Goal: Task Accomplishment & Management: Complete application form

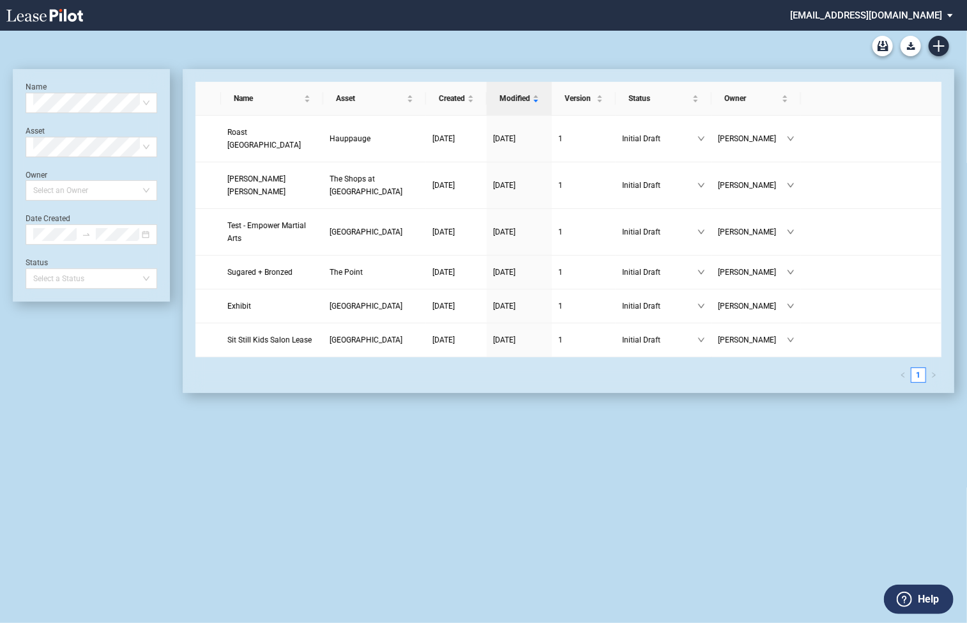
click at [773, 16] on md-select "federal@leasepilot.co Super Admin Area Admin Area Settings Sign Out" at bounding box center [876, 14] width 175 height 29
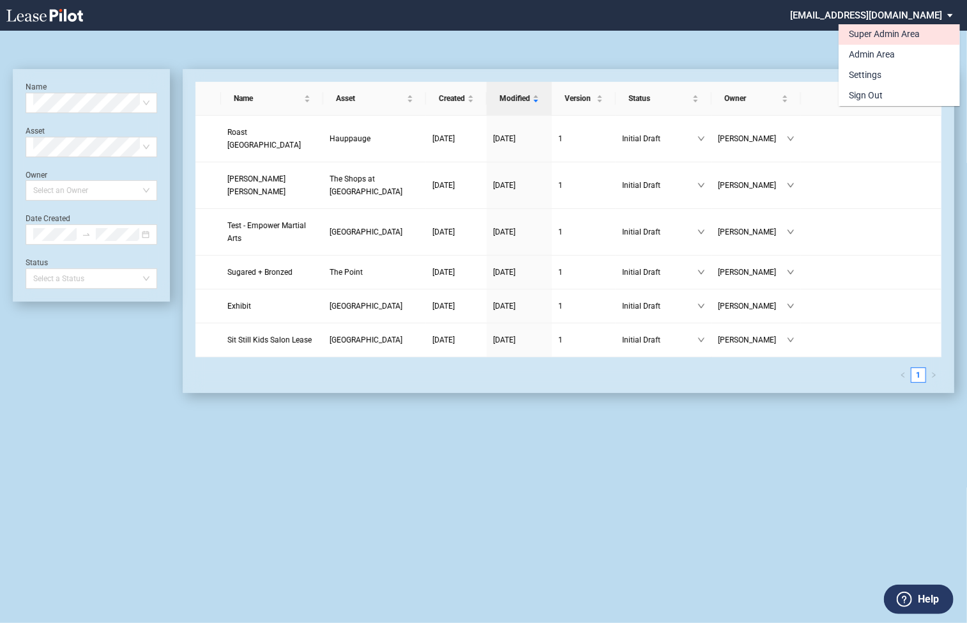
click at [773, 36] on div "Super Admin Area" at bounding box center [884, 34] width 71 height 13
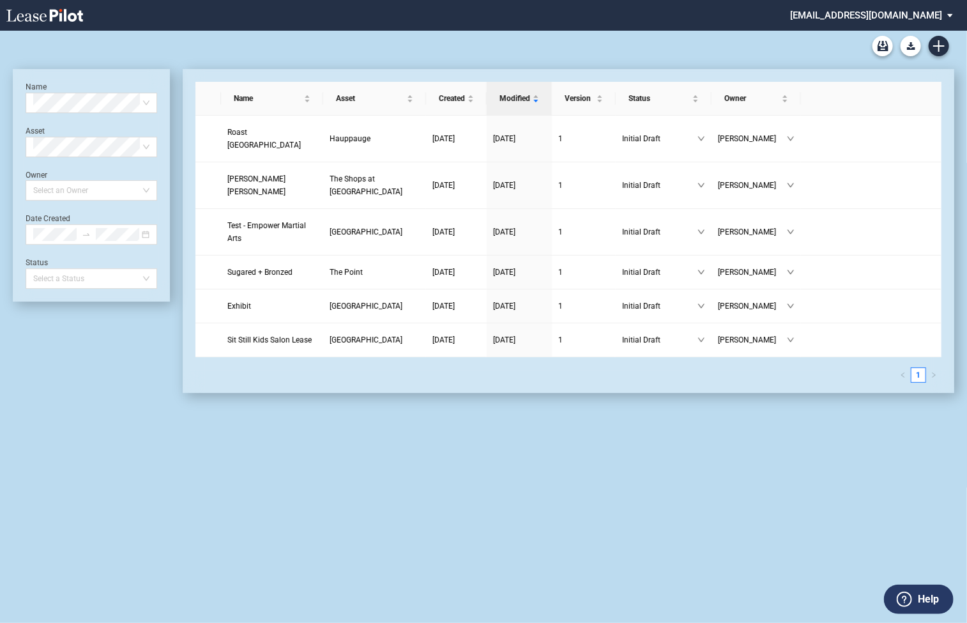
scroll to position [31, 0]
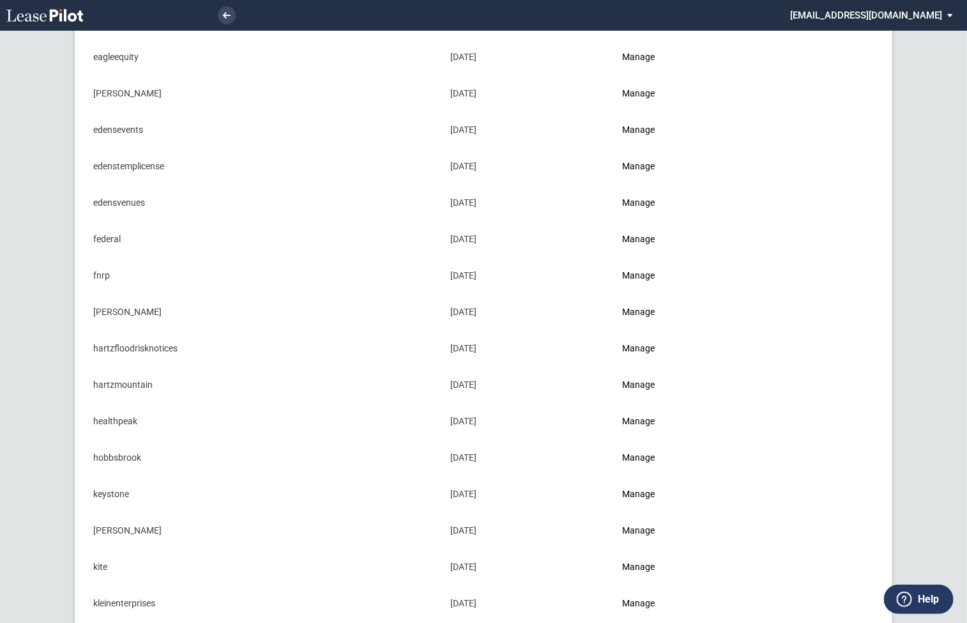
scroll to position [477, 0]
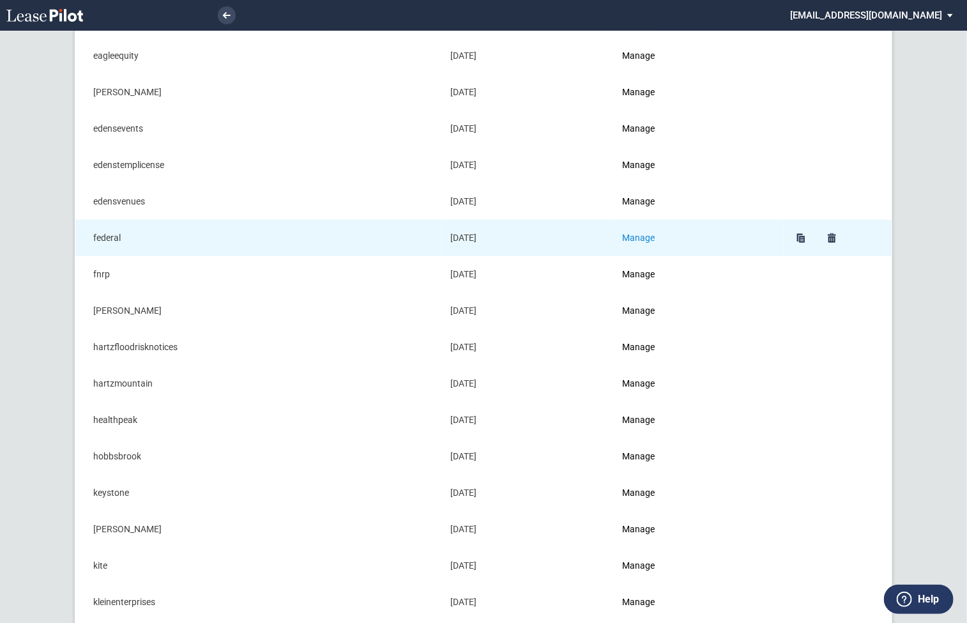
click at [647, 235] on link "Manage" at bounding box center [639, 238] width 33 height 10
click at [640, 235] on link "Manage" at bounding box center [639, 238] width 33 height 10
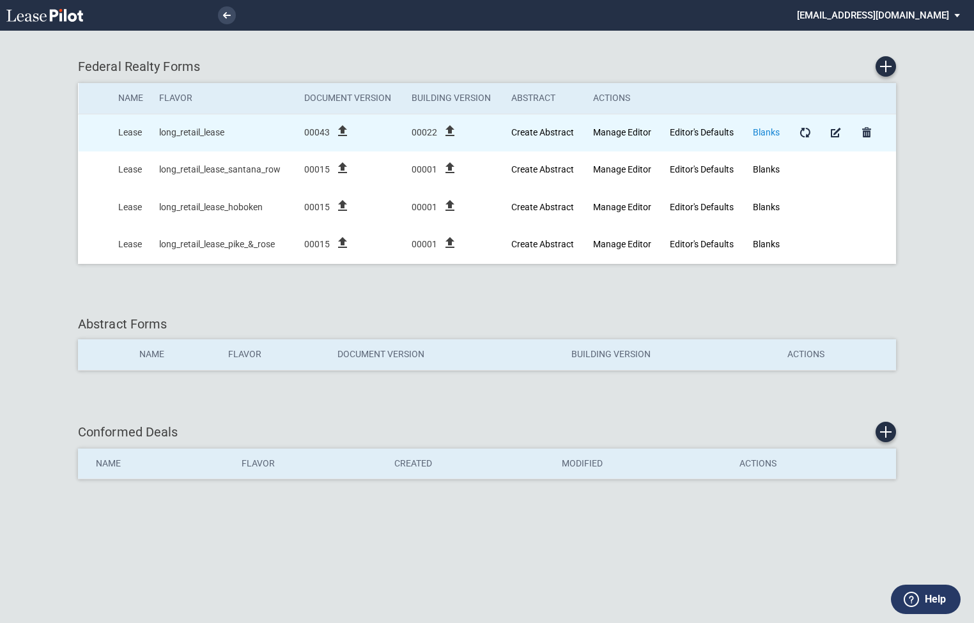
click at [767, 134] on link "Blanks" at bounding box center [766, 132] width 27 height 10
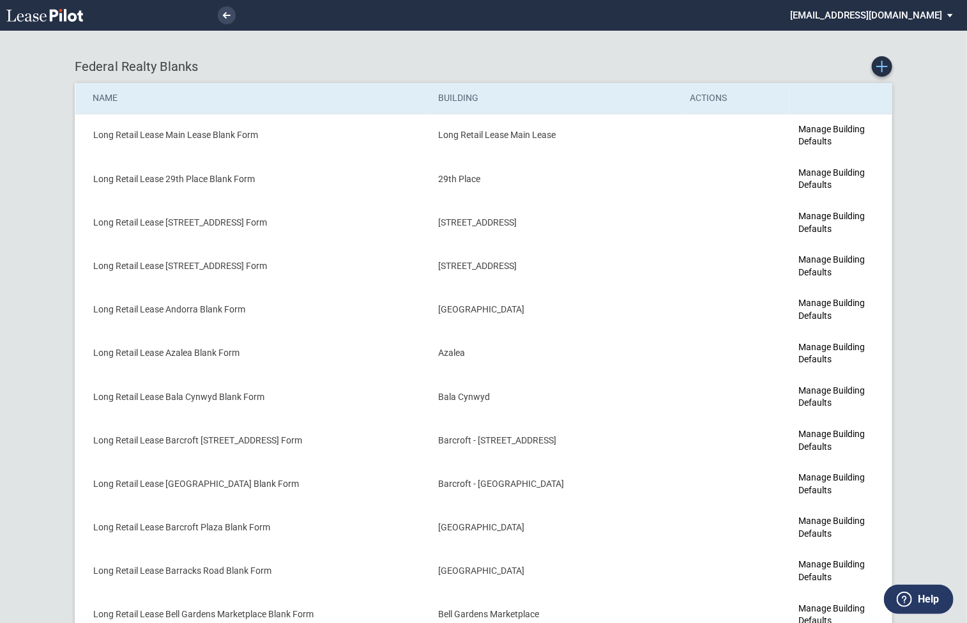
click at [886, 68] on icon "Create new Blank Form" at bounding box center [883, 67] width 12 height 12
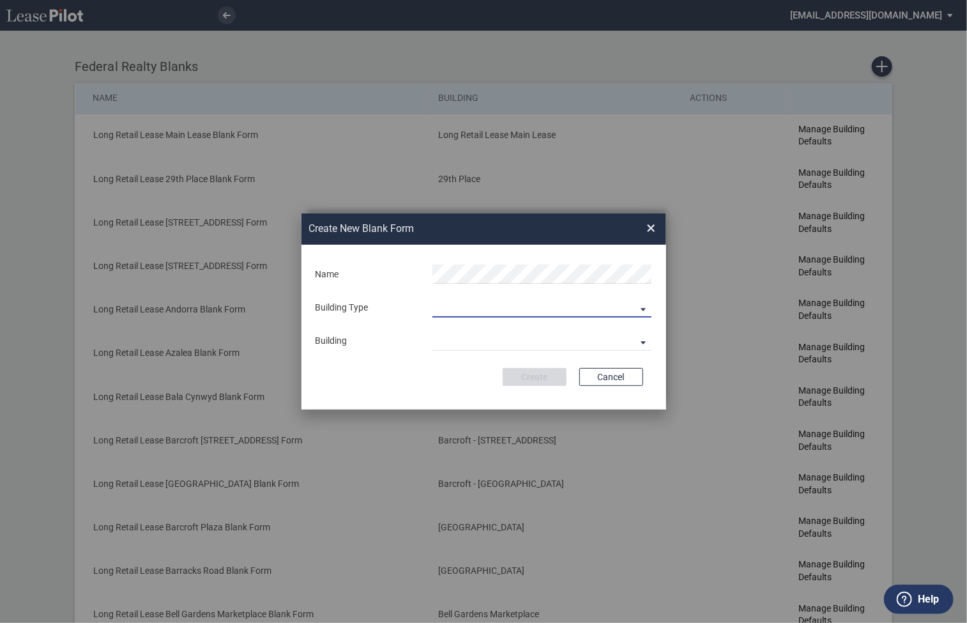
click at [493, 303] on md-select "Building Predefined Empty Building New Empty Building" at bounding box center [542, 307] width 219 height 19
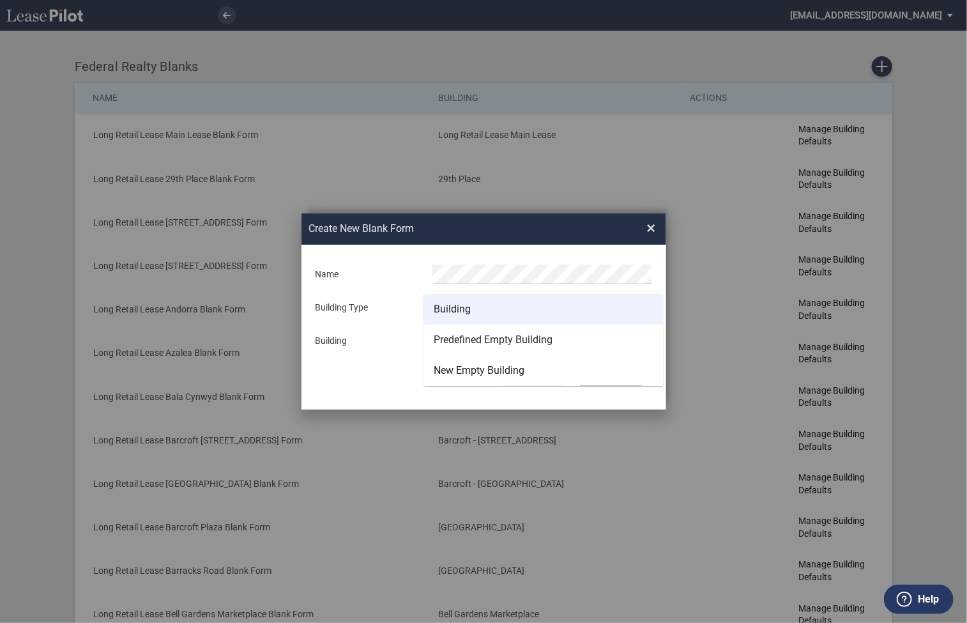
click at [464, 315] on div "Building" at bounding box center [452, 309] width 37 height 14
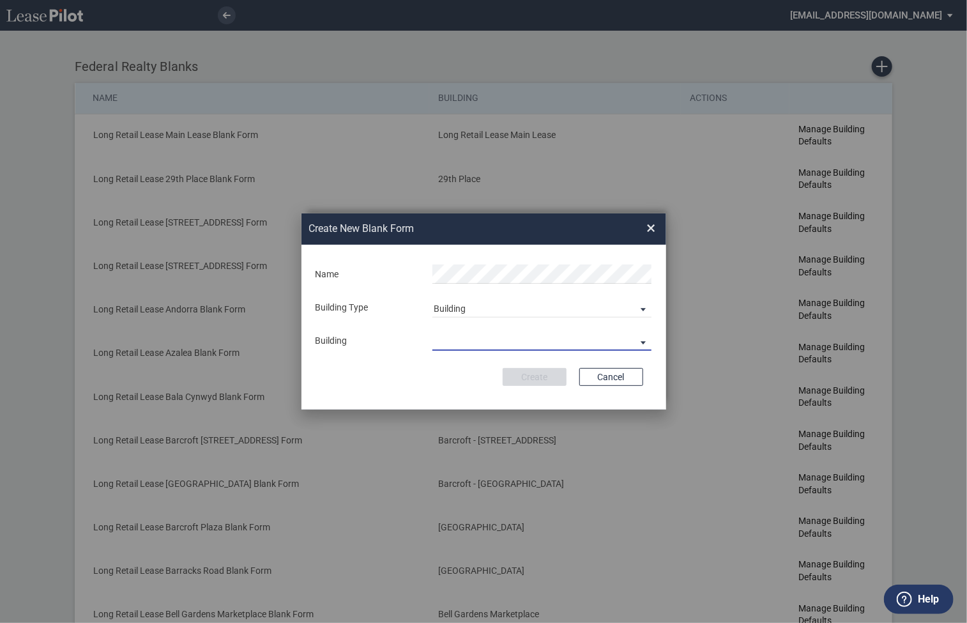
click at [465, 335] on md-select "29th Place 6464 Lincolnia Avenue 7770 Richmond Highway Andorra Azalea Bala Cynw…" at bounding box center [542, 341] width 219 height 19
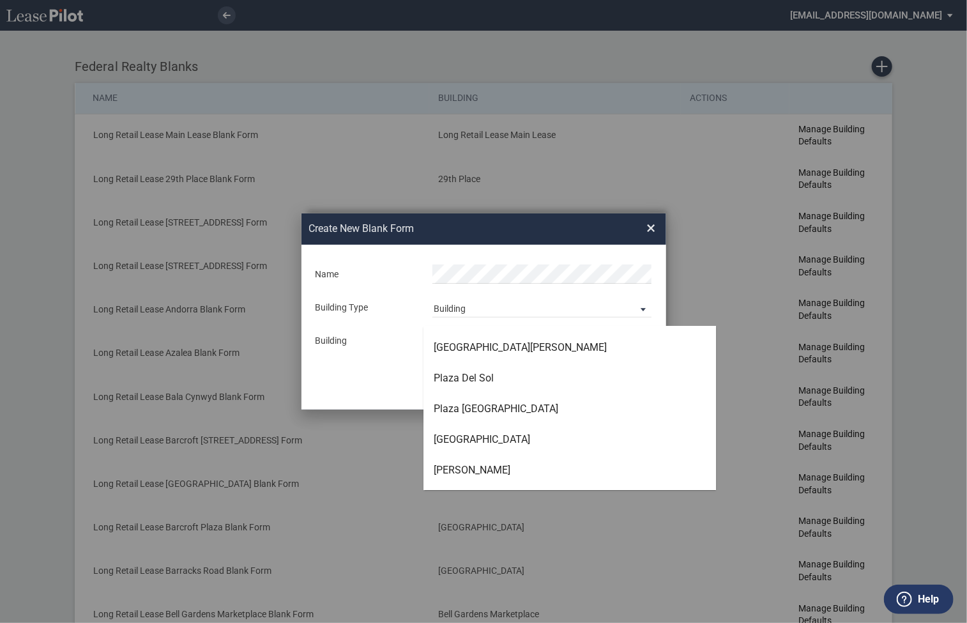
scroll to position [3031, 0]
click at [458, 470] on div "[PERSON_NAME]" at bounding box center [472, 470] width 77 height 14
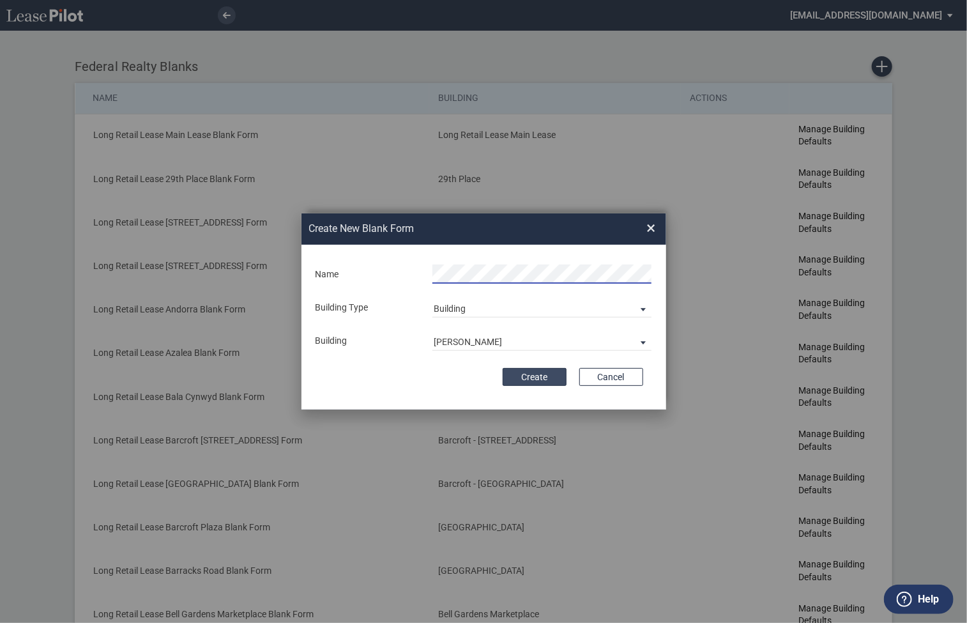
click at [541, 380] on button "Create" at bounding box center [535, 377] width 64 height 18
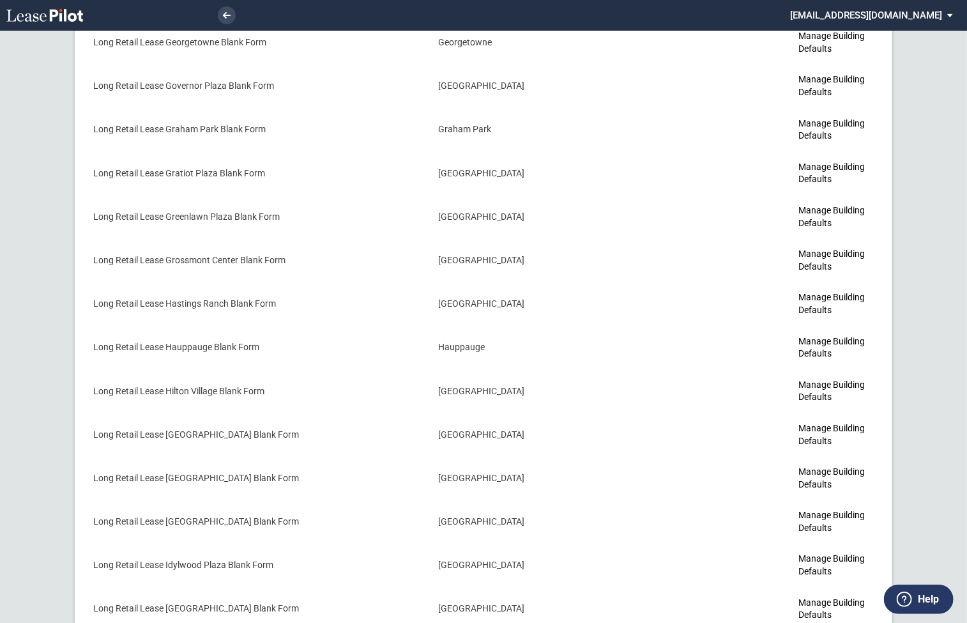
scroll to position [3254, 0]
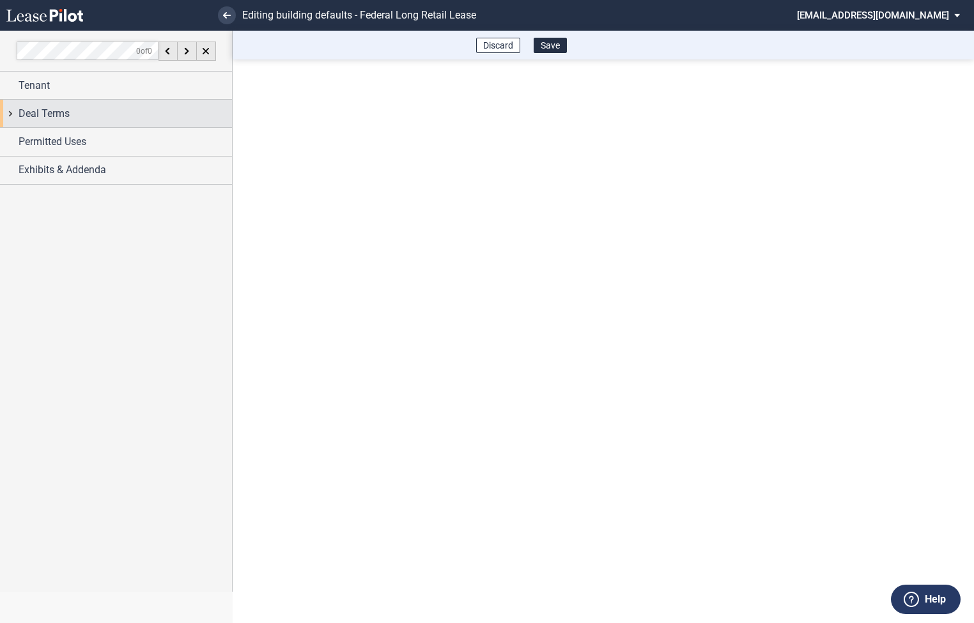
click at [14, 116] on div "Deal Terms" at bounding box center [116, 113] width 232 height 27
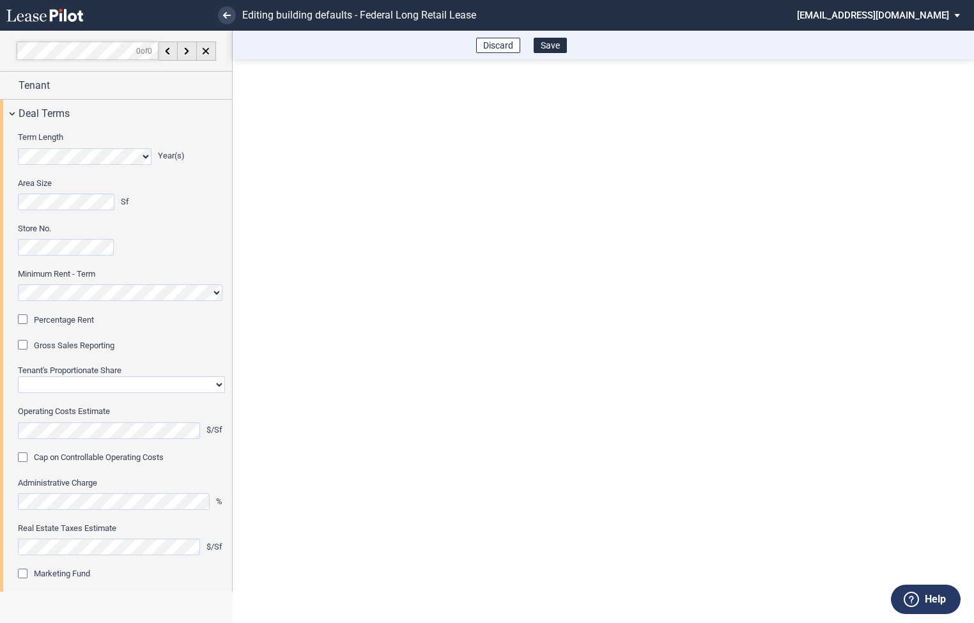
click at [22, 317] on div "Percentage Rent" at bounding box center [24, 320] width 13 height 13
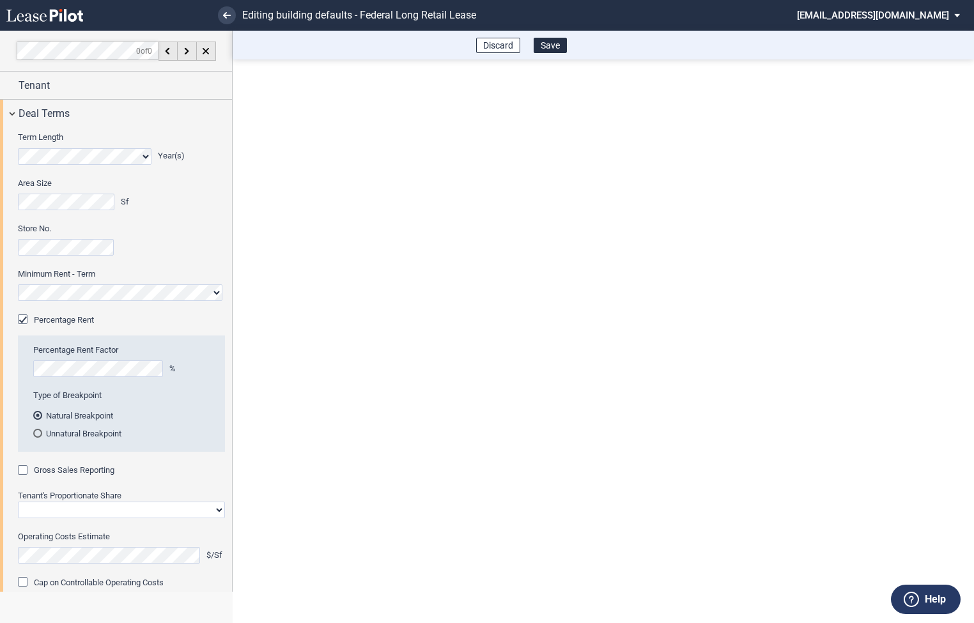
click at [22, 472] on div "Gross Sales Reporting" at bounding box center [24, 471] width 13 height 13
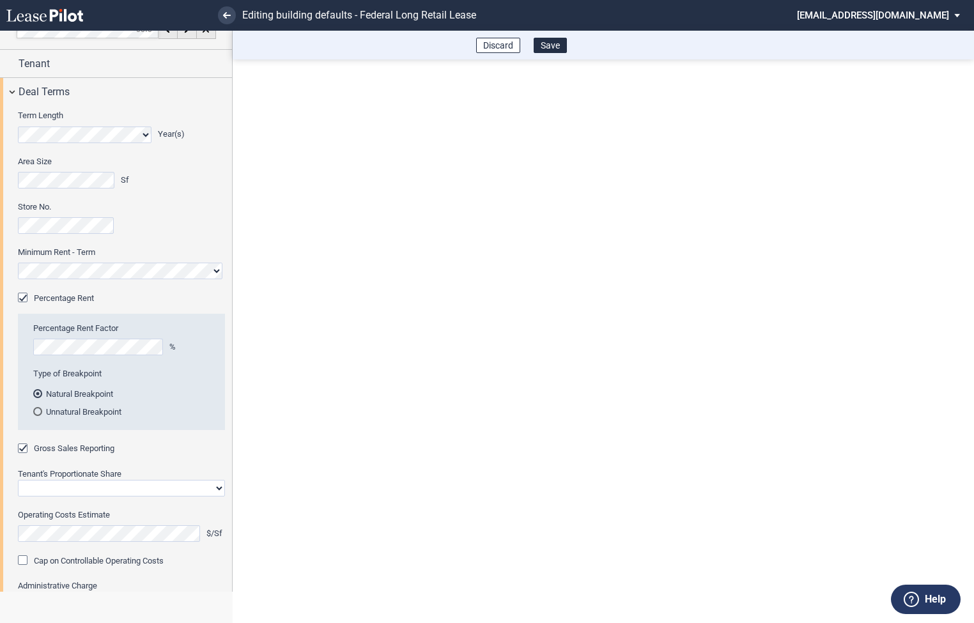
scroll to position [36, 0]
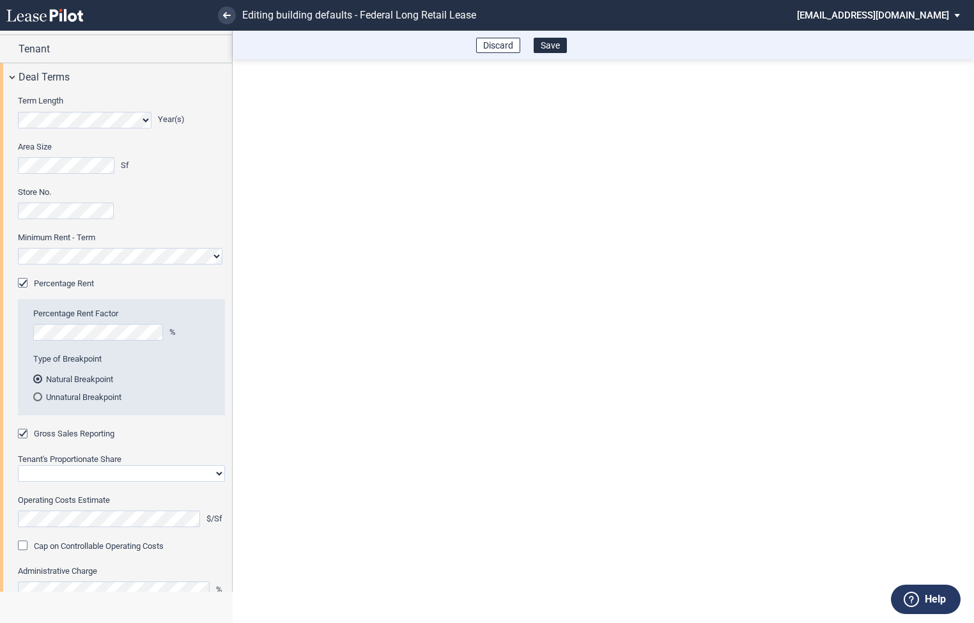
click at [73, 474] on select "Straight GLA Net Major" at bounding box center [121, 473] width 207 height 17
select select "straight GLA"
click at [18, 465] on select "Straight GLA Net Major" at bounding box center [121, 473] width 207 height 17
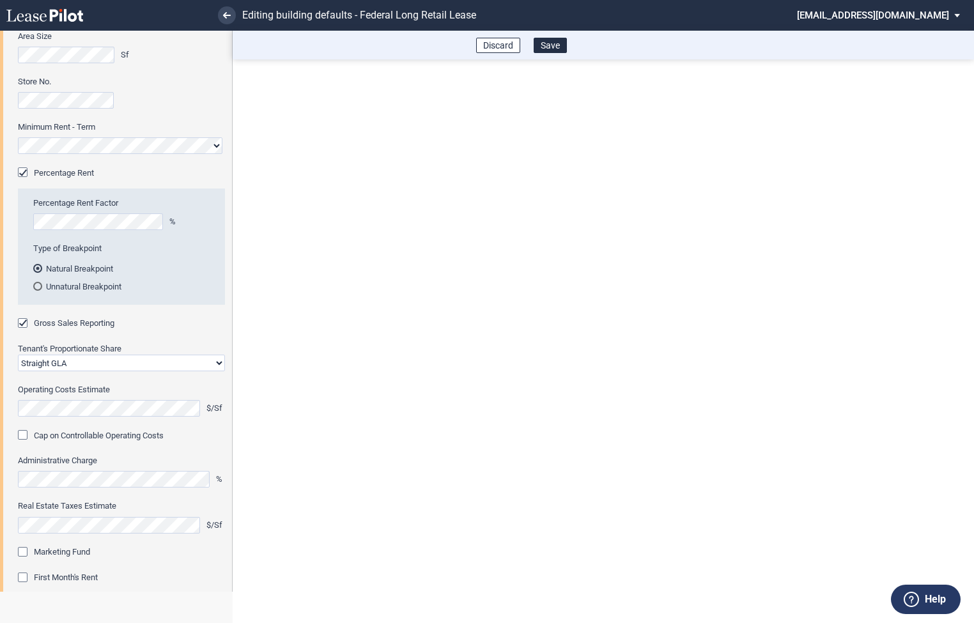
scroll to position [254, 0]
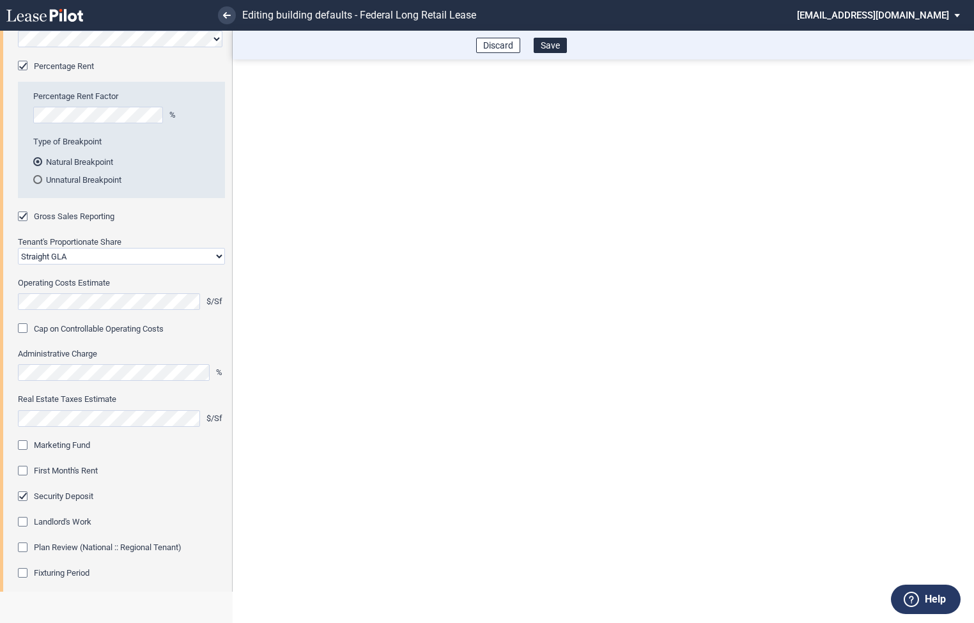
click at [22, 447] on div "Marketing Fund" at bounding box center [24, 446] width 13 height 13
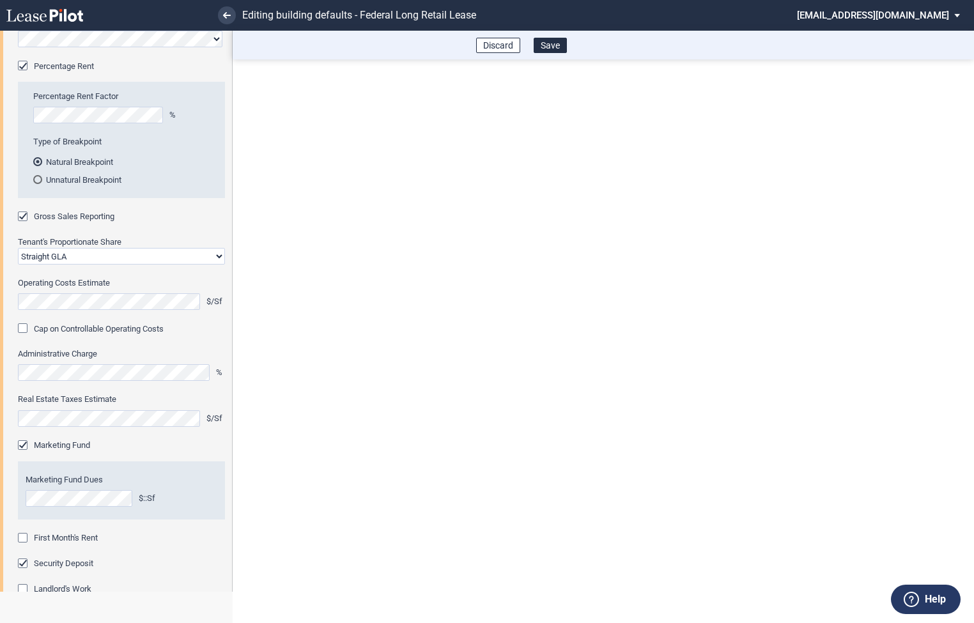
scroll to position [314, 0]
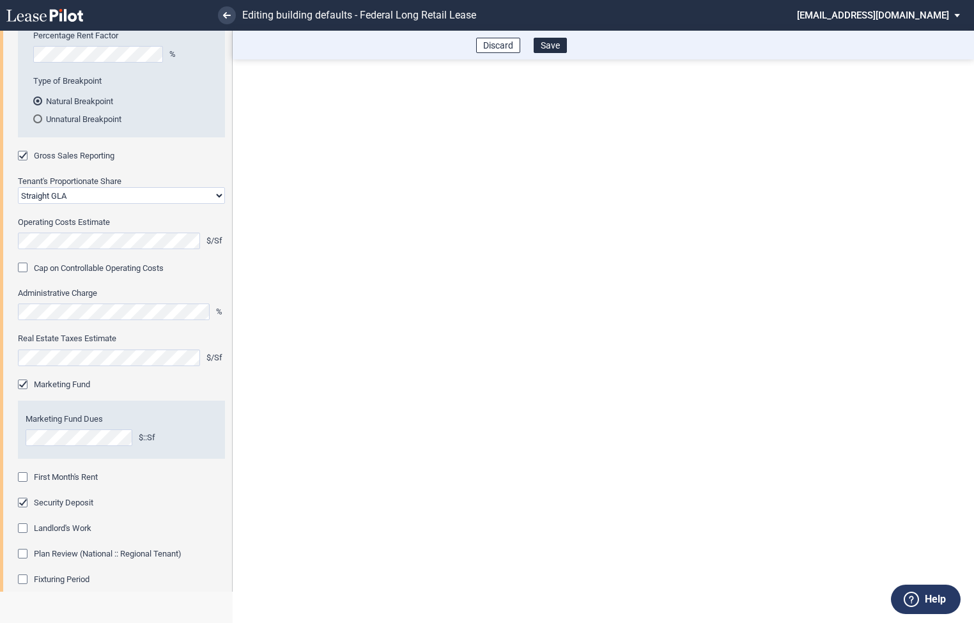
click at [25, 481] on div "First Month's Rent" at bounding box center [24, 478] width 13 height 13
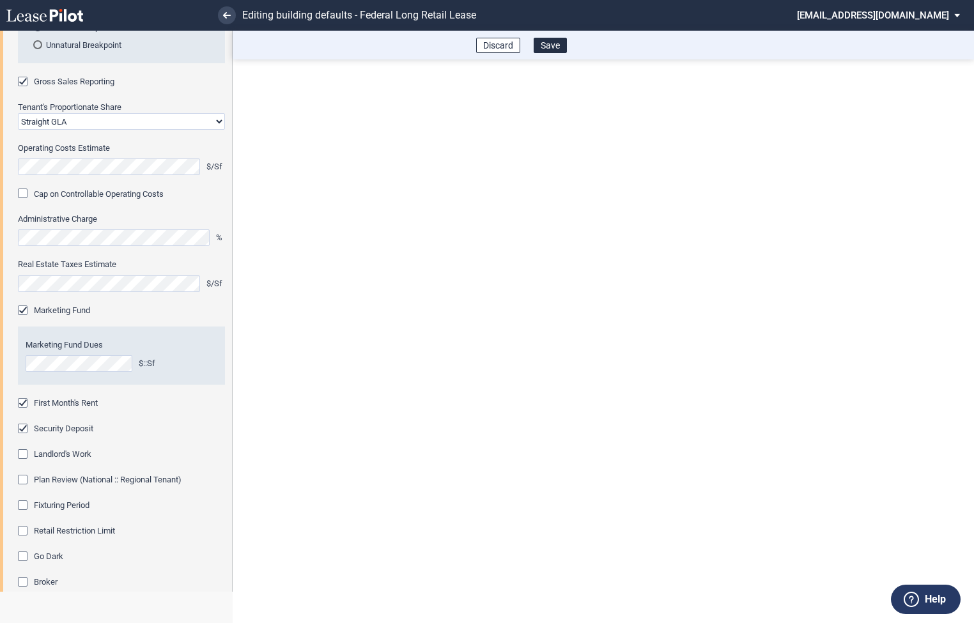
scroll to position [429, 0]
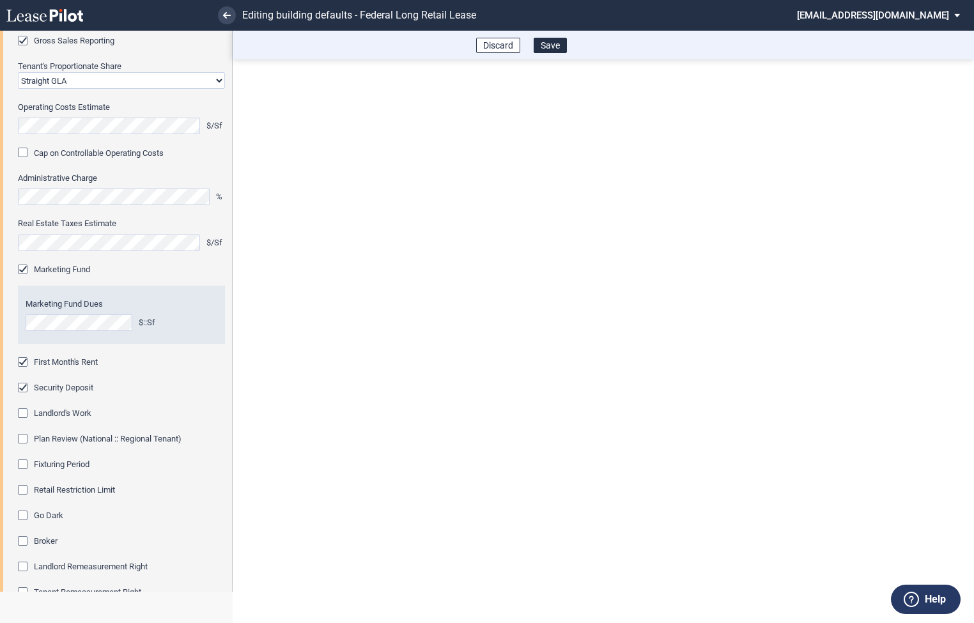
click at [22, 465] on div "Fixturing Period" at bounding box center [24, 465] width 13 height 13
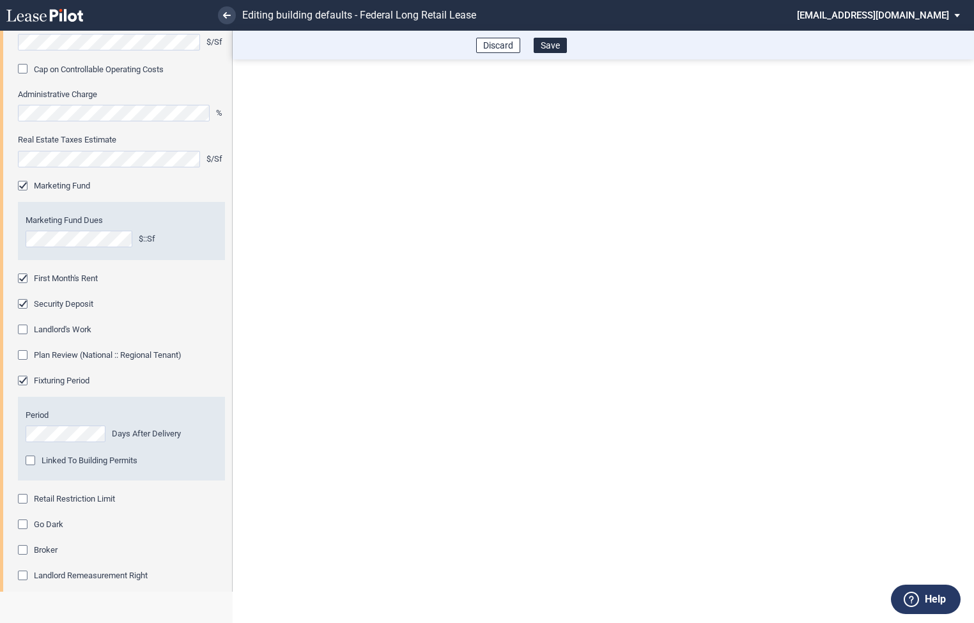
click at [24, 498] on div "Retail Restriction Limit" at bounding box center [24, 500] width 13 height 13
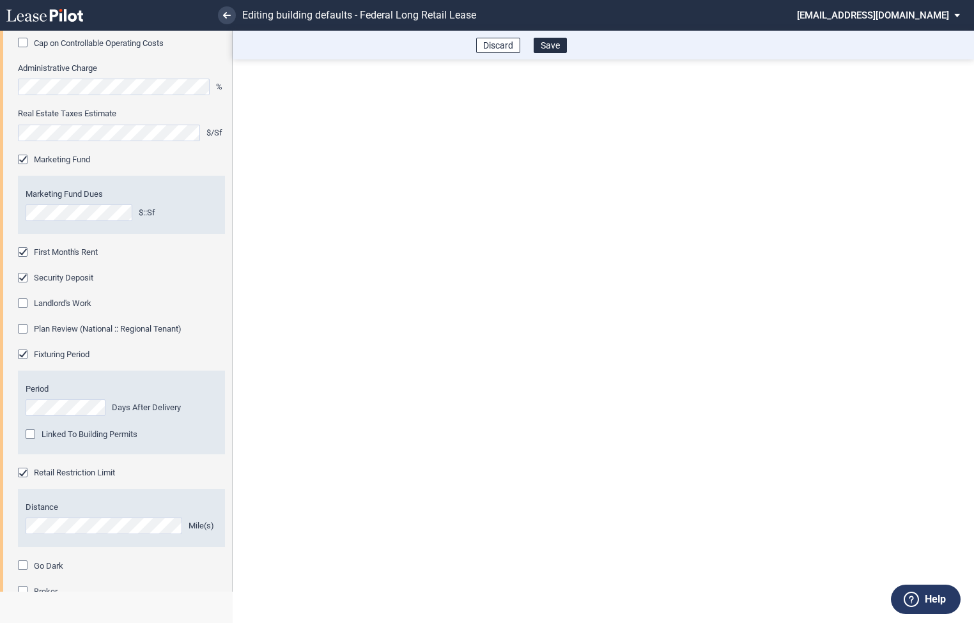
scroll to position [673, 0]
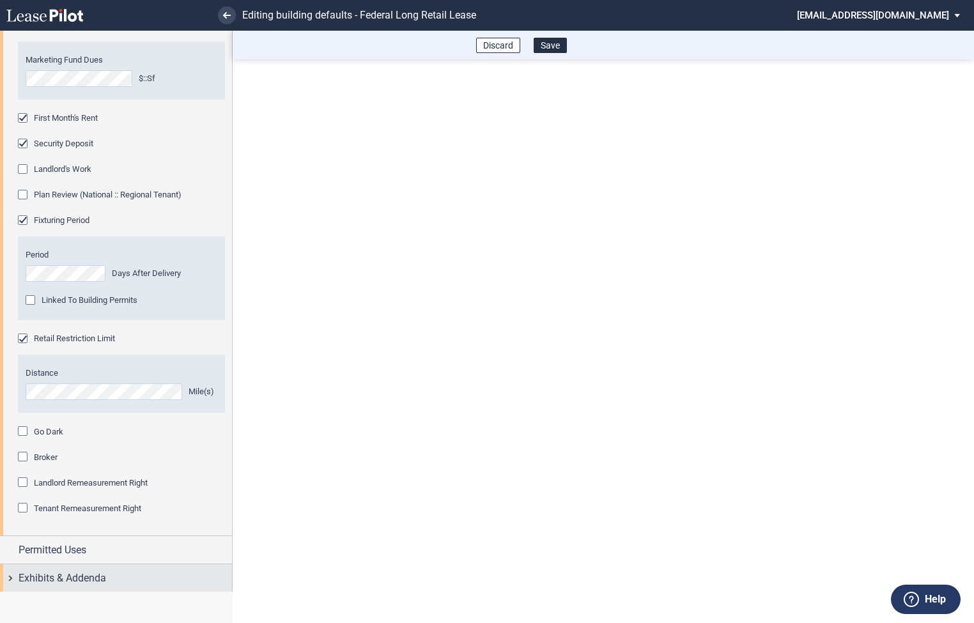
click at [12, 577] on div "Exhibits & Addenda" at bounding box center [116, 577] width 232 height 27
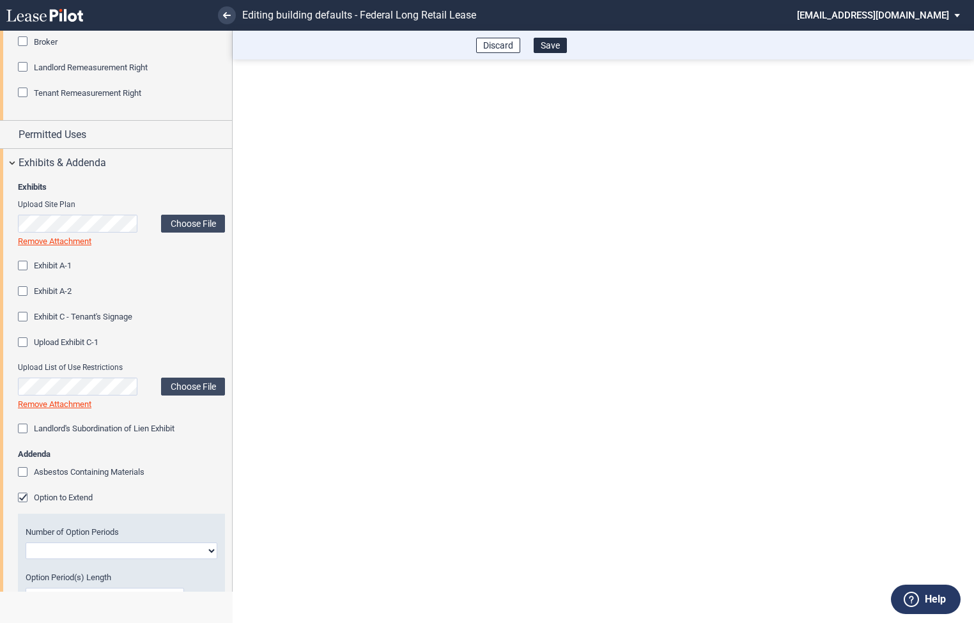
scroll to position [1102, 0]
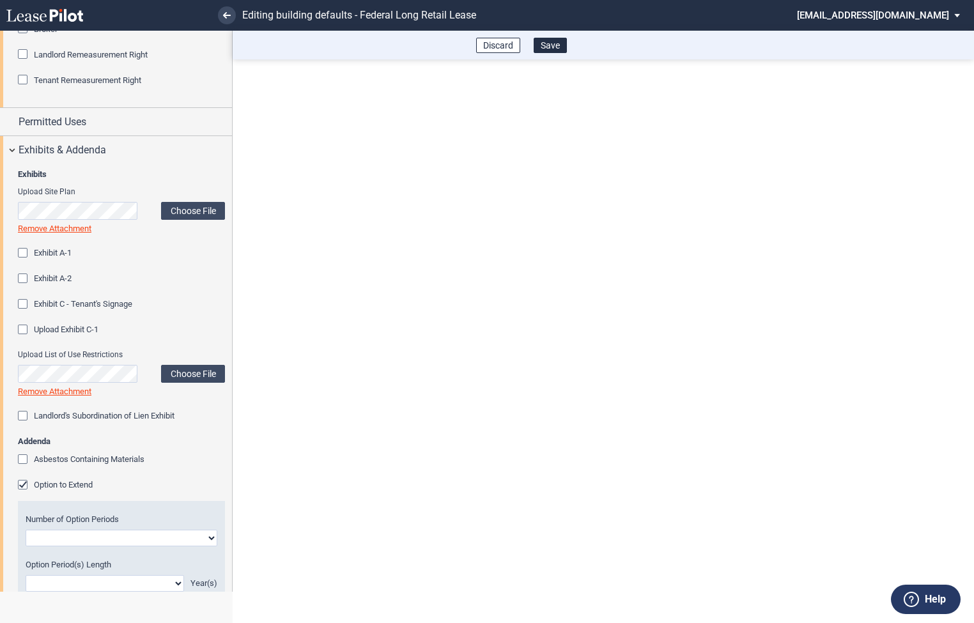
click at [26, 489] on div "Option to Extend" at bounding box center [24, 486] width 13 height 13
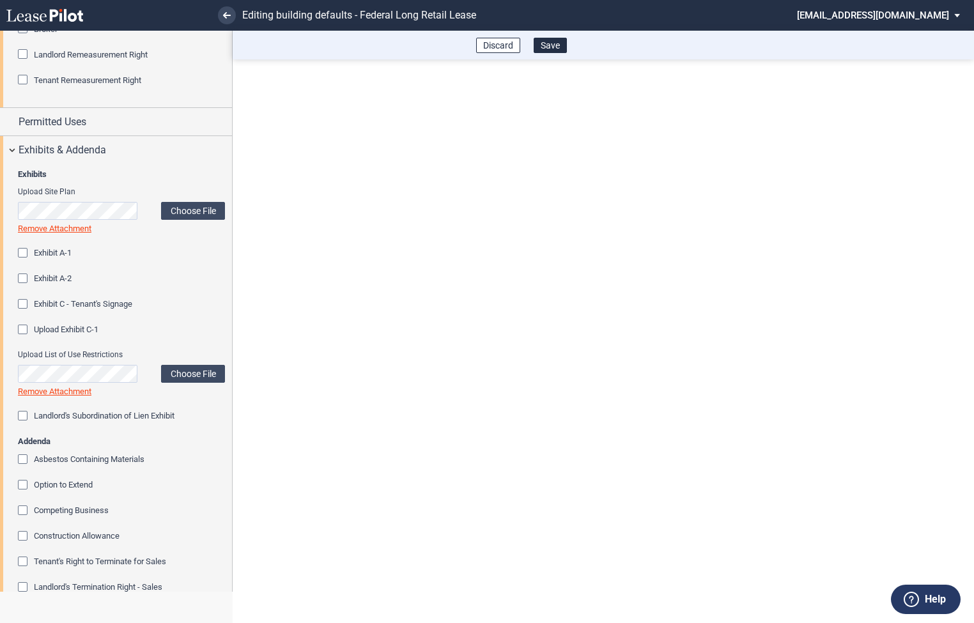
scroll to position [1321, 0]
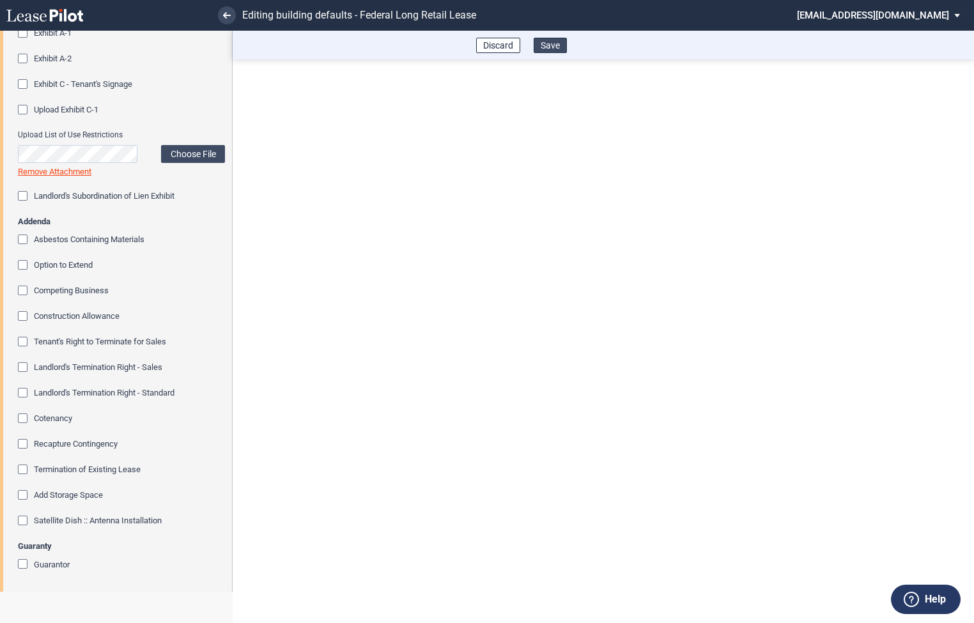
click at [553, 51] on button "Save" at bounding box center [550, 45] width 33 height 15
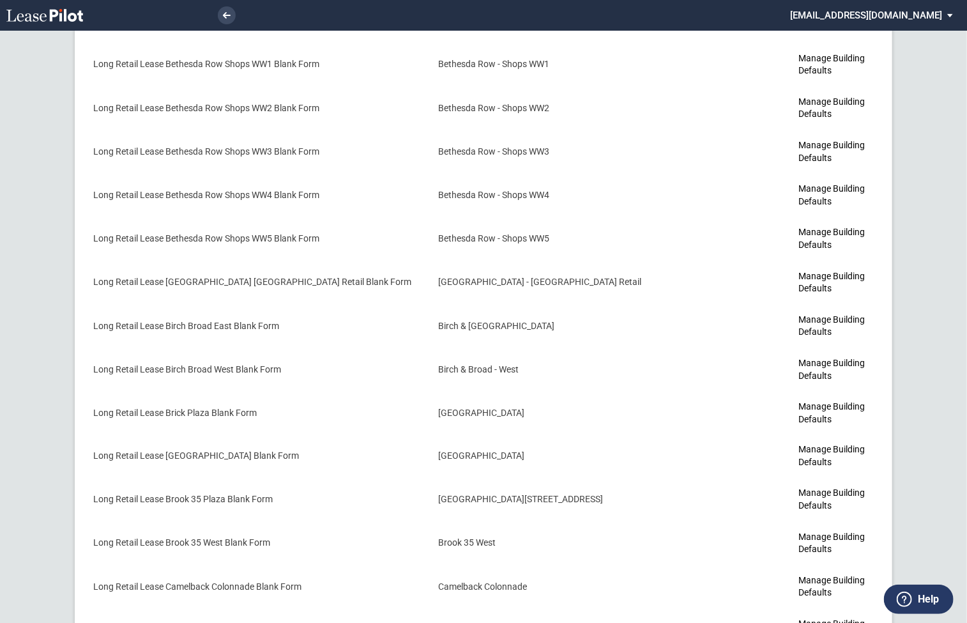
scroll to position [3, 0]
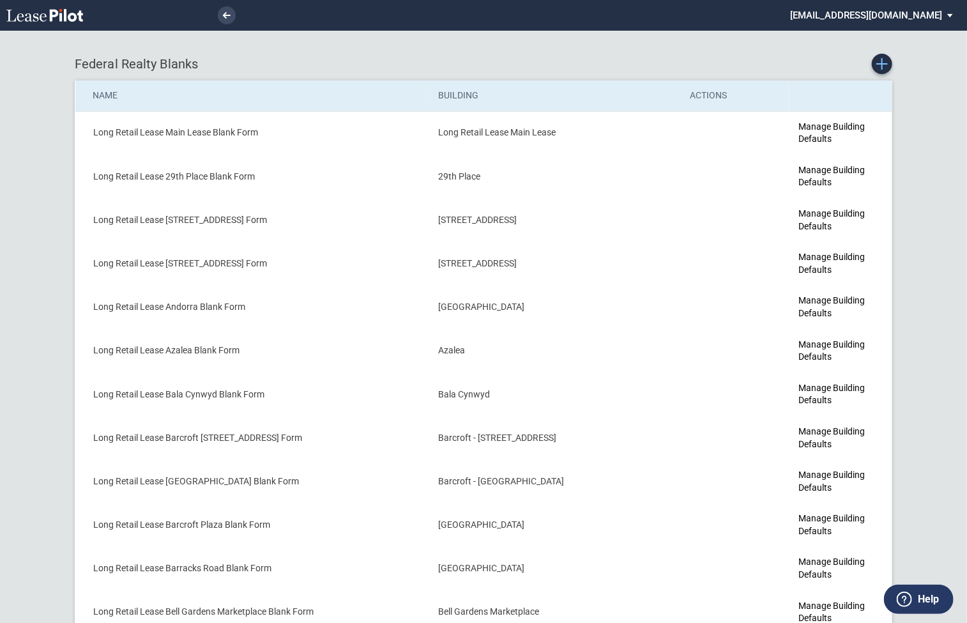
click at [881, 66] on icon "Create new Blank Form" at bounding box center [883, 64] width 12 height 12
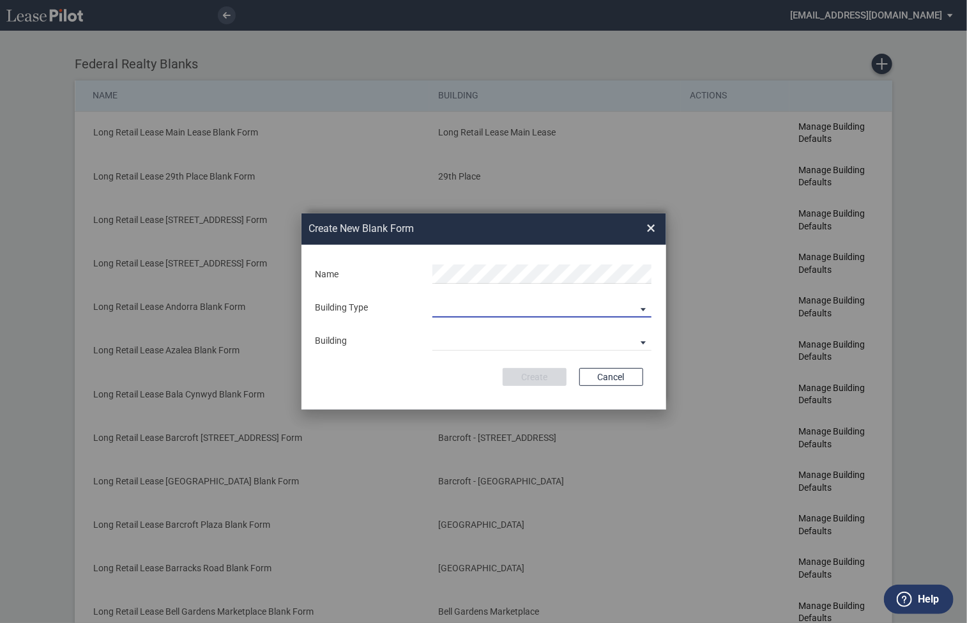
click at [439, 307] on md-select "Building Predefined Empty Building New Empty Building" at bounding box center [542, 307] width 219 height 19
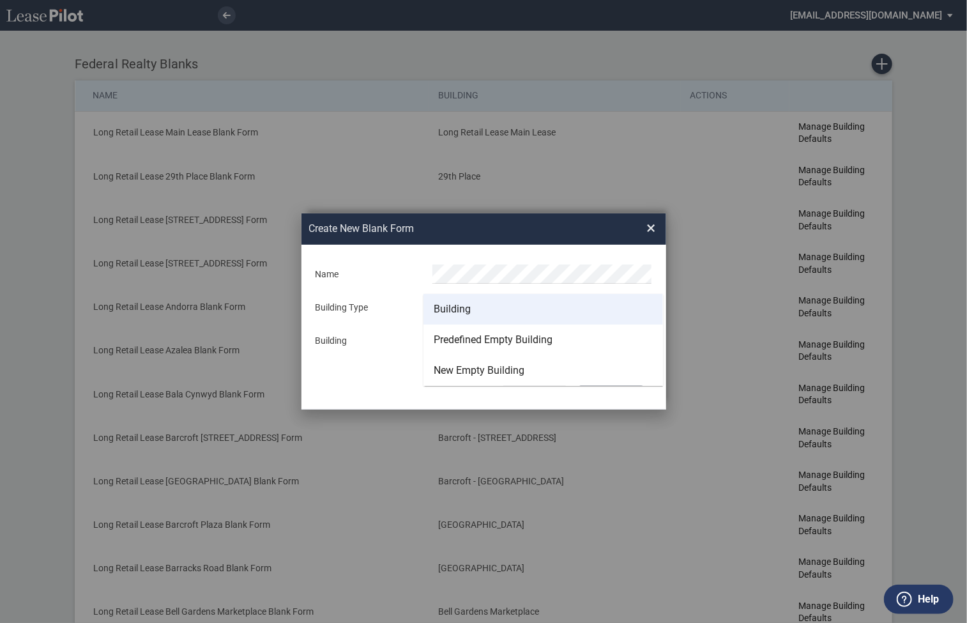
click at [454, 317] on md-option "Building" at bounding box center [544, 309] width 240 height 31
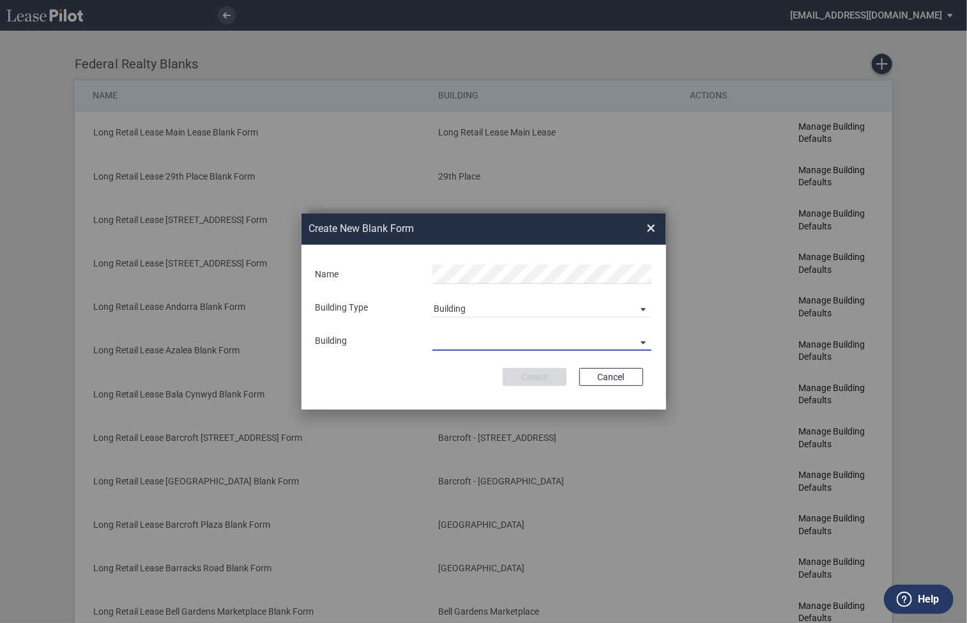
click at [458, 337] on md-select "29th Place 6464 Lincolnia Avenue 7770 Richmond Highway Andorra Azalea Bala Cynw…" at bounding box center [542, 341] width 219 height 19
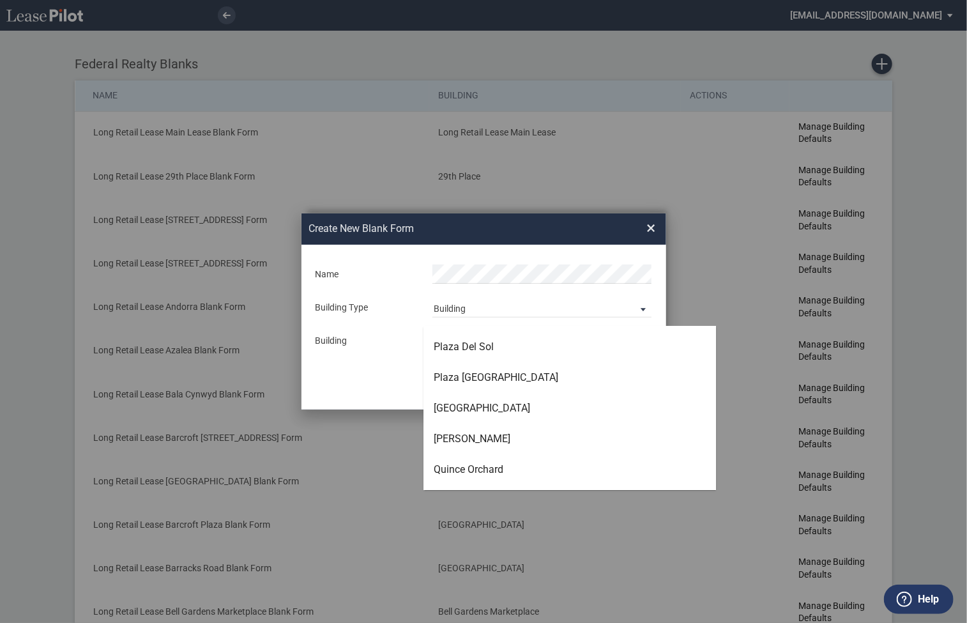
scroll to position [3061, 0]
click at [459, 467] on div "Quince Orchard" at bounding box center [469, 470] width 70 height 14
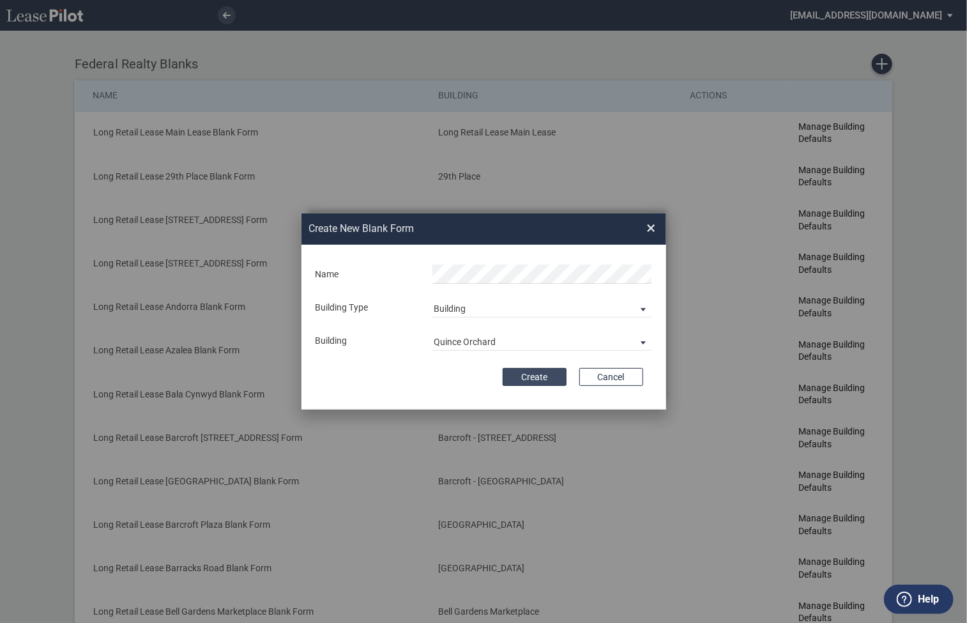
click at [545, 380] on button "Create" at bounding box center [535, 377] width 64 height 18
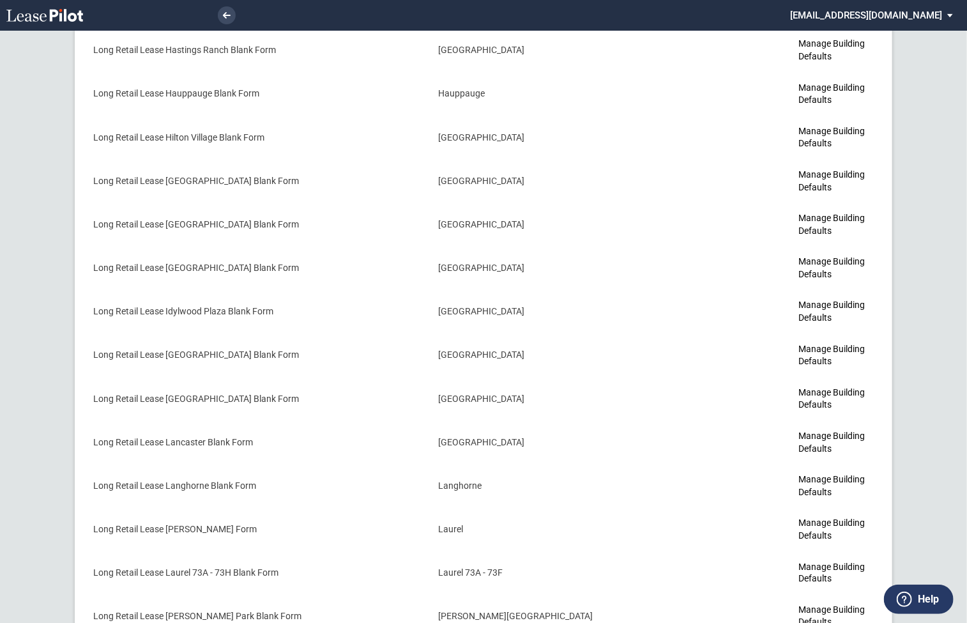
scroll to position [3291, 0]
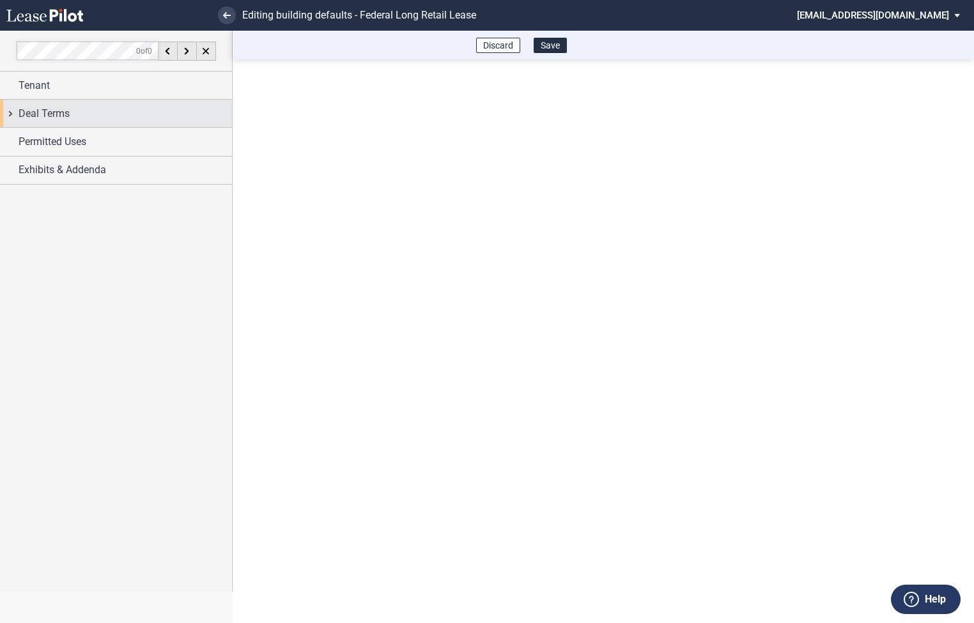
click at [13, 113] on div "Deal Terms" at bounding box center [116, 113] width 232 height 27
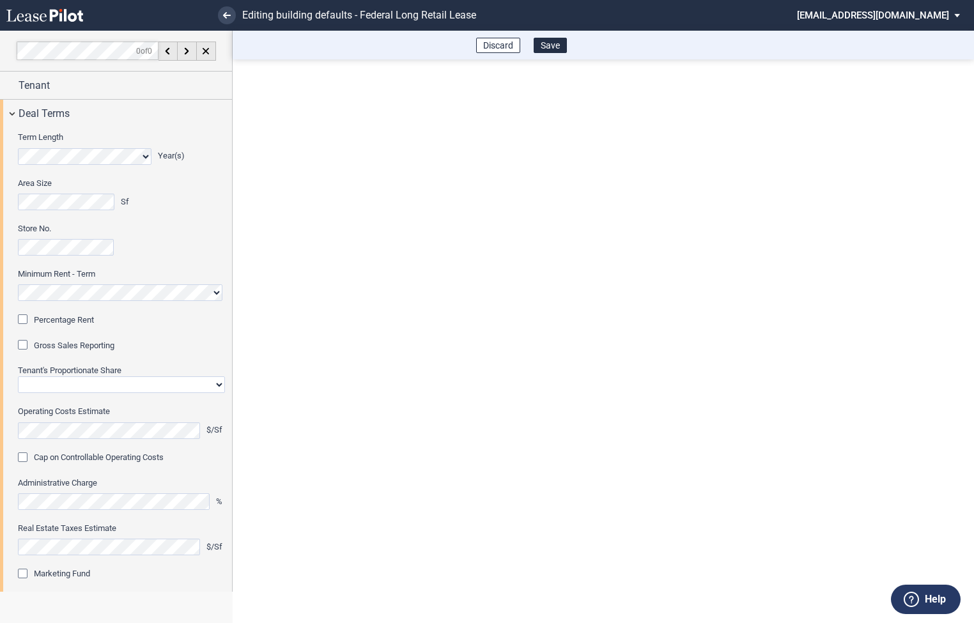
click at [29, 321] on div "Percentage Rent" at bounding box center [24, 320] width 13 height 13
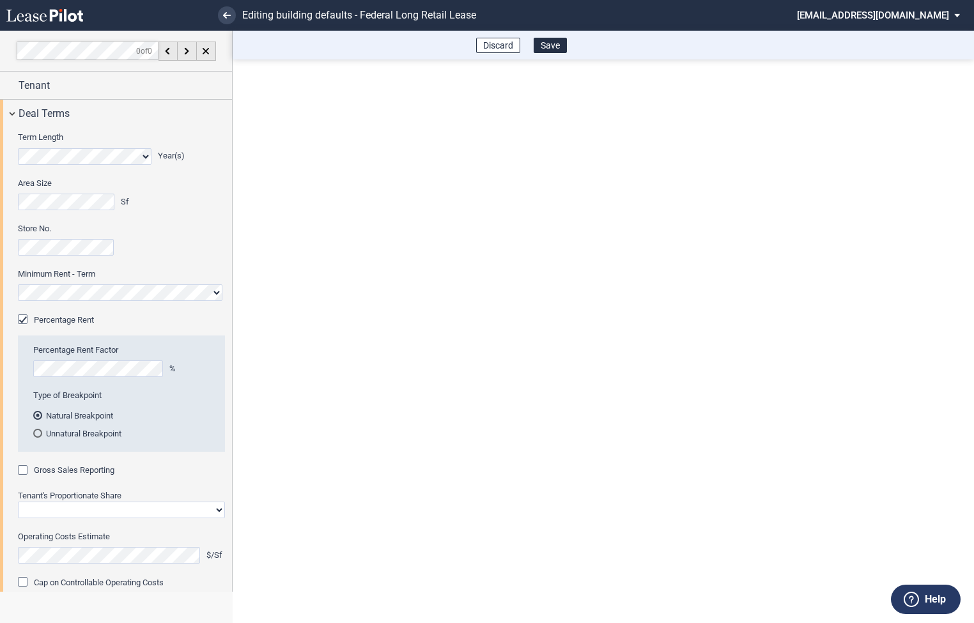
click at [27, 472] on div "Gross Sales Reporting" at bounding box center [24, 471] width 13 height 13
click at [64, 513] on select "Straight GLA Net Major" at bounding box center [121, 510] width 207 height 17
select select "straight GLA"
click at [18, 502] on select "Straight GLA Net Major" at bounding box center [121, 510] width 207 height 17
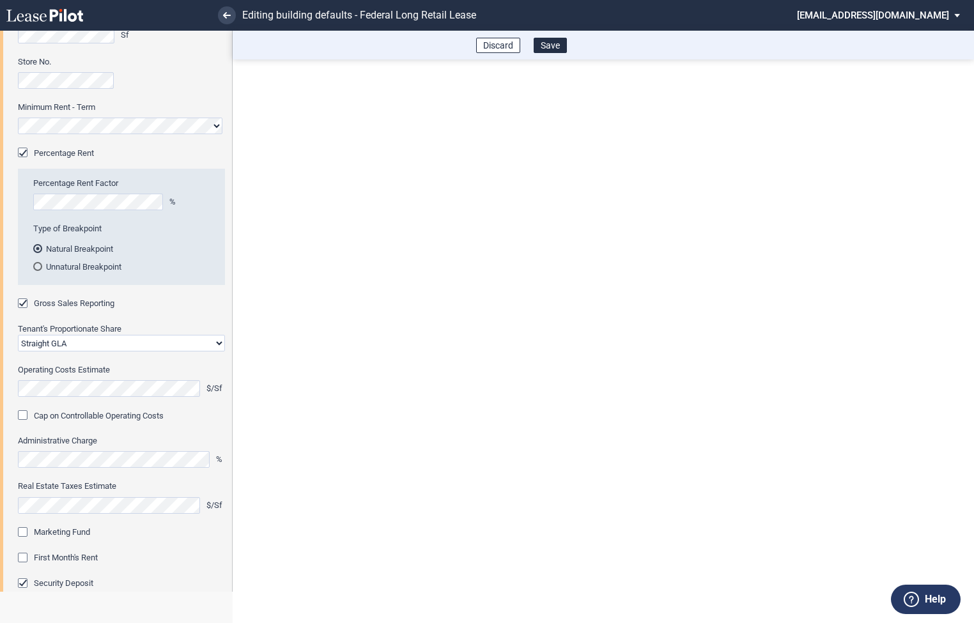
scroll to position [169, 0]
click at [25, 529] on div "Marketing Fund" at bounding box center [24, 531] width 13 height 13
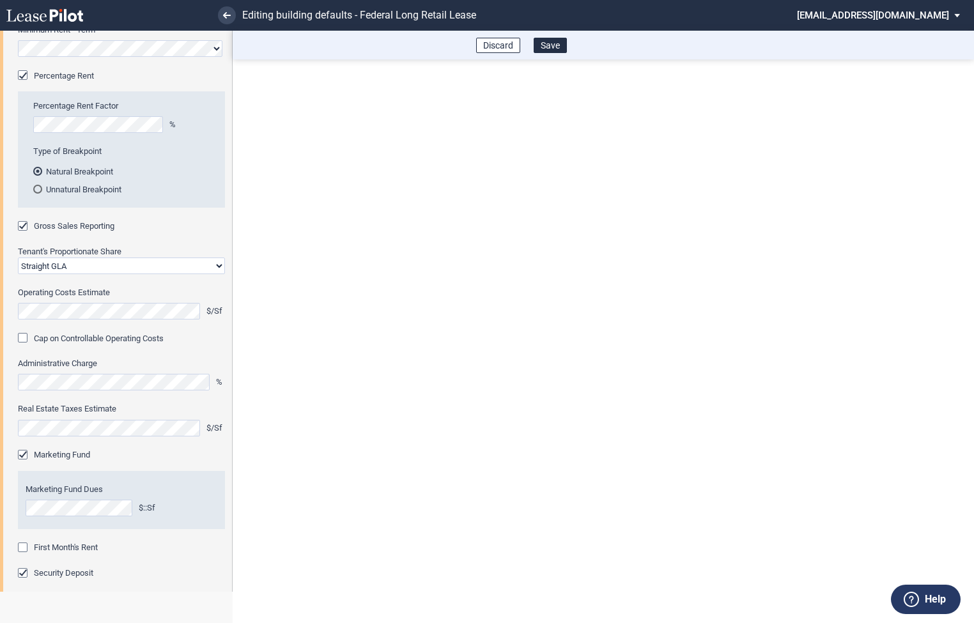
click at [25, 548] on div "First Month's Rent" at bounding box center [24, 548] width 13 height 13
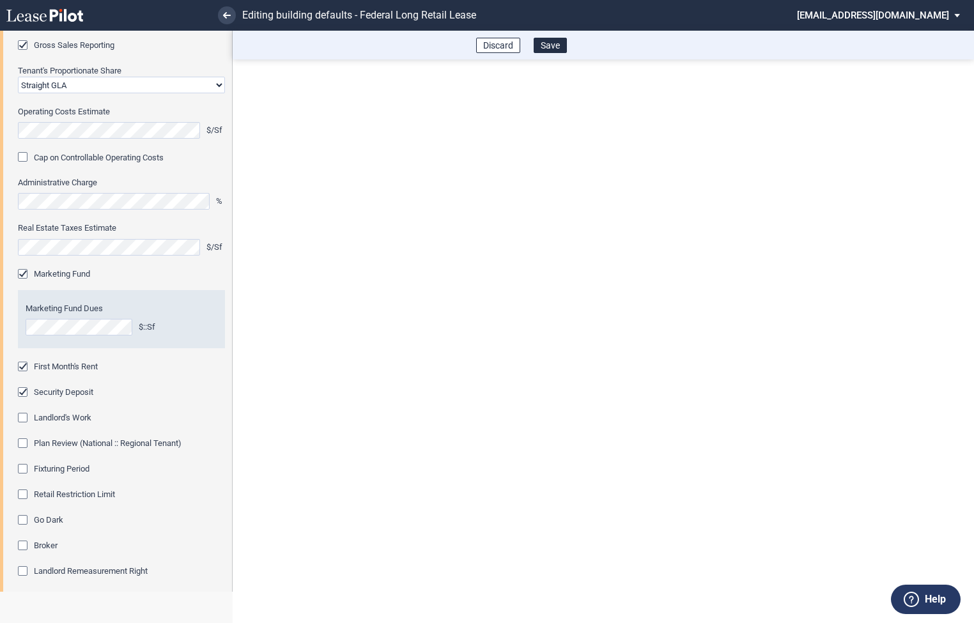
scroll to position [431, 0]
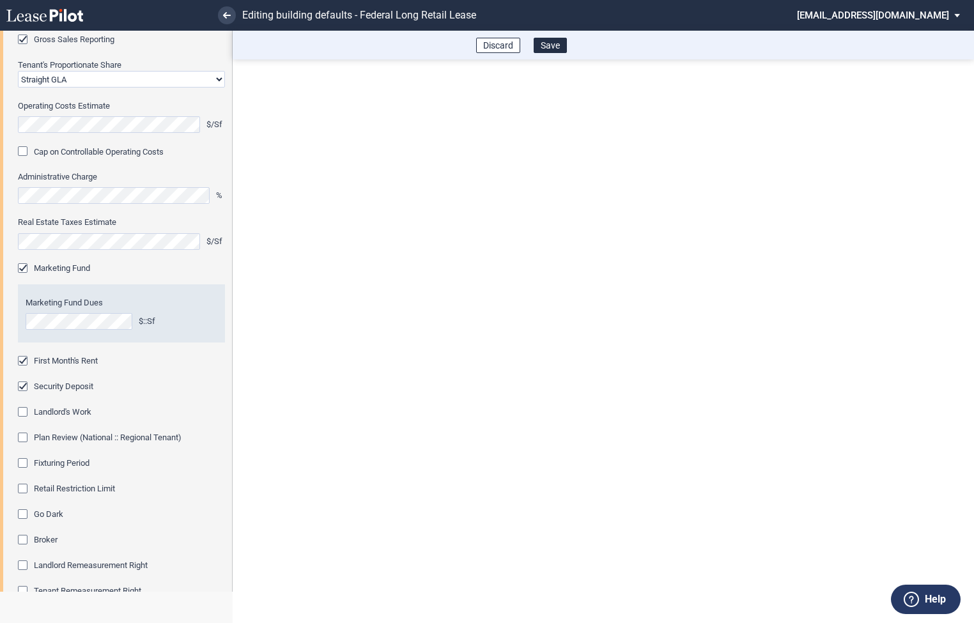
click at [23, 464] on div "Fixturing Period" at bounding box center [24, 464] width 13 height 13
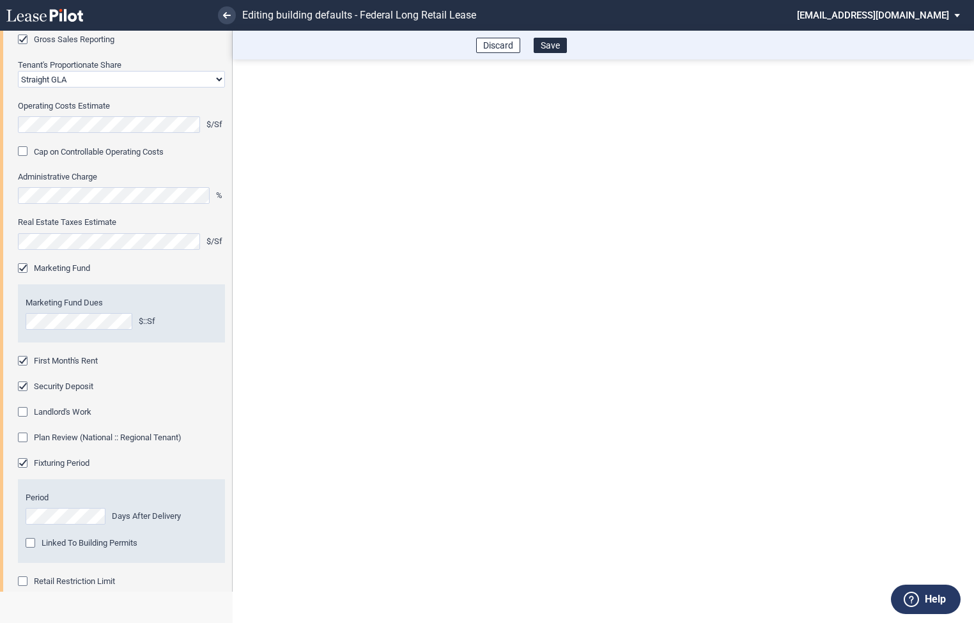
scroll to position [497, 0]
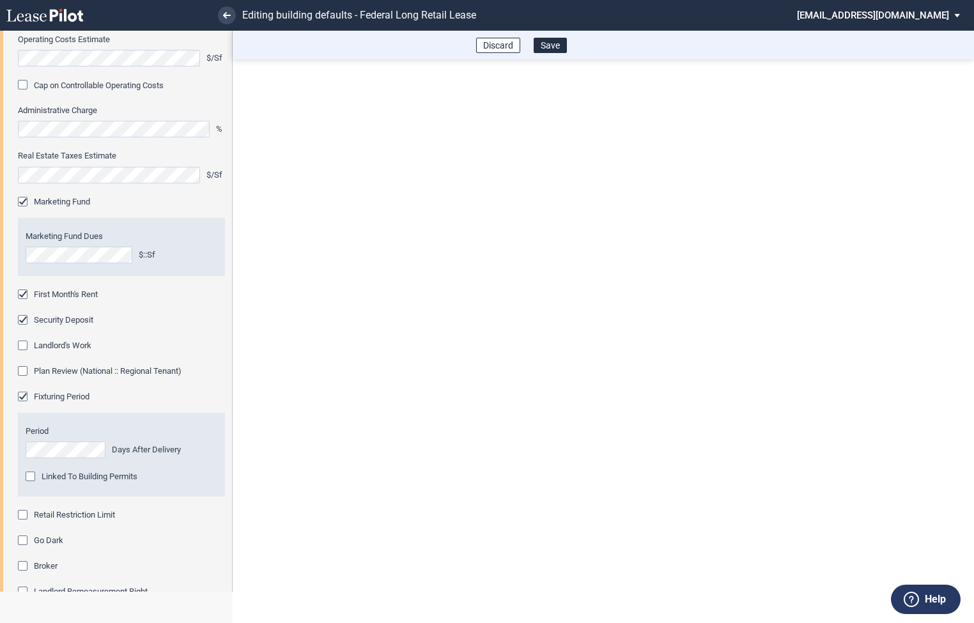
click at [21, 518] on div "Retail Restriction Limit" at bounding box center [24, 516] width 13 height 13
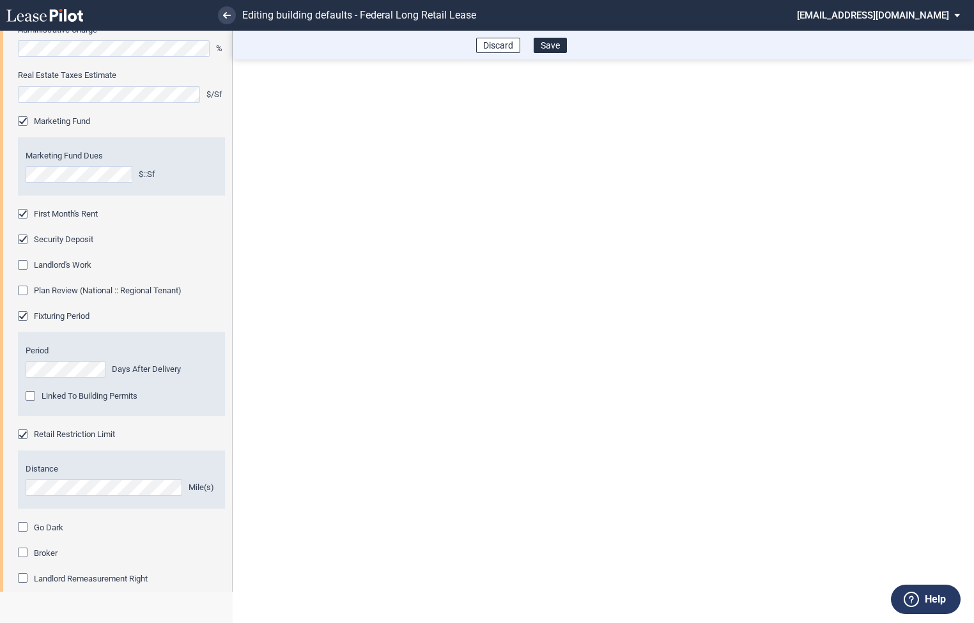
scroll to position [673, 0]
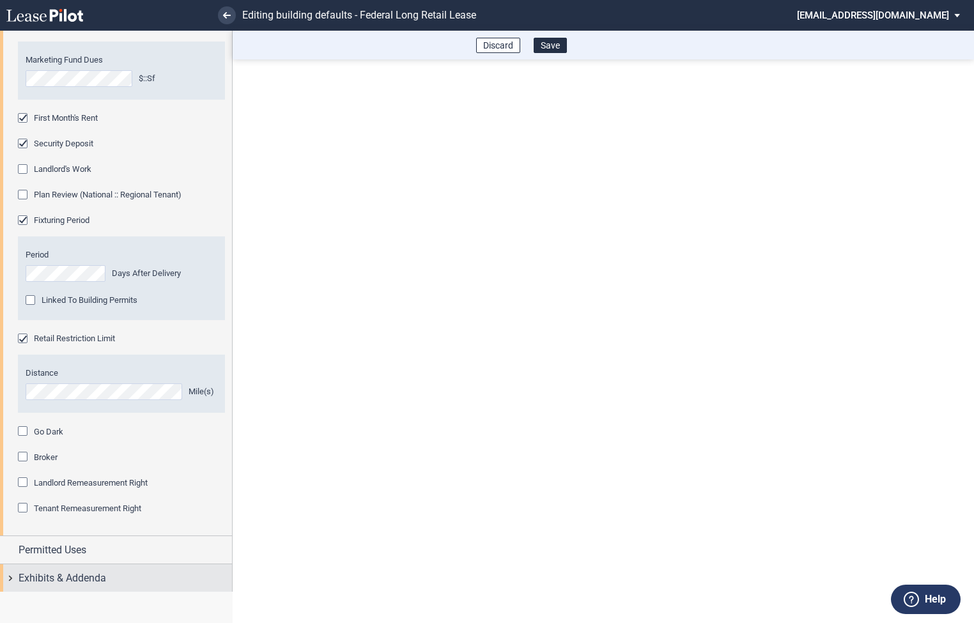
click at [8, 580] on div "Exhibits & Addenda" at bounding box center [116, 577] width 232 height 27
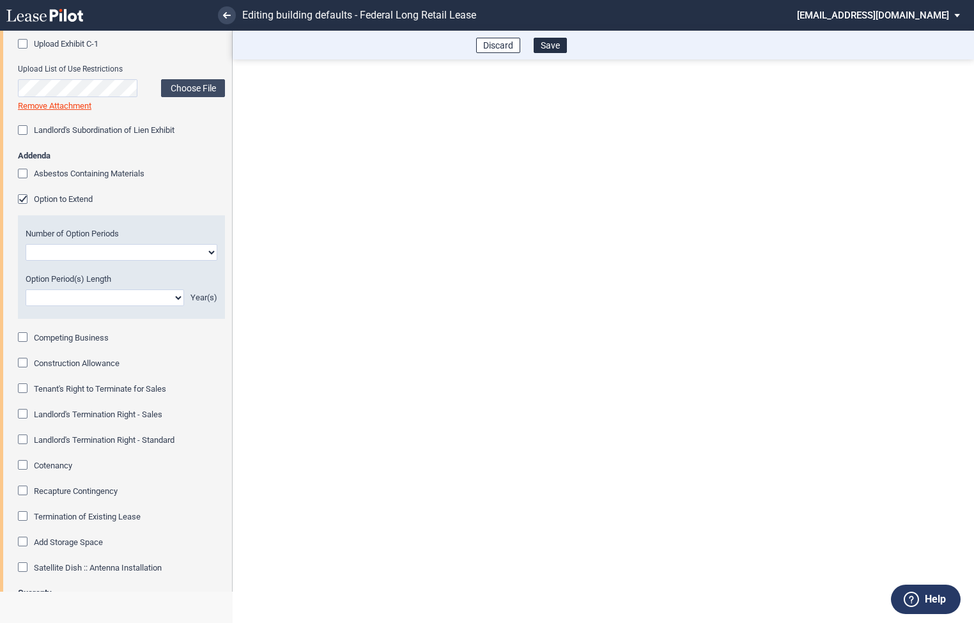
scroll to position [1355, 0]
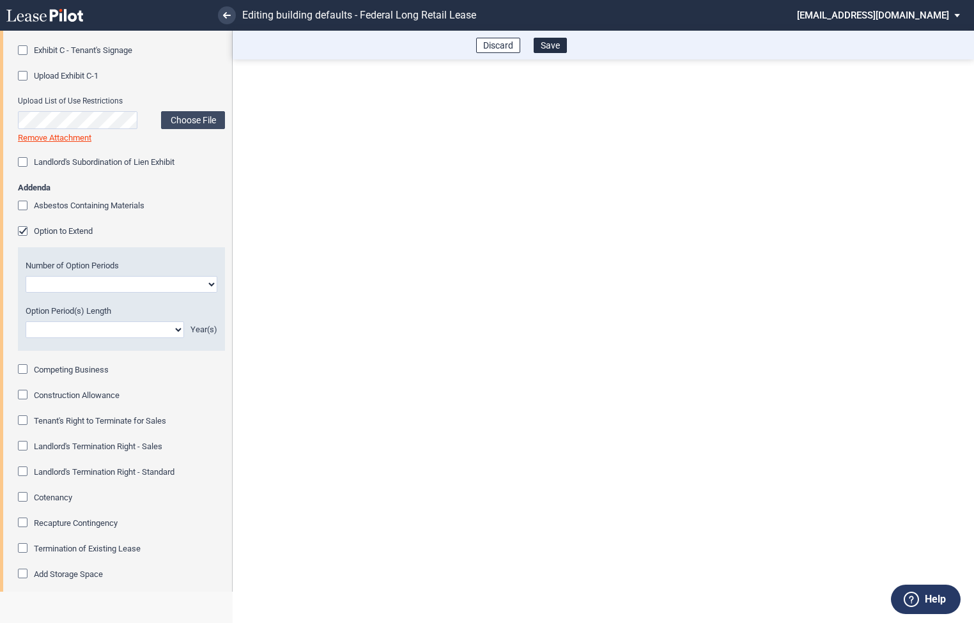
click at [24, 233] on div "Option to Extend" at bounding box center [24, 232] width 13 height 13
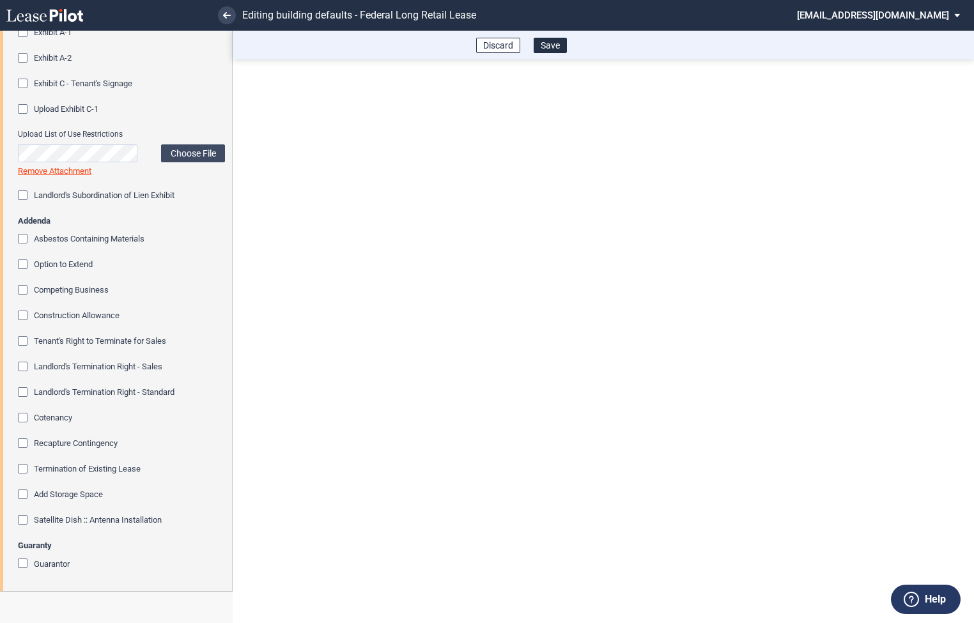
scroll to position [1321, 0]
click at [561, 45] on button "Save" at bounding box center [550, 45] width 33 height 15
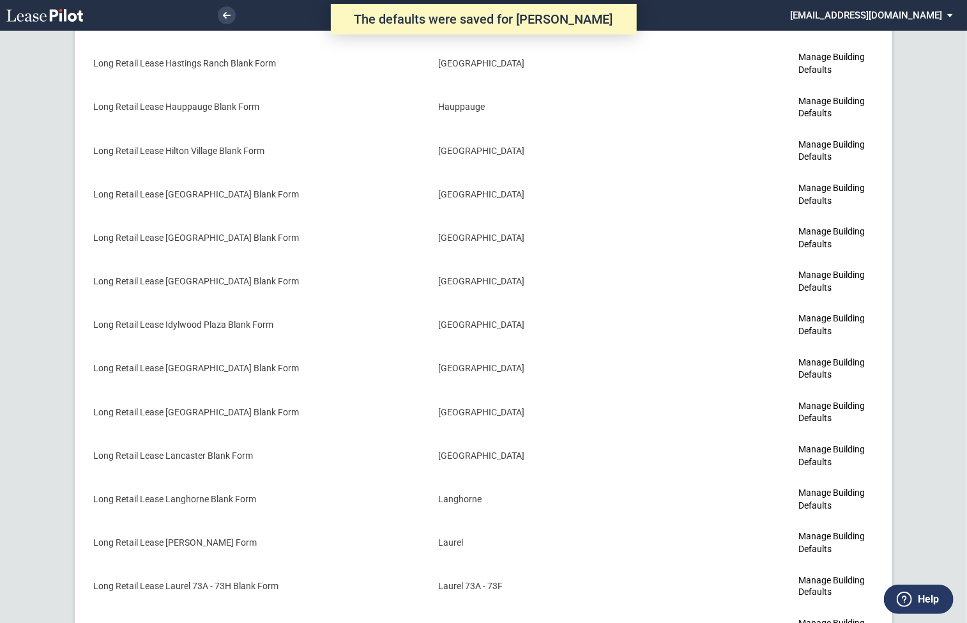
scroll to position [3291, 0]
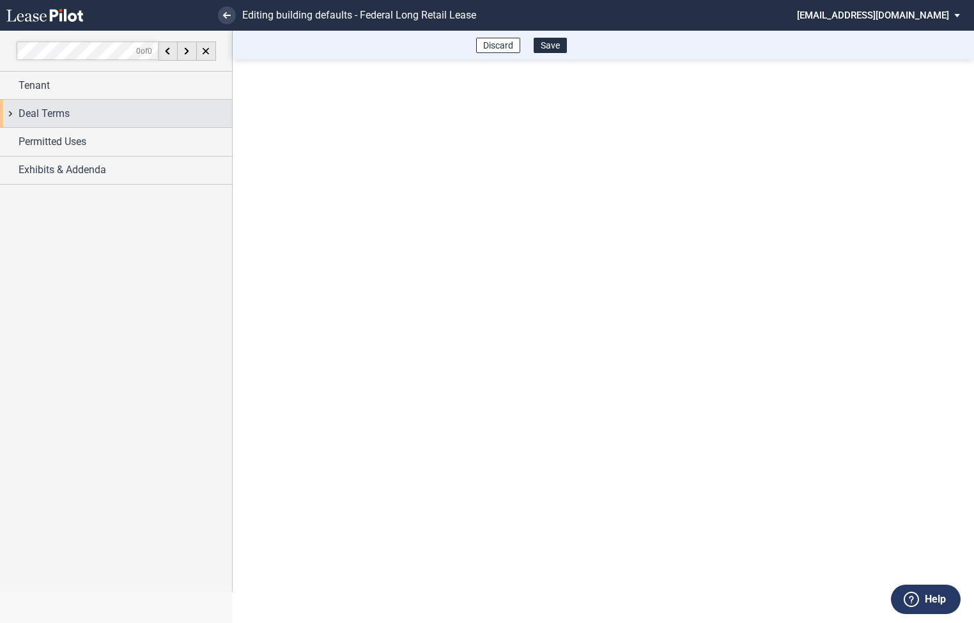
click at [8, 112] on div "Deal Terms" at bounding box center [116, 113] width 232 height 27
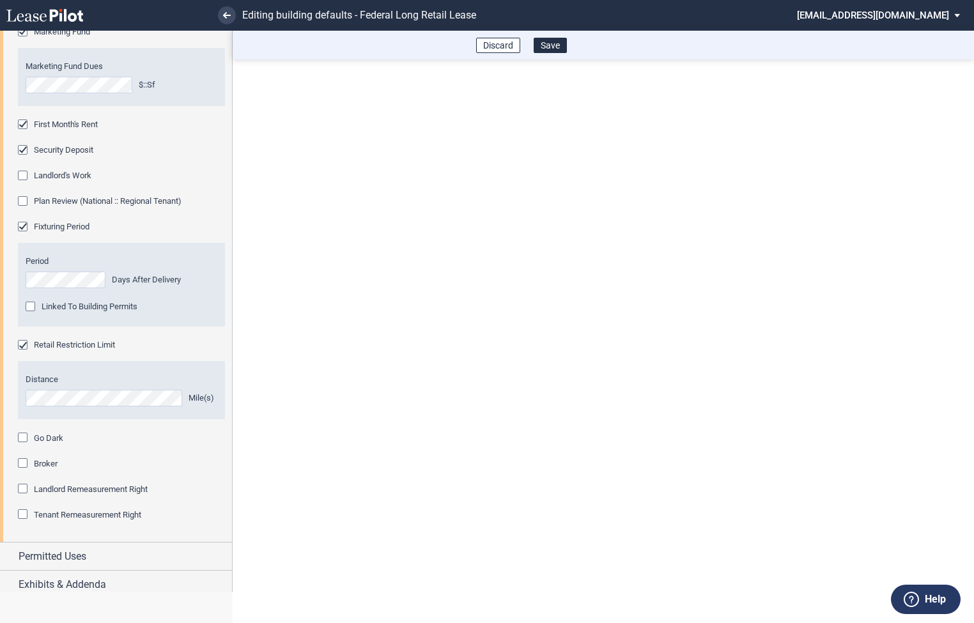
scroll to position [673, 0]
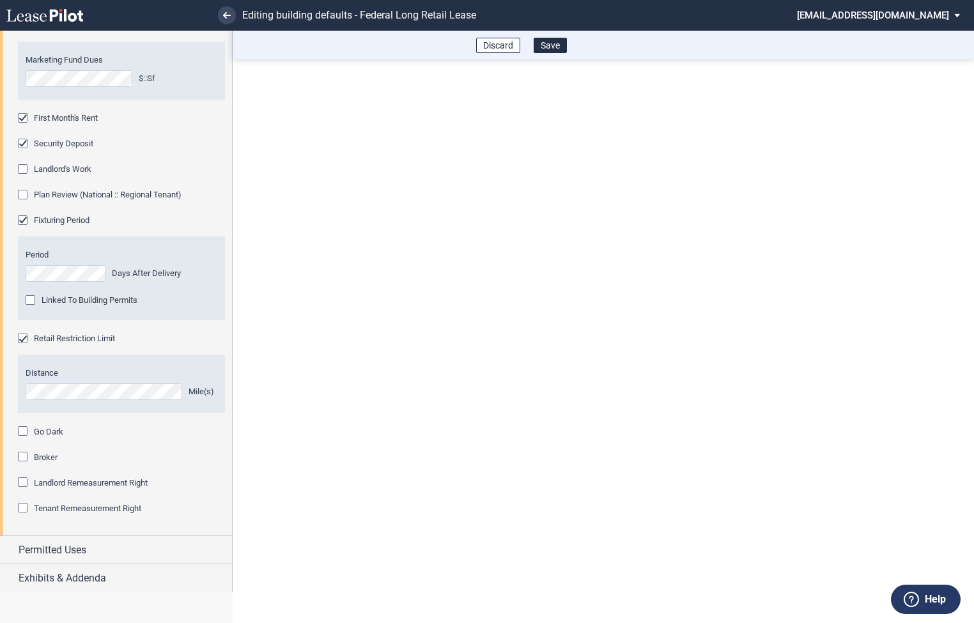
click at [881, 13] on md-select "federal@leasepilot.co Super Admin Area Admin Area Settings Sign Out" at bounding box center [883, 14] width 175 height 29
click at [875, 30] on div "Super Admin Area" at bounding box center [891, 34] width 71 height 13
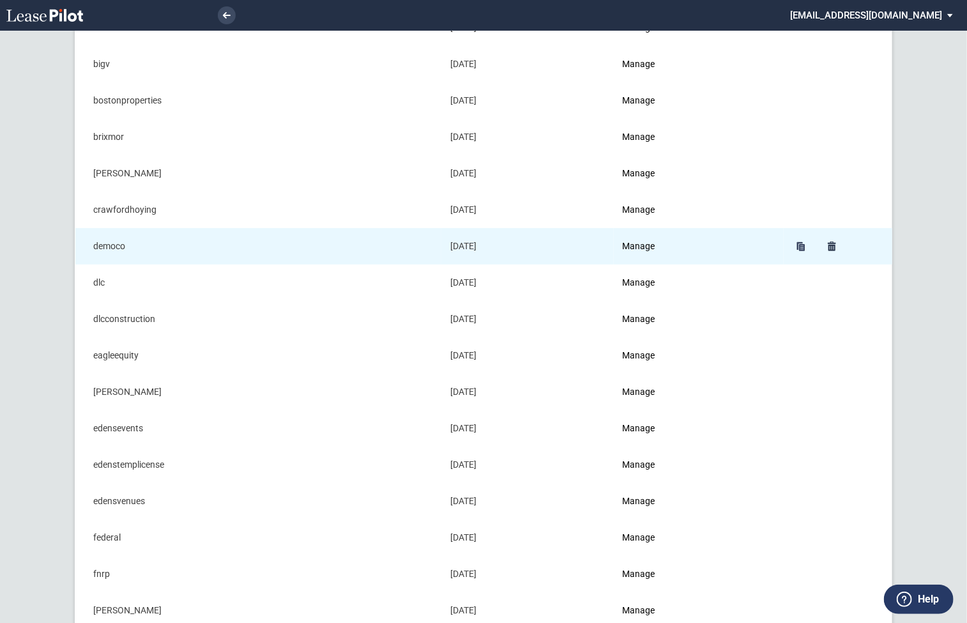
scroll to position [213, 0]
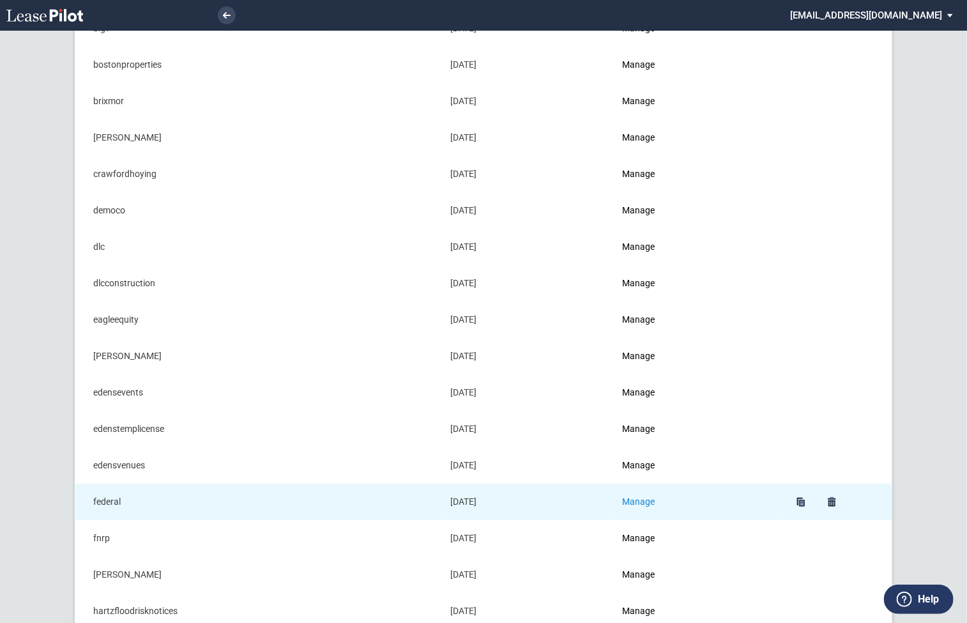
click at [650, 498] on link "Manage" at bounding box center [639, 501] width 33 height 10
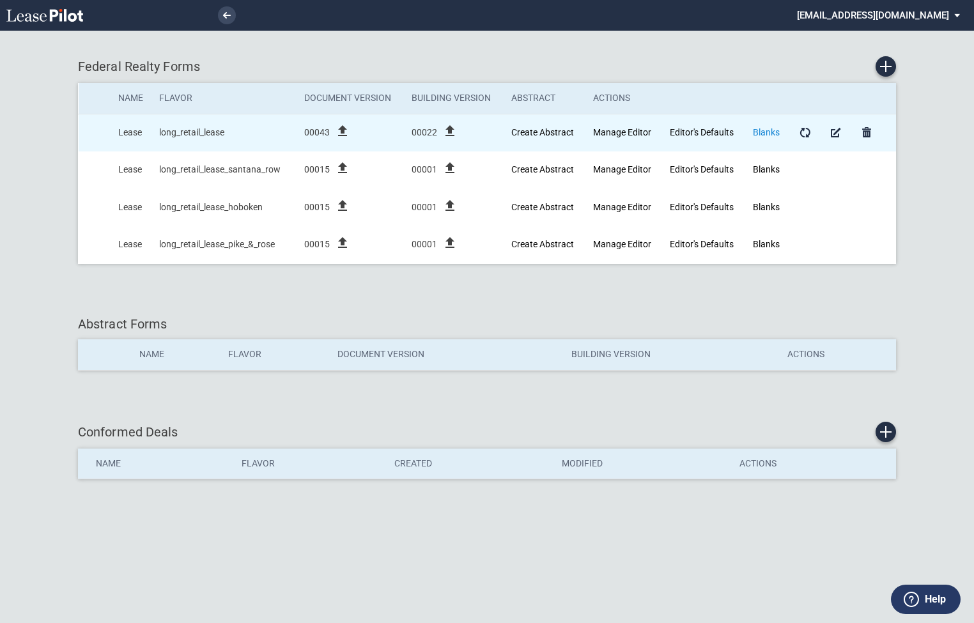
click at [766, 134] on link "Blanks" at bounding box center [766, 132] width 27 height 10
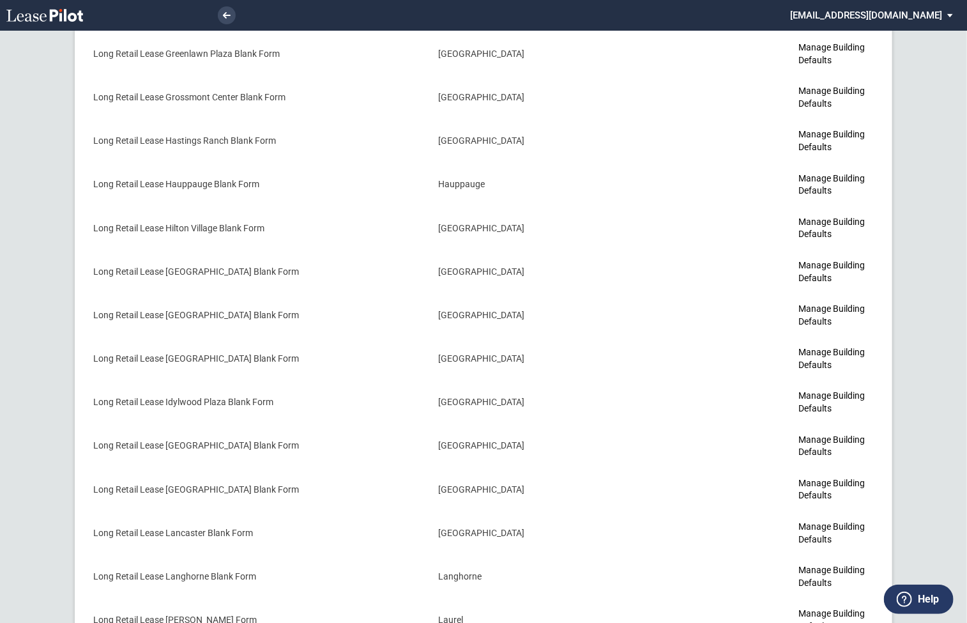
scroll to position [3291, 0]
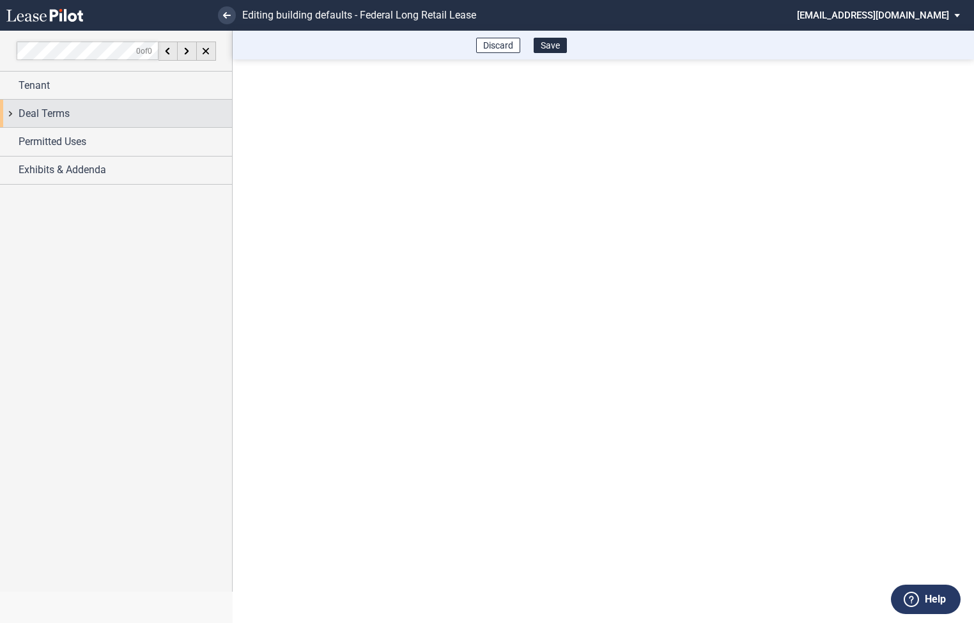
click at [12, 116] on div "Deal Terms" at bounding box center [116, 113] width 232 height 27
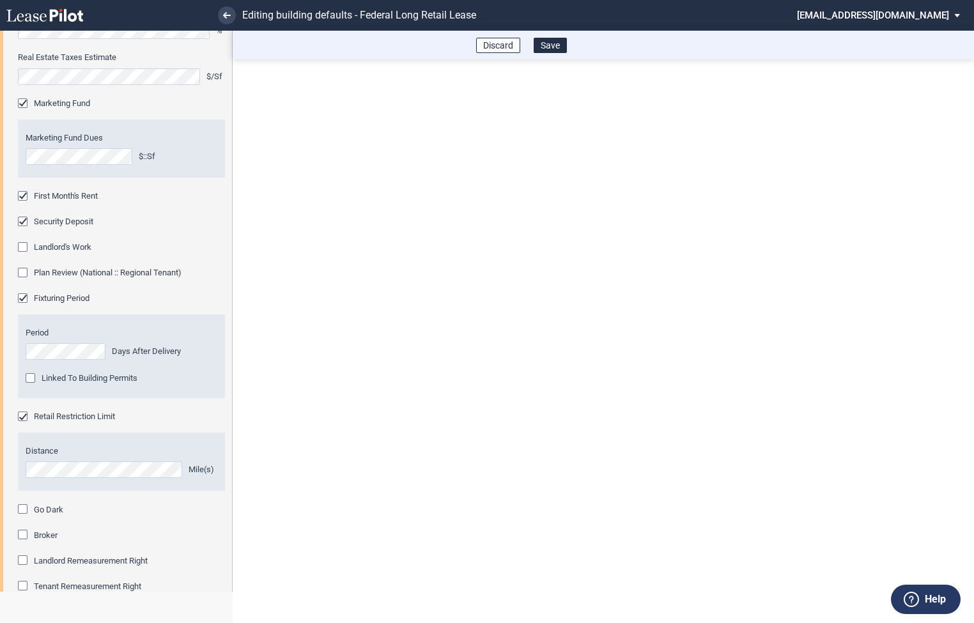
scroll to position [673, 0]
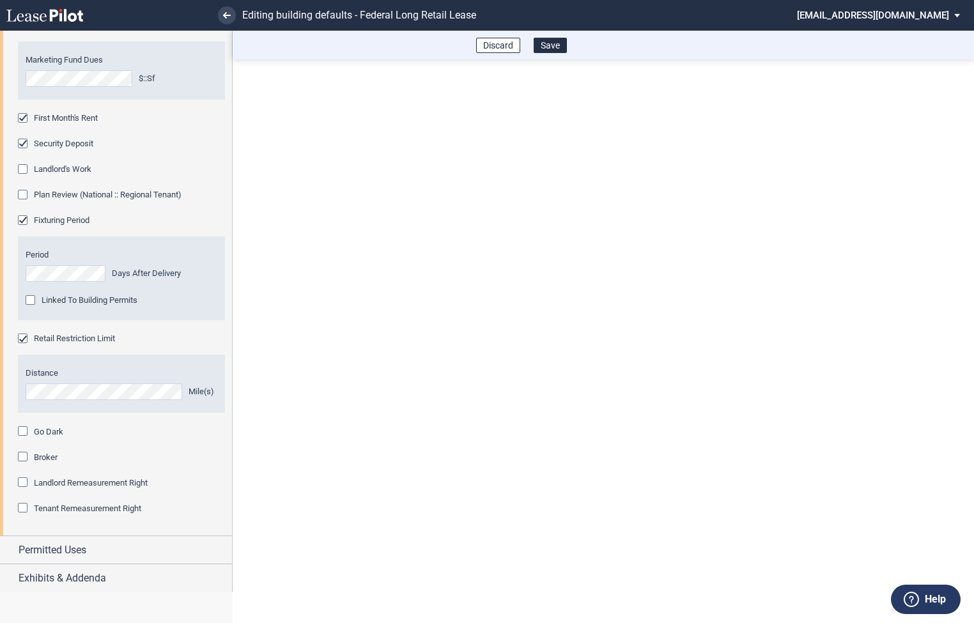
click at [878, 13] on md-select "federal@leasepilot.co Super Admin Area Admin Area Settings Sign Out" at bounding box center [883, 14] width 175 height 29
click at [873, 27] on md-option "Super Admin Area" at bounding box center [905, 34] width 121 height 20
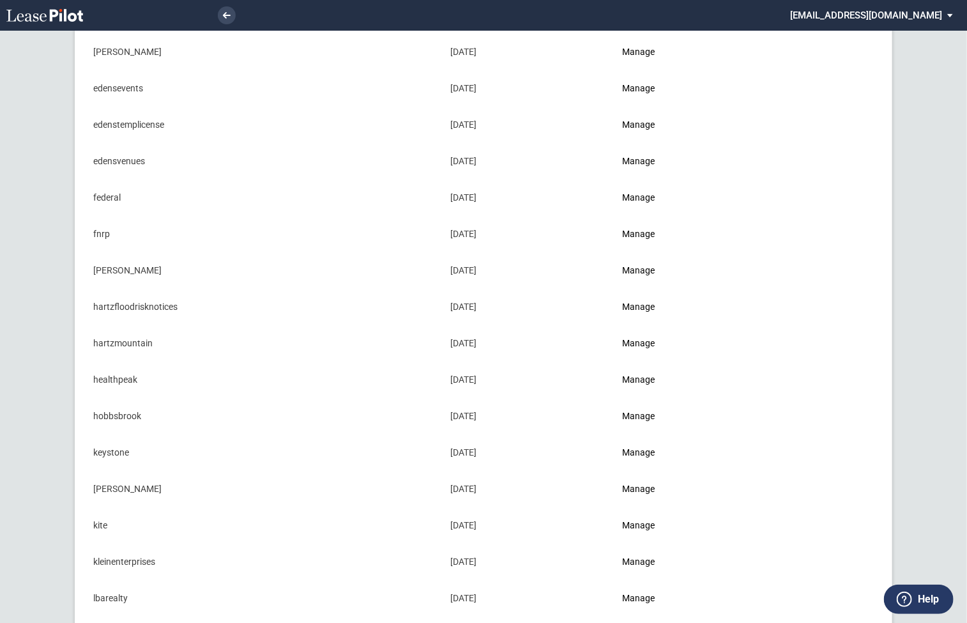
scroll to position [506, 0]
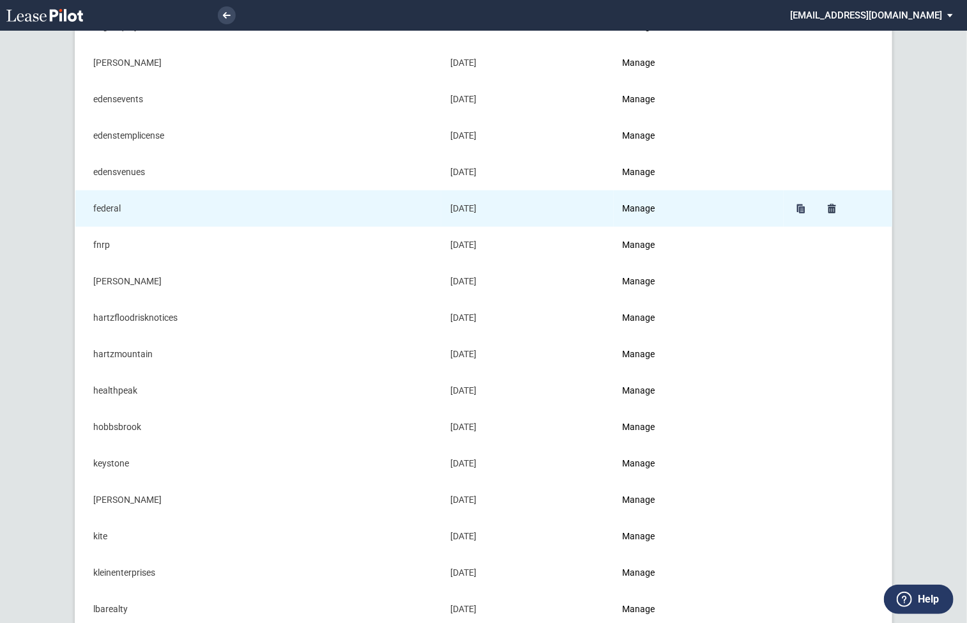
click at [661, 203] on td "Manage" at bounding box center [699, 208] width 170 height 36
click at [643, 207] on link "Manage" at bounding box center [639, 208] width 33 height 10
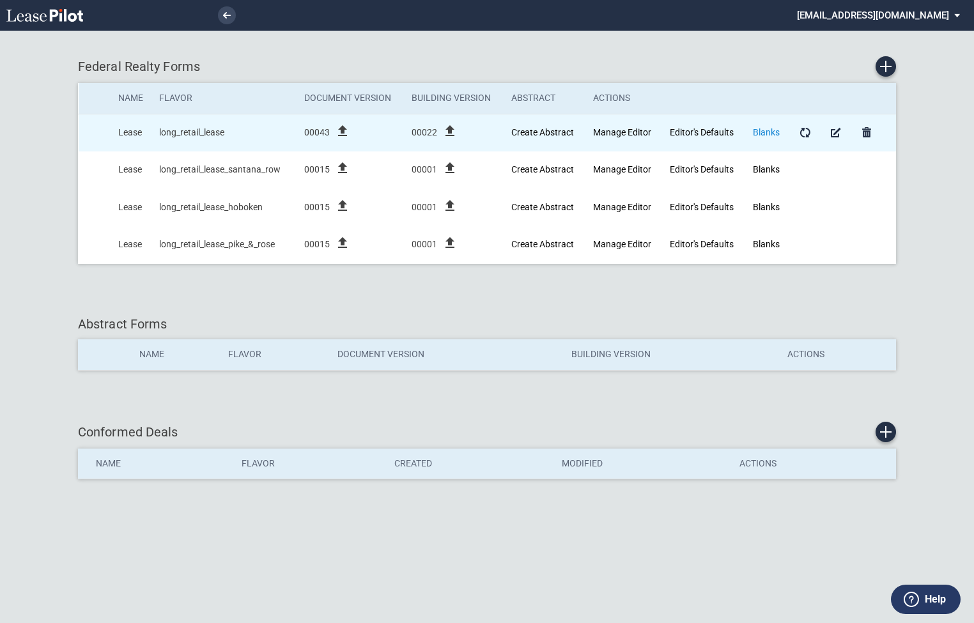
click at [772, 133] on link "Blanks" at bounding box center [766, 132] width 27 height 10
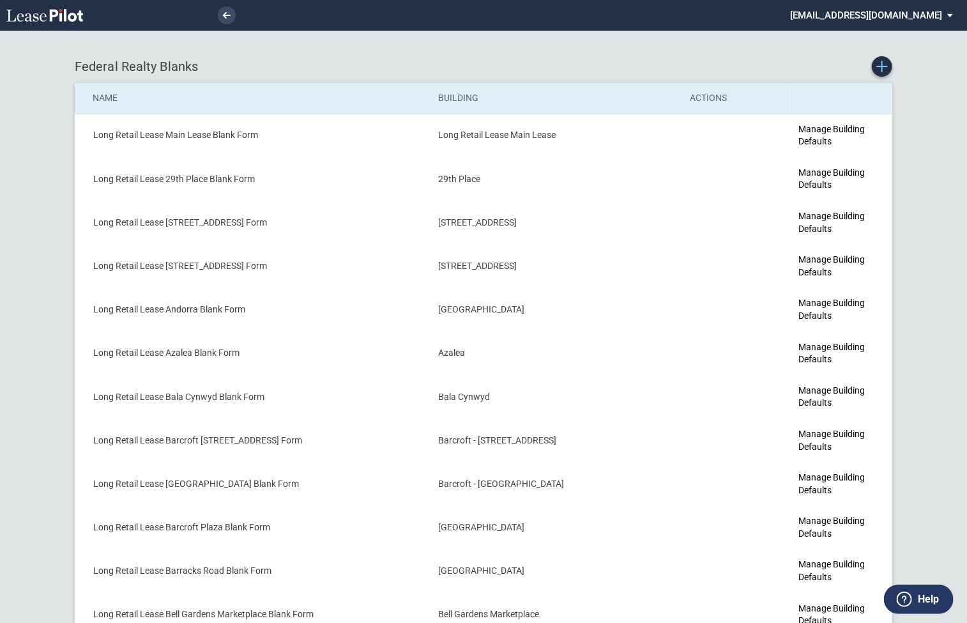
click at [884, 67] on icon "Create new Blank Form" at bounding box center [883, 67] width 12 height 12
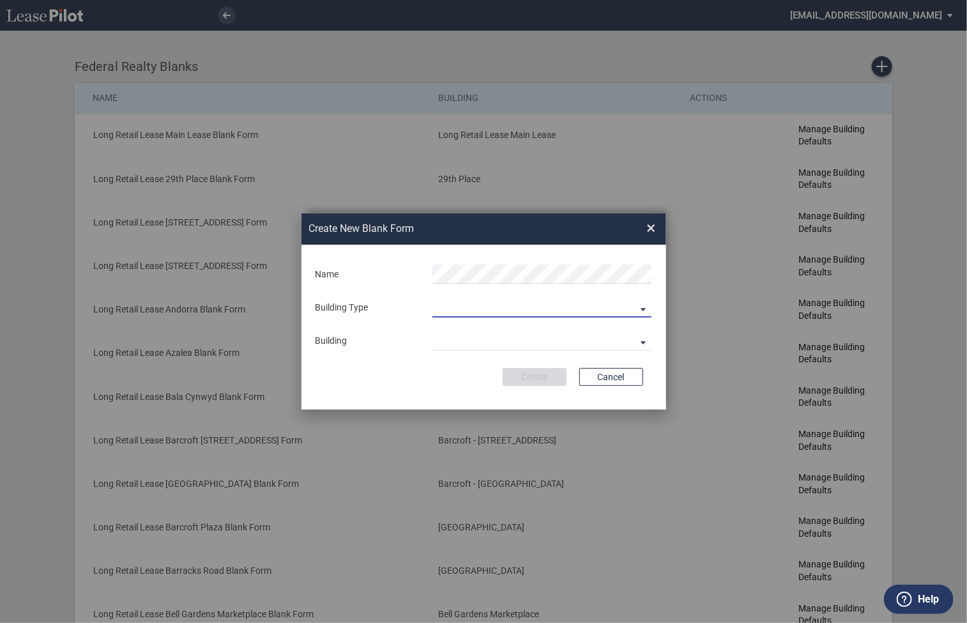
click at [479, 310] on md-select "Building Predefined Empty Building New Empty Building" at bounding box center [542, 307] width 219 height 19
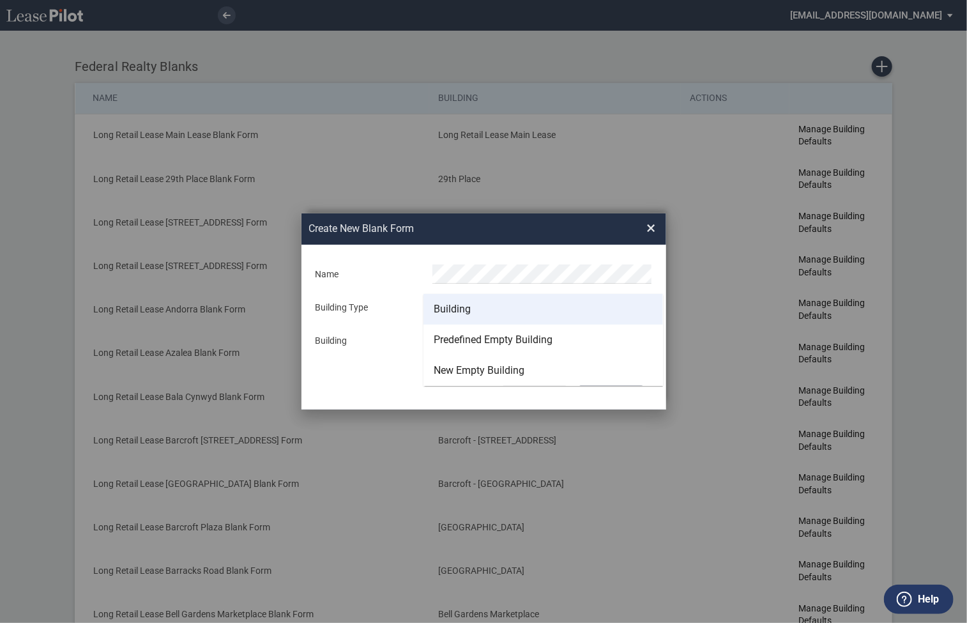
click at [463, 312] on div "Building" at bounding box center [452, 309] width 37 height 14
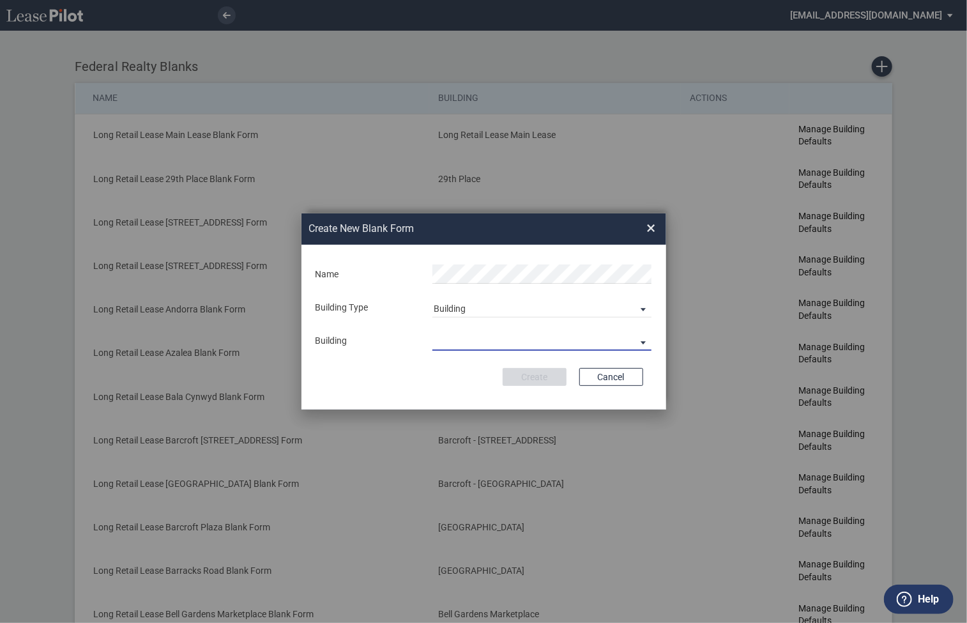
click at [457, 343] on md-select "29th Place 6464 Lincolnia Avenue 7770 Richmond Highway Andorra Azalea Bala Cynw…" at bounding box center [542, 341] width 219 height 19
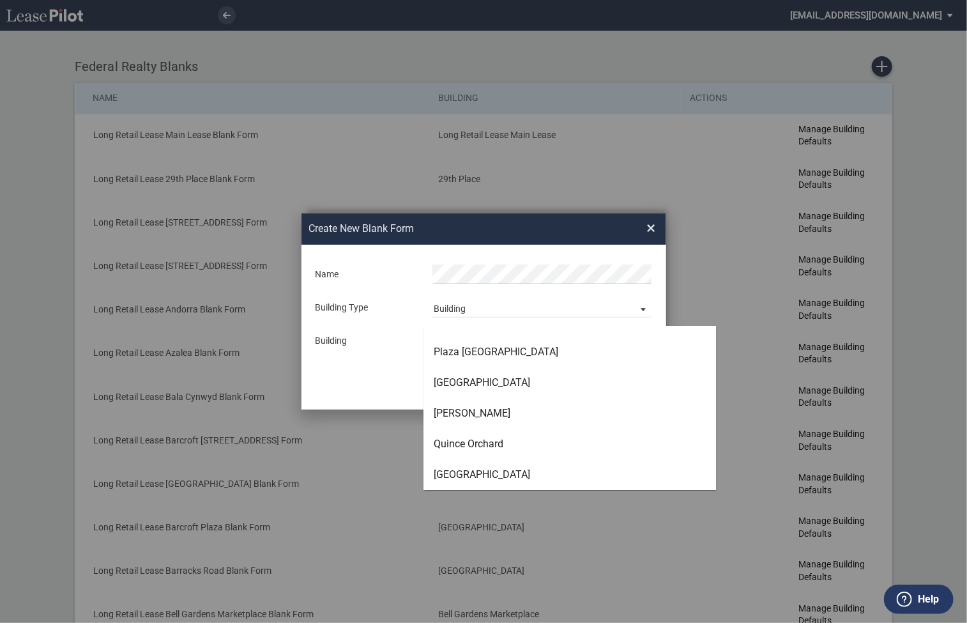
scroll to position [3088, 0]
click at [457, 472] on div "Riverpoint Center" at bounding box center [482, 474] width 96 height 14
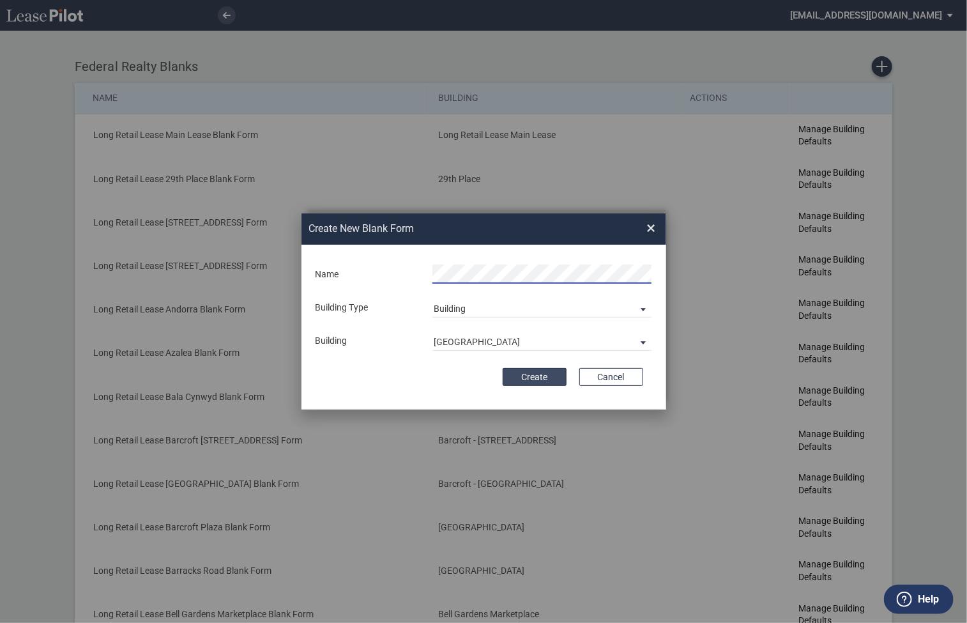
click at [547, 378] on button "Create" at bounding box center [535, 377] width 64 height 18
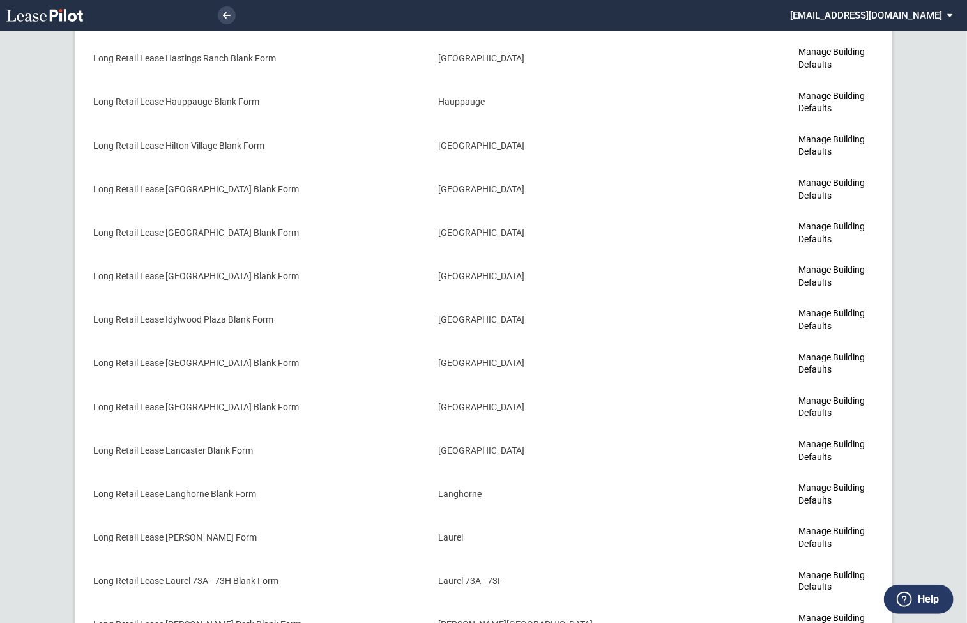
scroll to position [3327, 0]
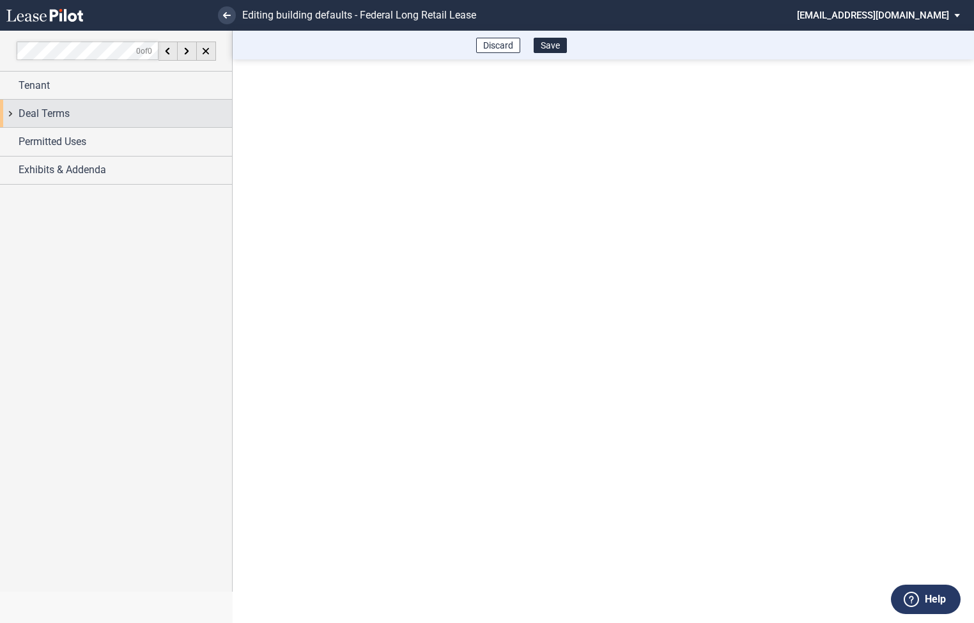
click at [10, 117] on div "Deal Terms" at bounding box center [116, 113] width 232 height 27
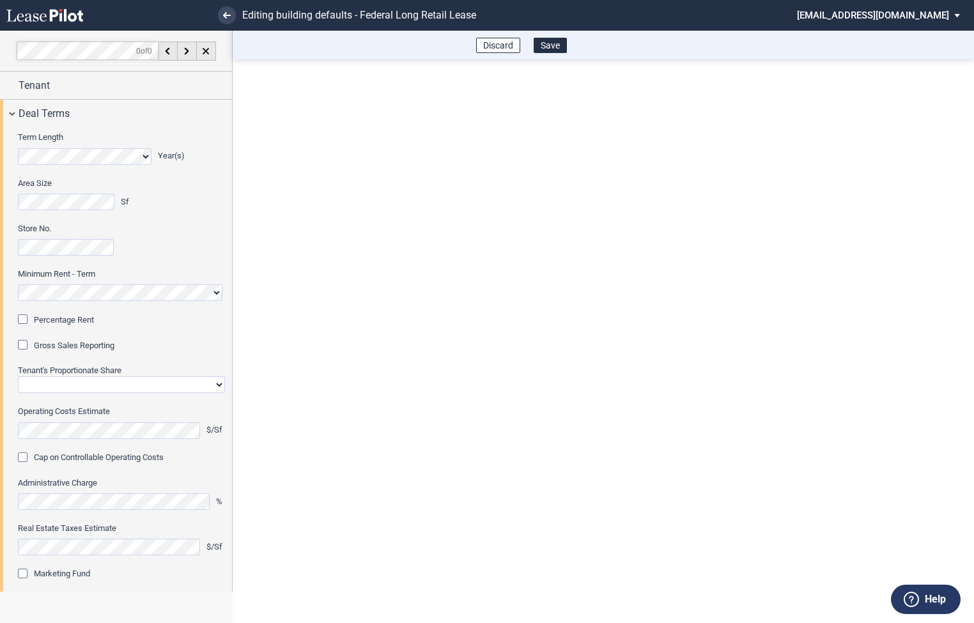
click at [27, 319] on div "Percentage Rent" at bounding box center [24, 320] width 13 height 13
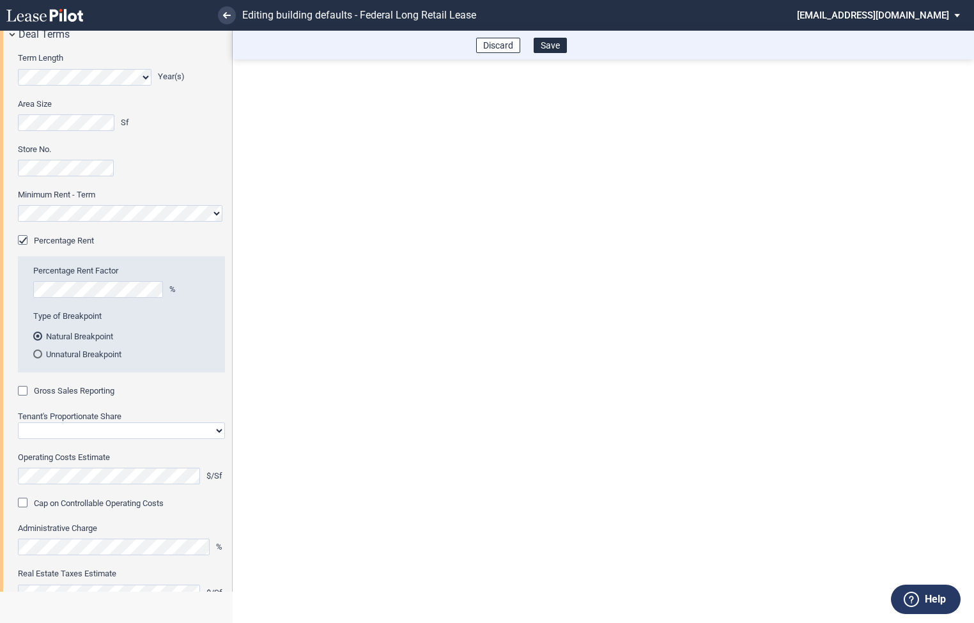
scroll to position [100, 0]
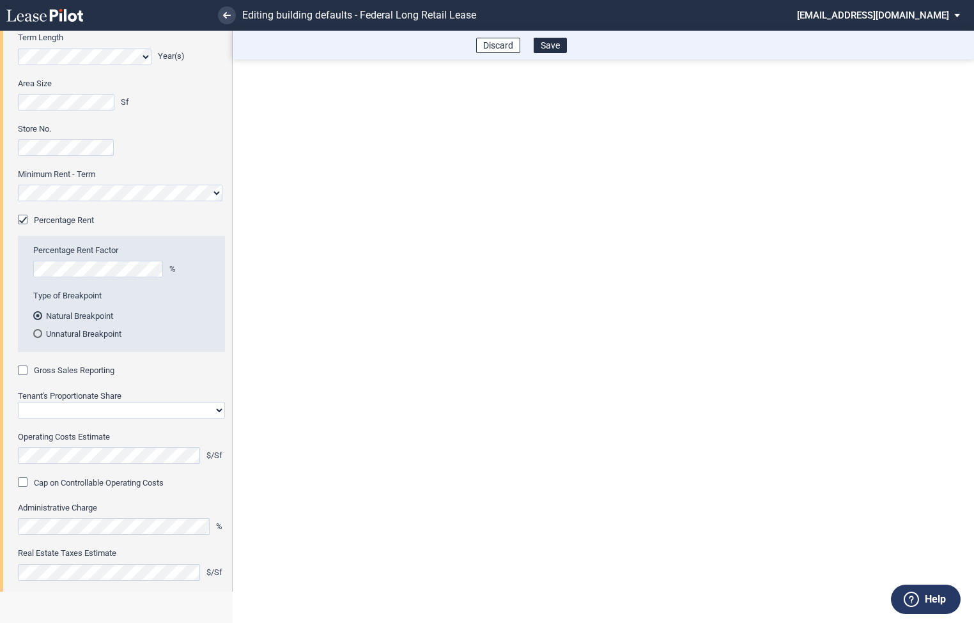
click at [27, 369] on div "Gross Sales Reporting" at bounding box center [24, 371] width 13 height 13
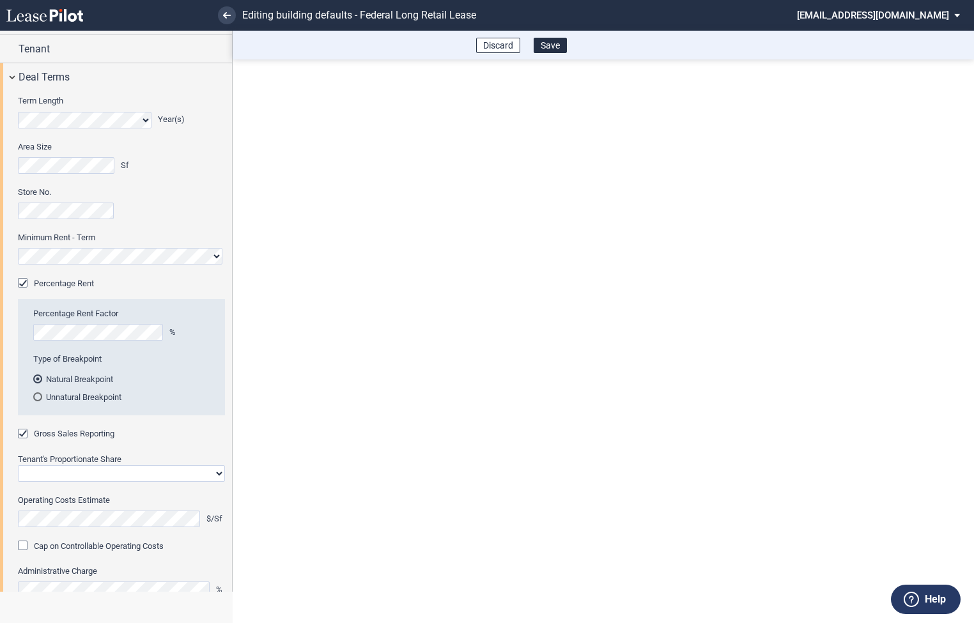
scroll to position [96, 0]
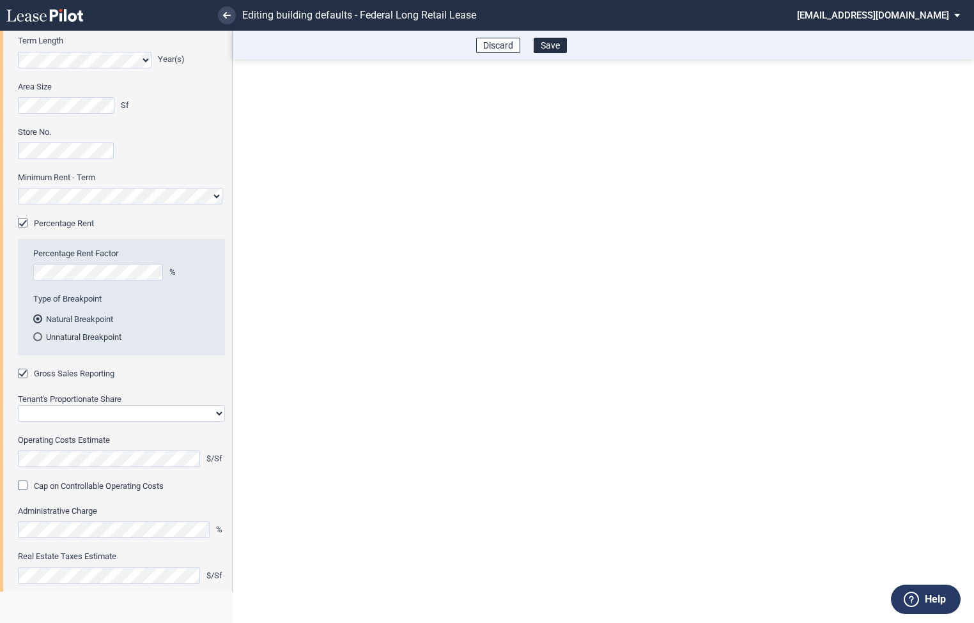
click at [67, 407] on select "Straight GLA Net Major" at bounding box center [121, 413] width 207 height 17
select select "straight GLA"
click at [18, 405] on select "Straight GLA Net Major" at bounding box center [121, 413] width 207 height 17
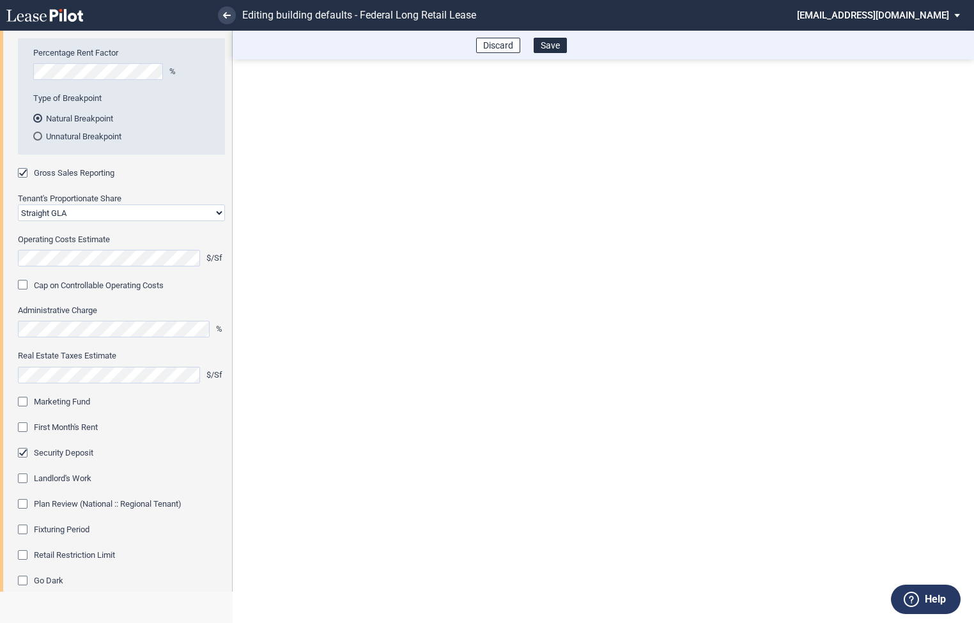
scroll to position [319, 0]
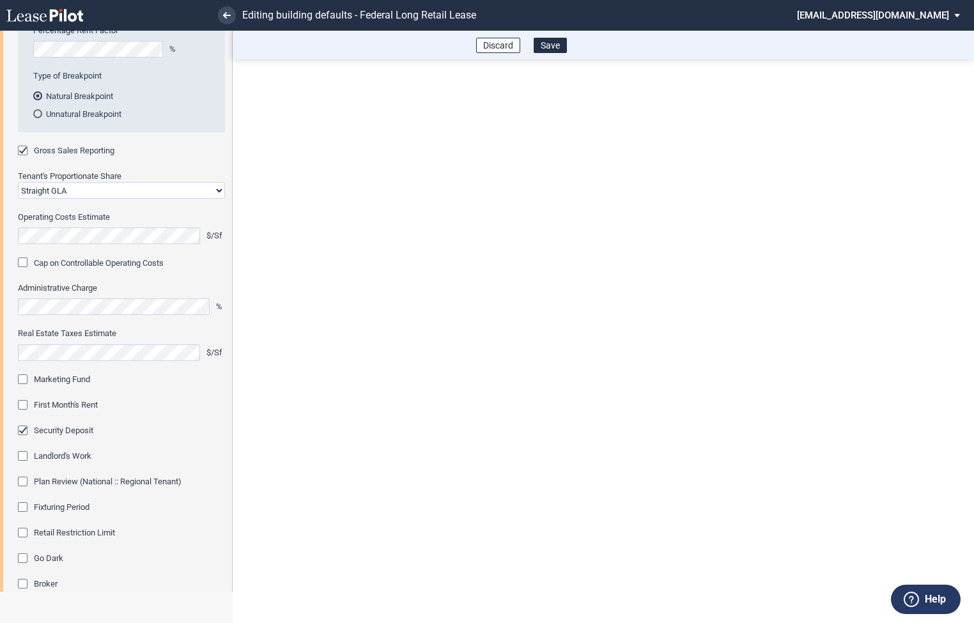
click at [22, 382] on div "Marketing Fund" at bounding box center [24, 380] width 13 height 13
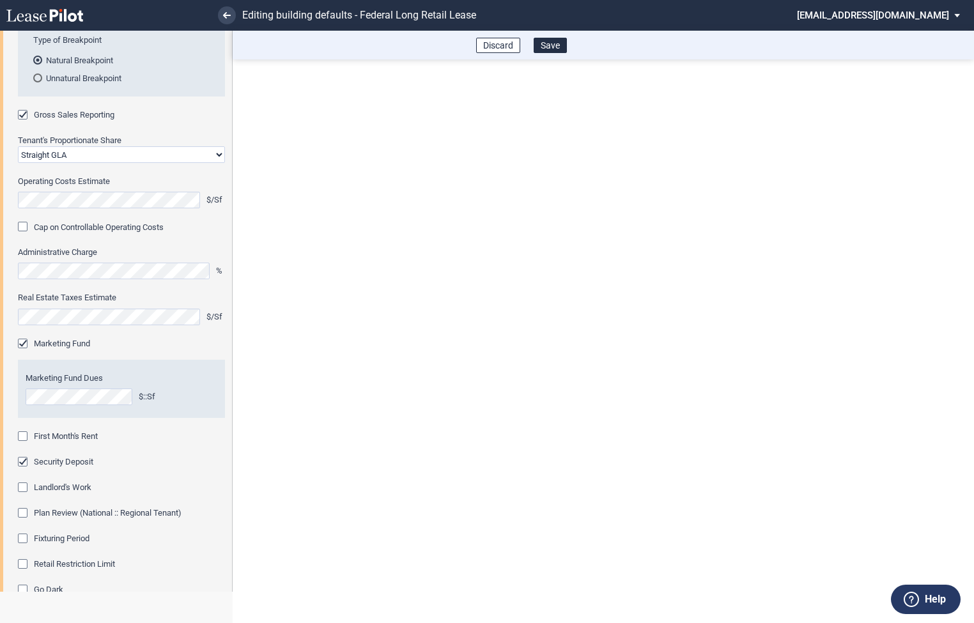
scroll to position [396, 0]
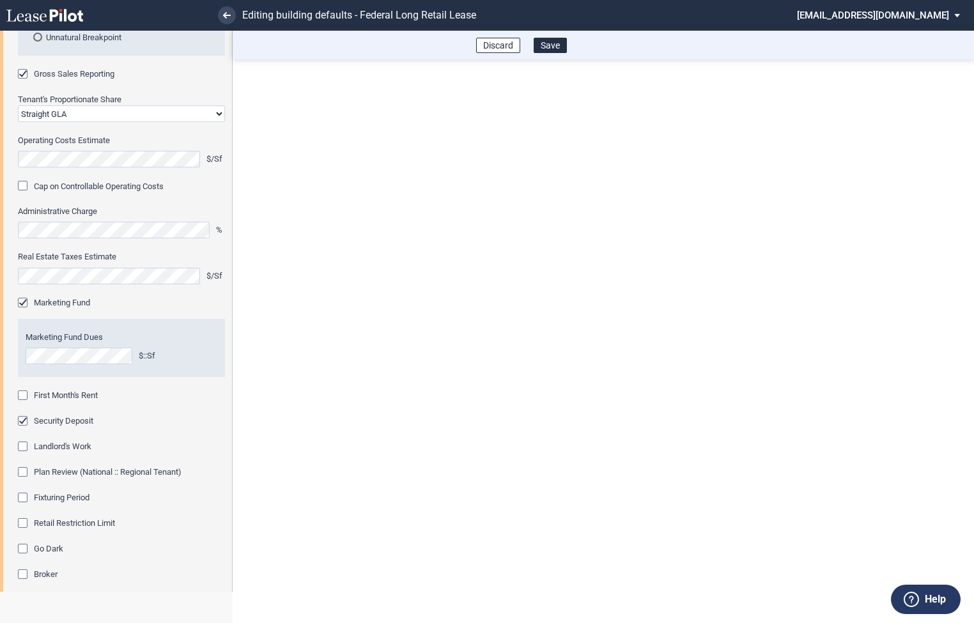
click at [27, 399] on div "First Month's Rent" at bounding box center [24, 396] width 13 height 13
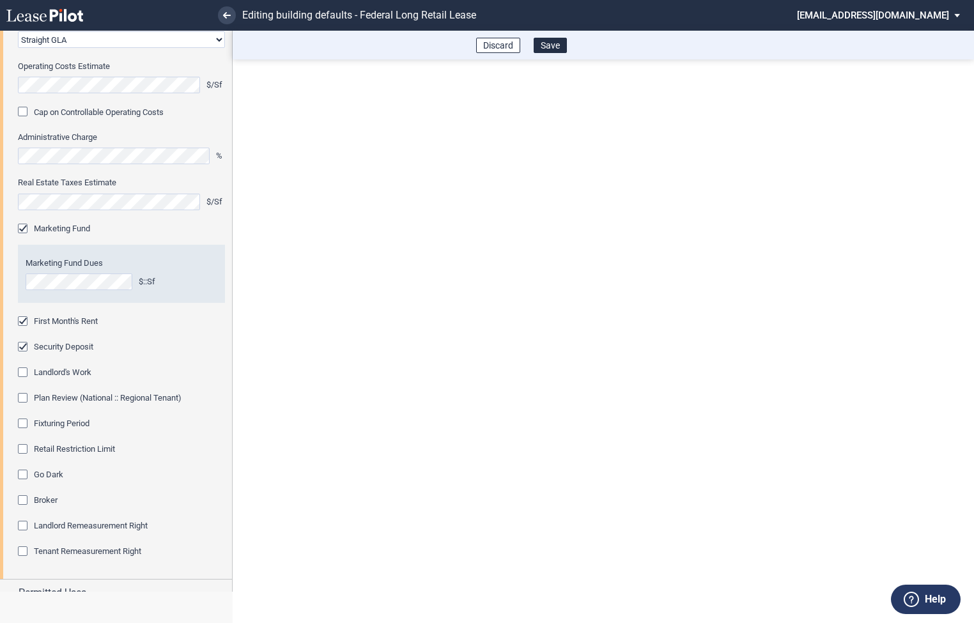
click at [24, 426] on div "Fixturing Period" at bounding box center [24, 425] width 13 height 13
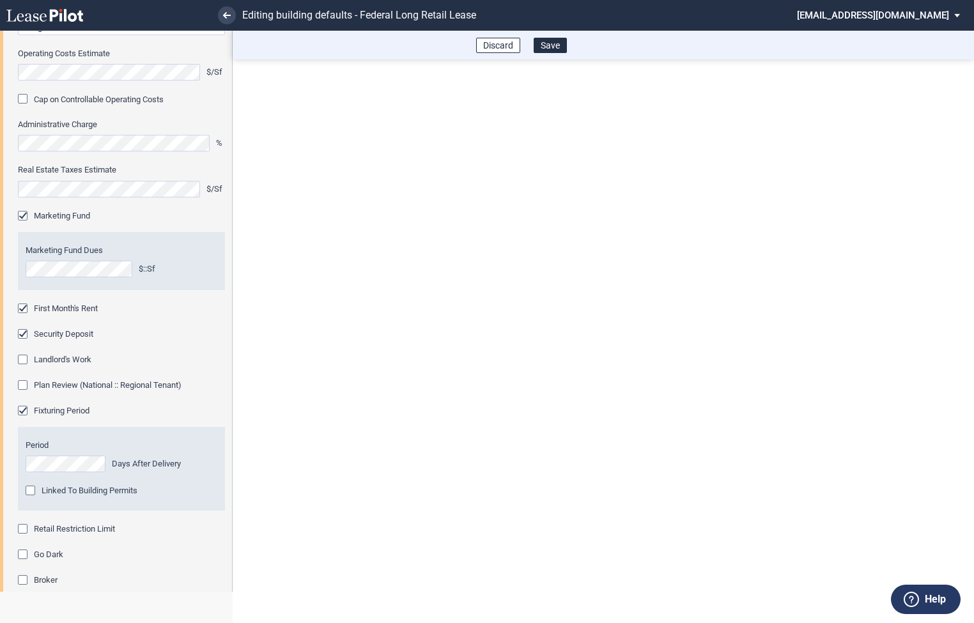
scroll to position [484, 0]
click at [24, 521] on div "Period Days After Delivery Linked To Building Permits Building Permit Contingen…" at bounding box center [121, 475] width 207 height 93
click at [26, 526] on div "Retail Restriction Limit" at bounding box center [24, 529] width 13 height 13
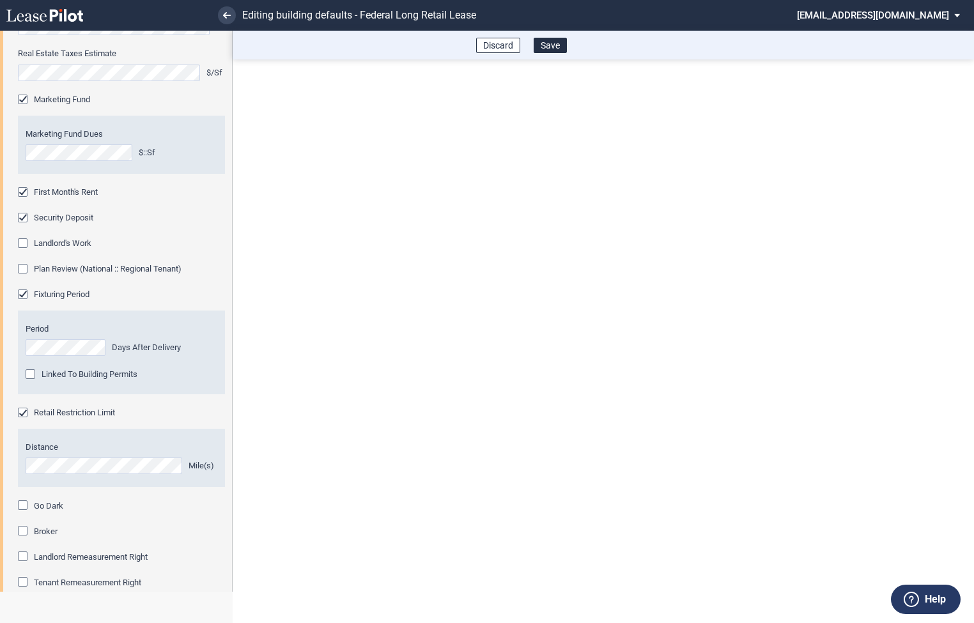
scroll to position [673, 0]
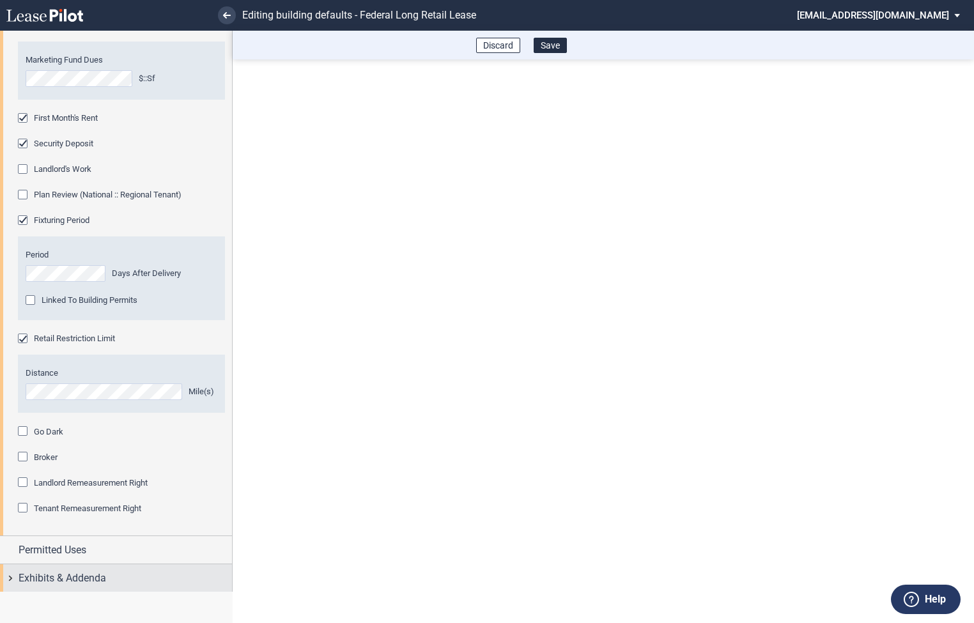
click at [10, 576] on div "Exhibits & Addenda" at bounding box center [116, 577] width 232 height 27
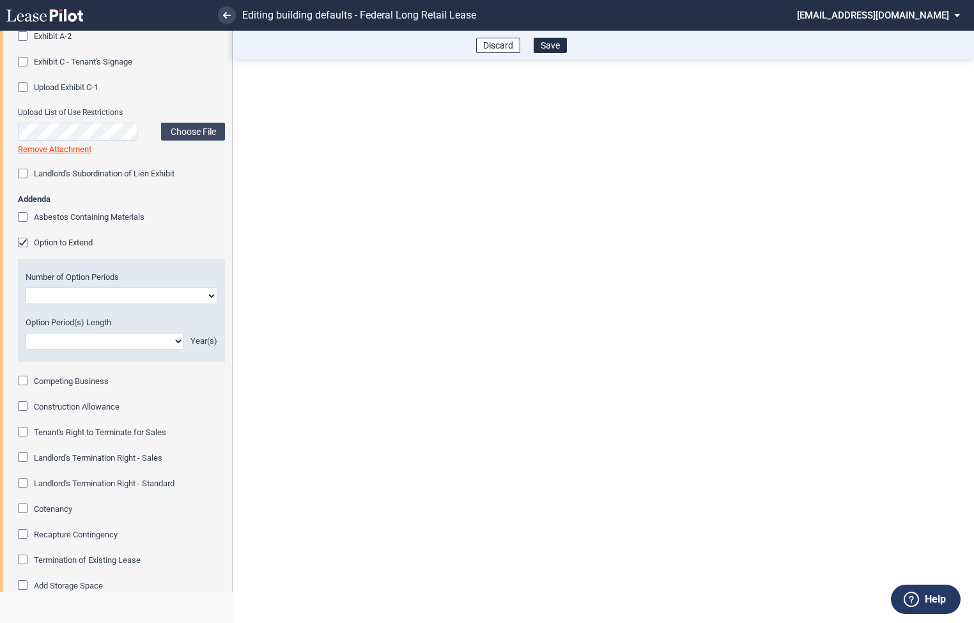
scroll to position [1319, 0]
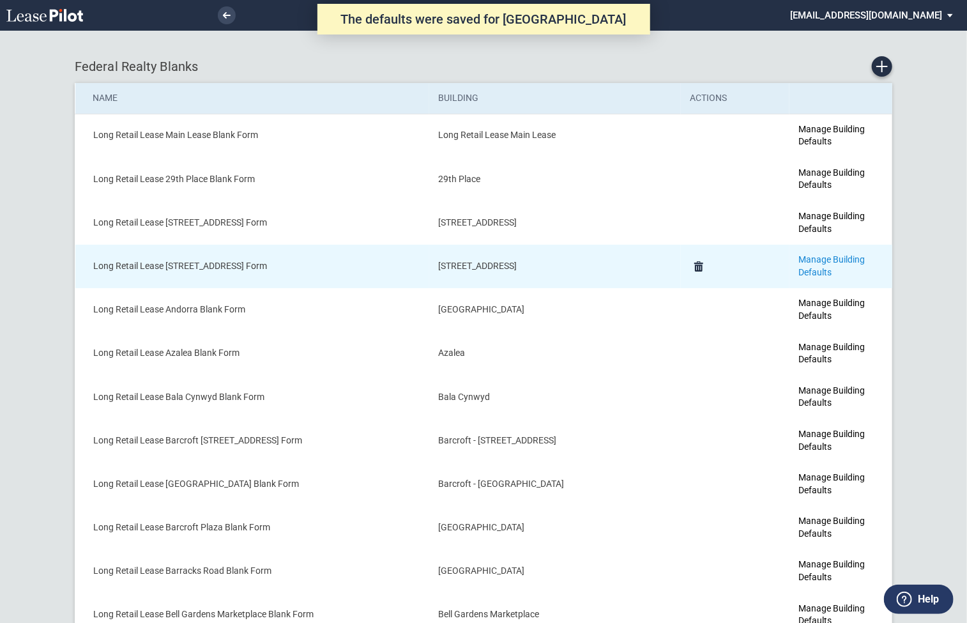
click at [799, 254] on link "Manage Building Defaults" at bounding box center [832, 265] width 66 height 23
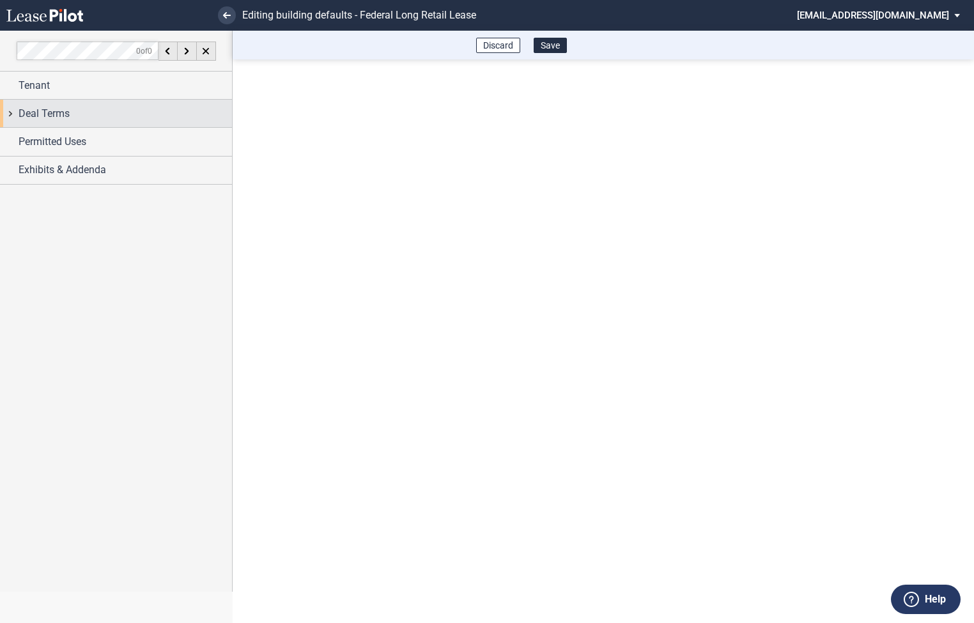
click at [9, 113] on div "Deal Terms" at bounding box center [116, 113] width 232 height 27
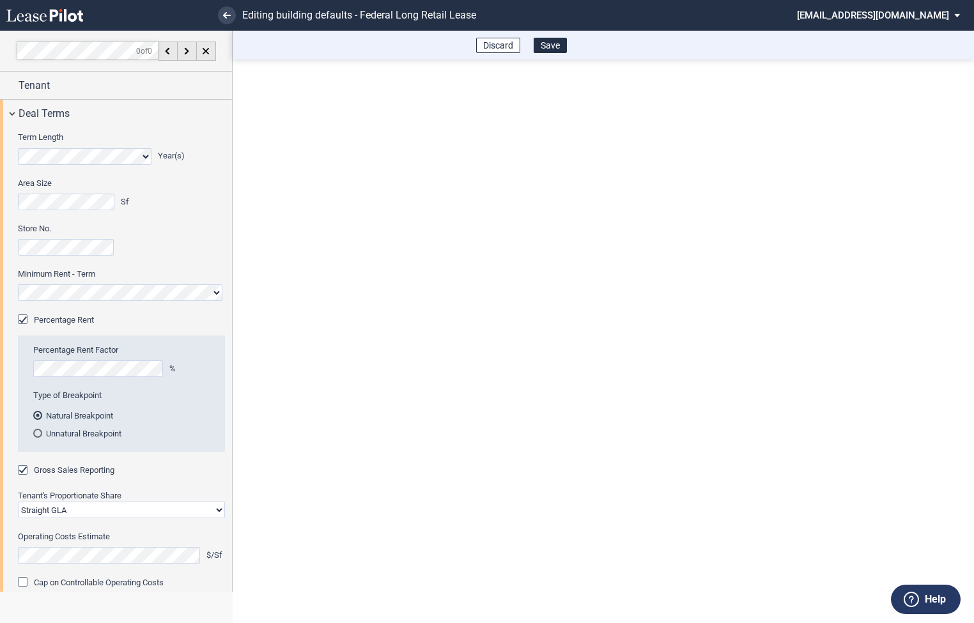
click at [872, 12] on md-select "[EMAIL_ADDRESS][DOMAIN_NAME] Super Admin Area Admin Area Settings Sign Out" at bounding box center [883, 14] width 175 height 29
click at [867, 32] on div "Super Admin Area" at bounding box center [891, 34] width 71 height 13
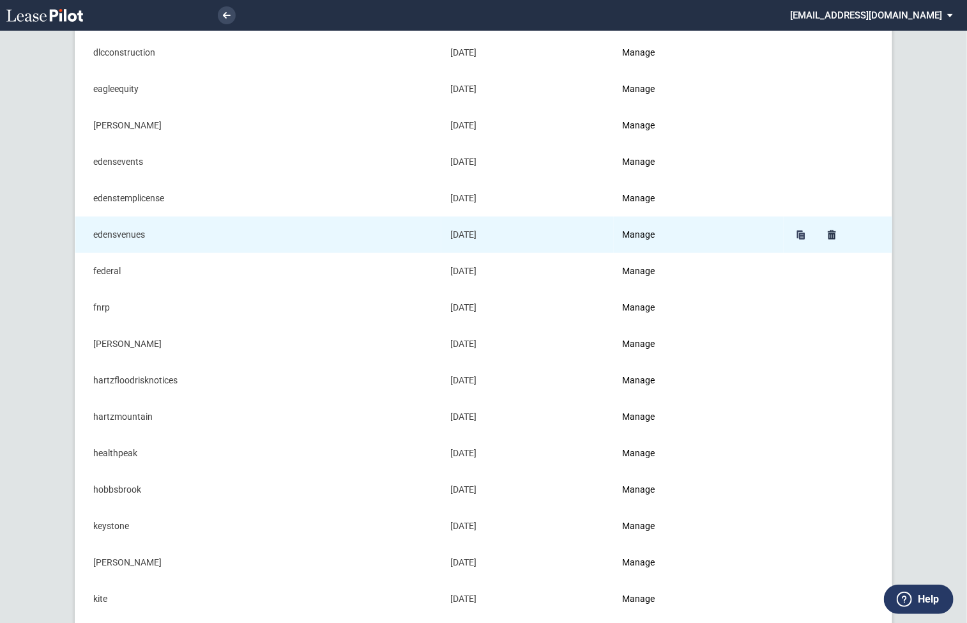
scroll to position [400, 0]
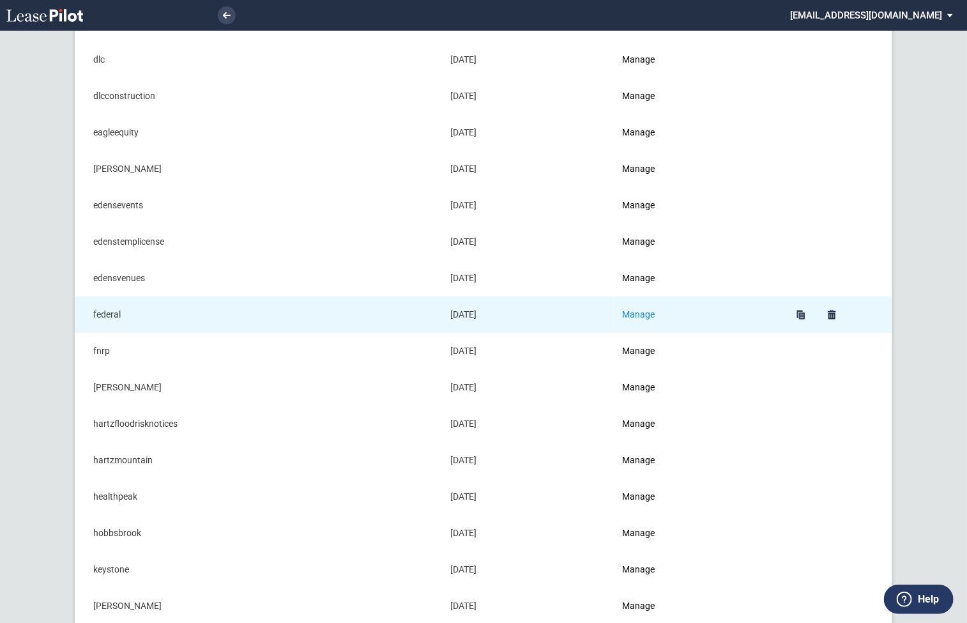
click at [652, 313] on link "Manage" at bounding box center [639, 314] width 33 height 10
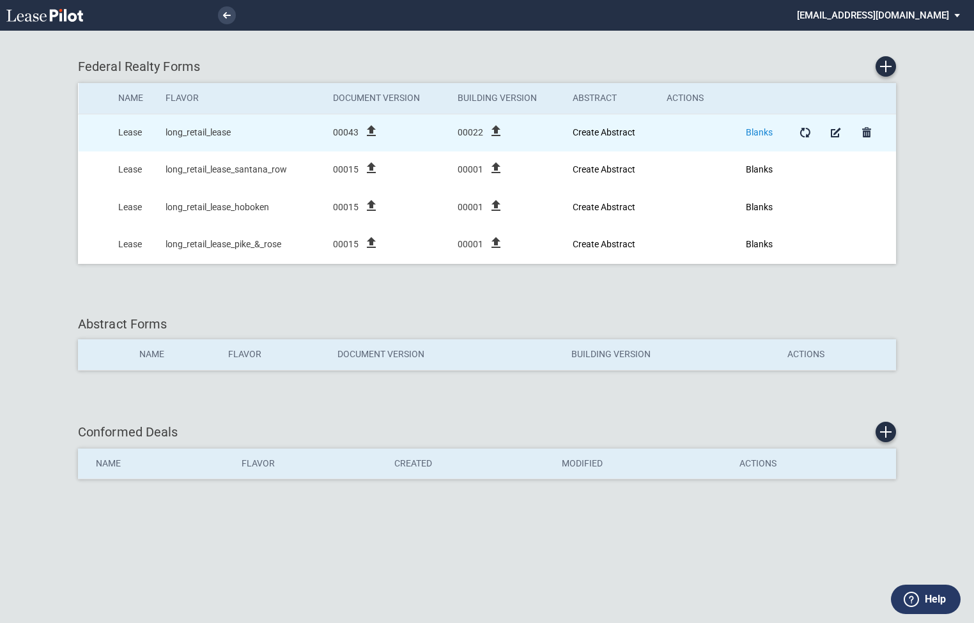
click at [763, 133] on link "Blanks" at bounding box center [759, 132] width 27 height 10
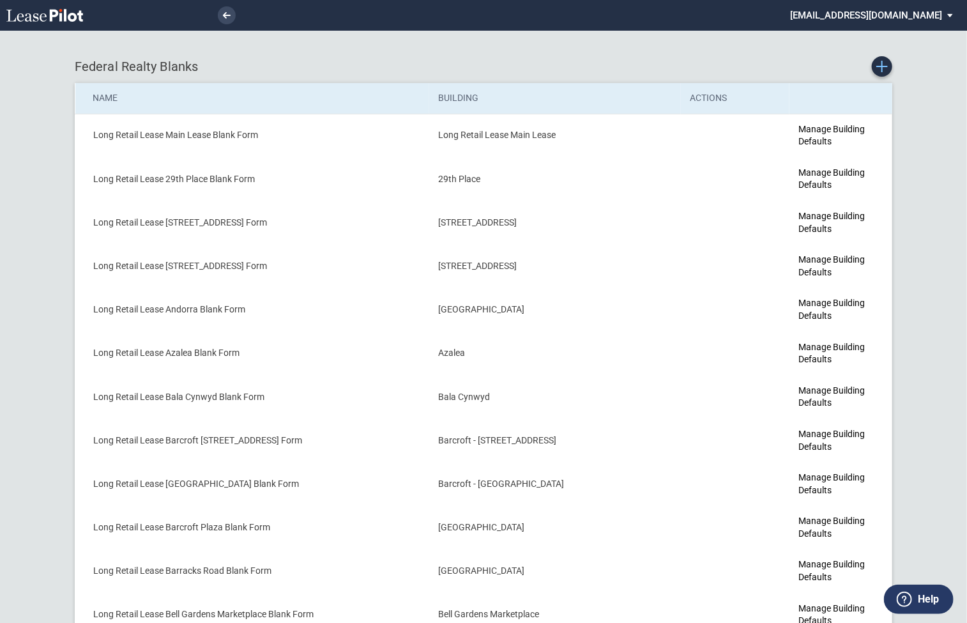
click at [884, 71] on icon "Create new Blank Form" at bounding box center [883, 67] width 12 height 12
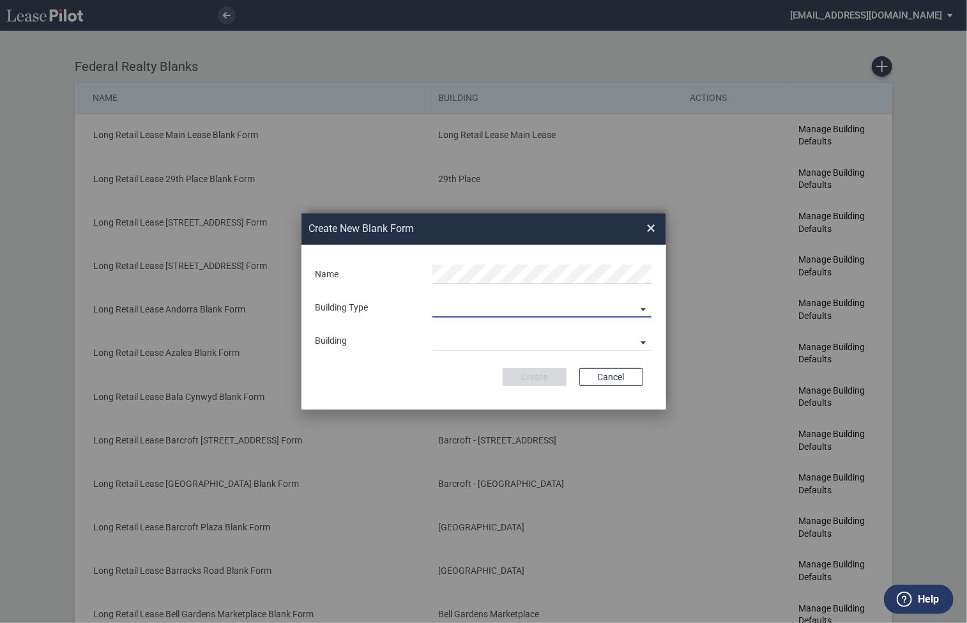
click at [518, 312] on md-select "Building Predefined Empty Building New Empty Building" at bounding box center [542, 307] width 219 height 19
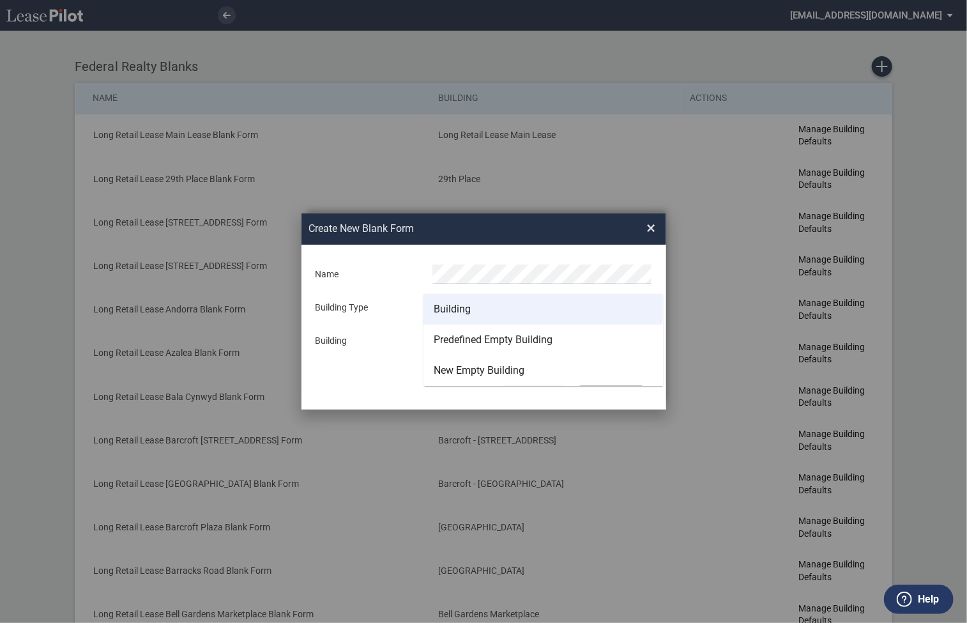
click at [479, 315] on md-option "Building" at bounding box center [544, 309] width 240 height 31
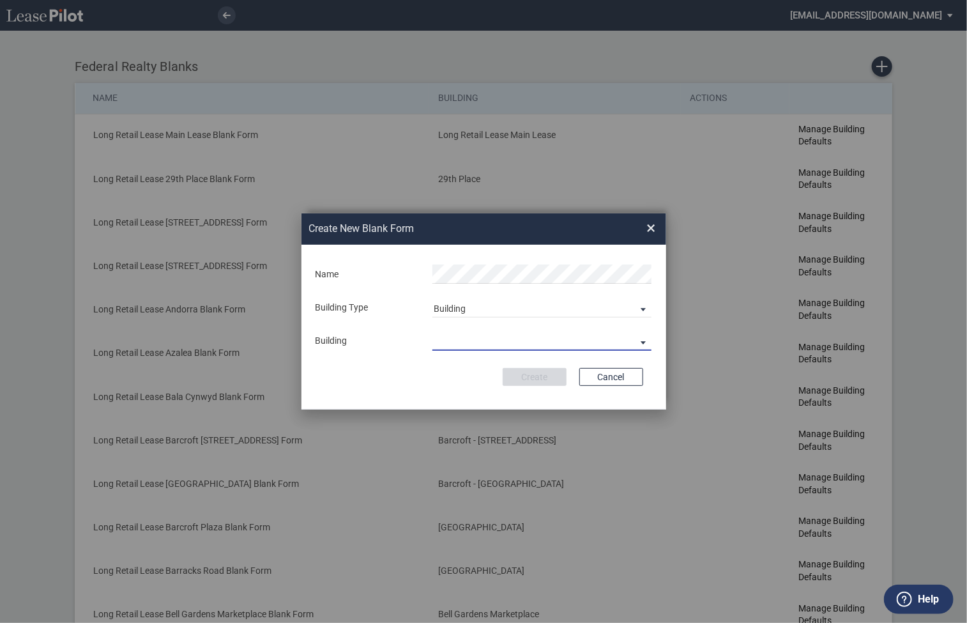
click at [472, 346] on md-select "29th Place 6464 Lincolnia Avenue 7770 Richmond Highway Andorra Azalea Bala Cynw…" at bounding box center [542, 341] width 219 height 19
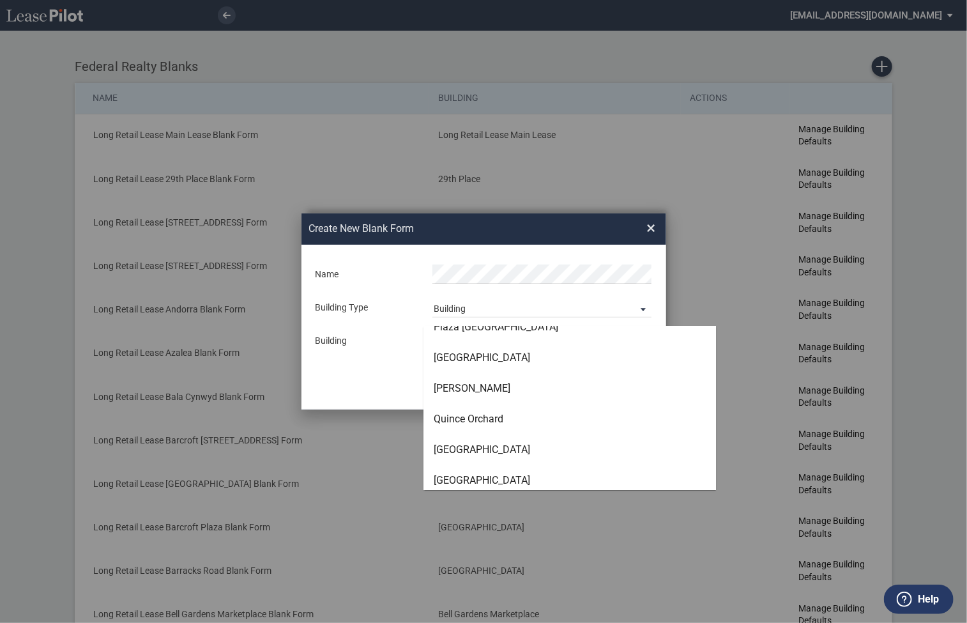
scroll to position [3115, 0]
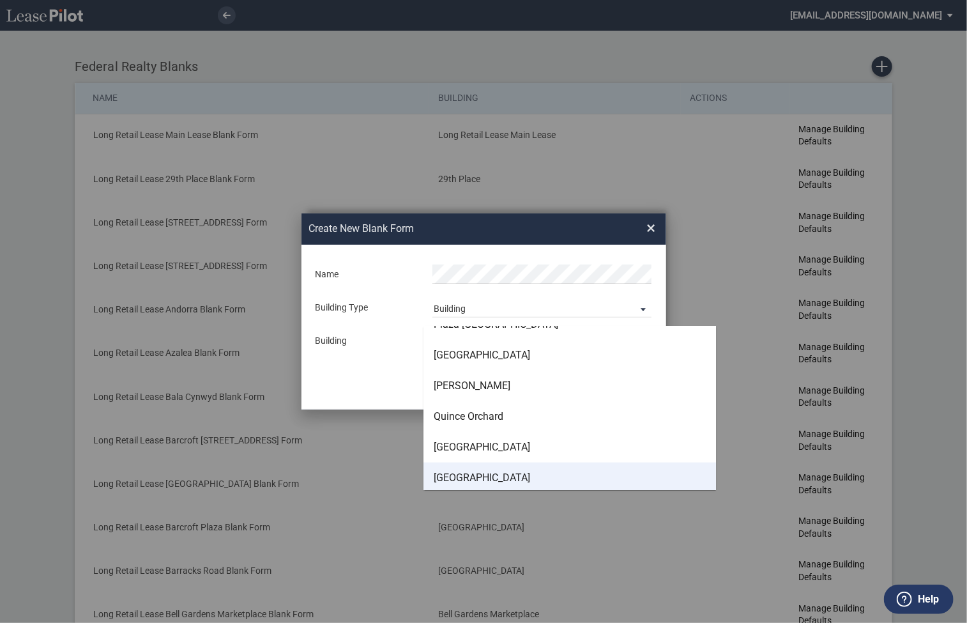
click at [464, 474] on div "San Antonio Center" at bounding box center [482, 478] width 96 height 14
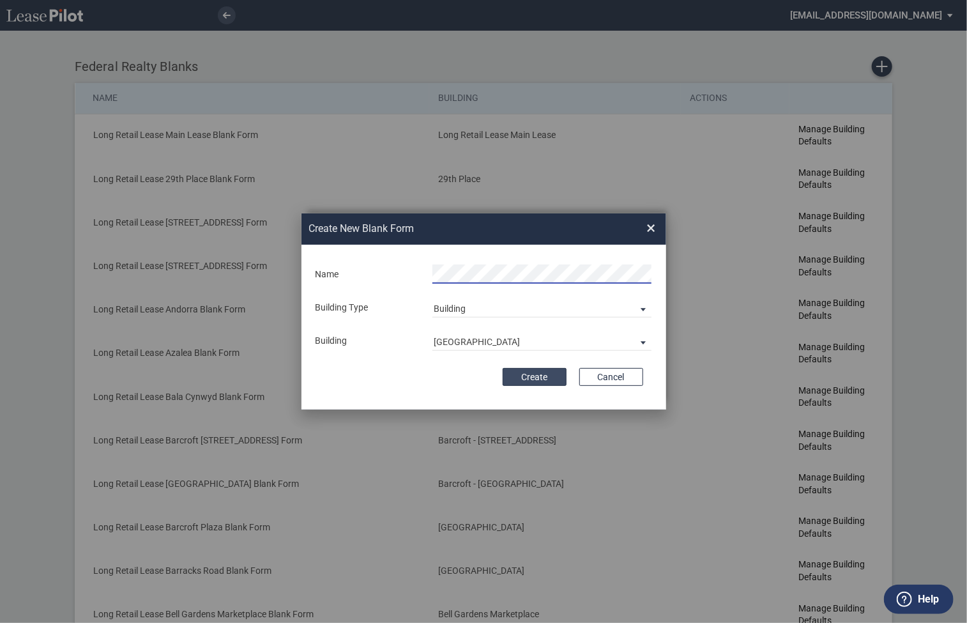
click at [529, 372] on button "Create" at bounding box center [535, 377] width 64 height 18
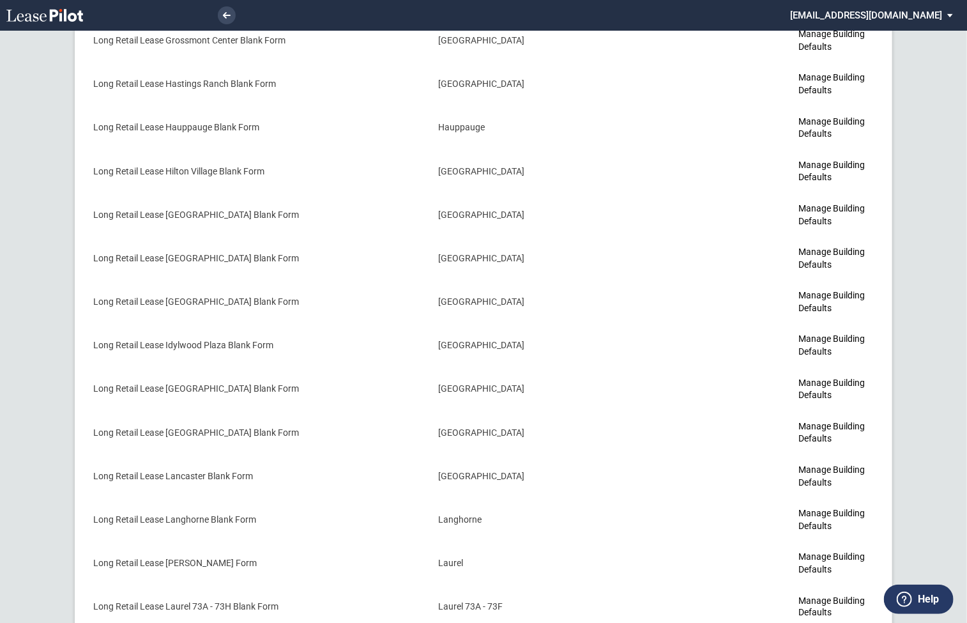
scroll to position [3364, 0]
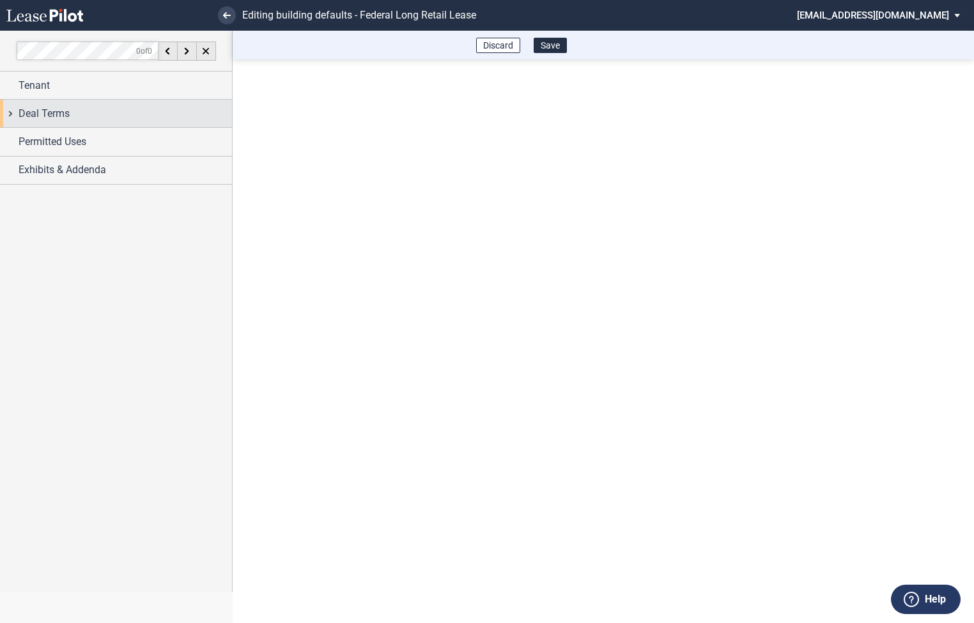
click at [12, 116] on div "Deal Terms" at bounding box center [116, 113] width 232 height 27
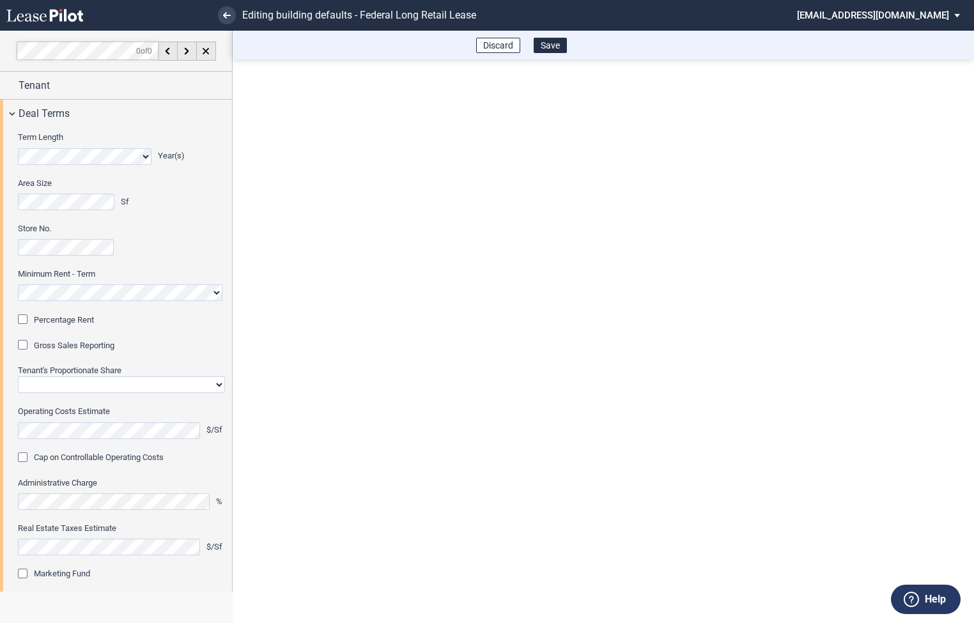
click at [29, 320] on div "Percentage Rent" at bounding box center [24, 320] width 13 height 13
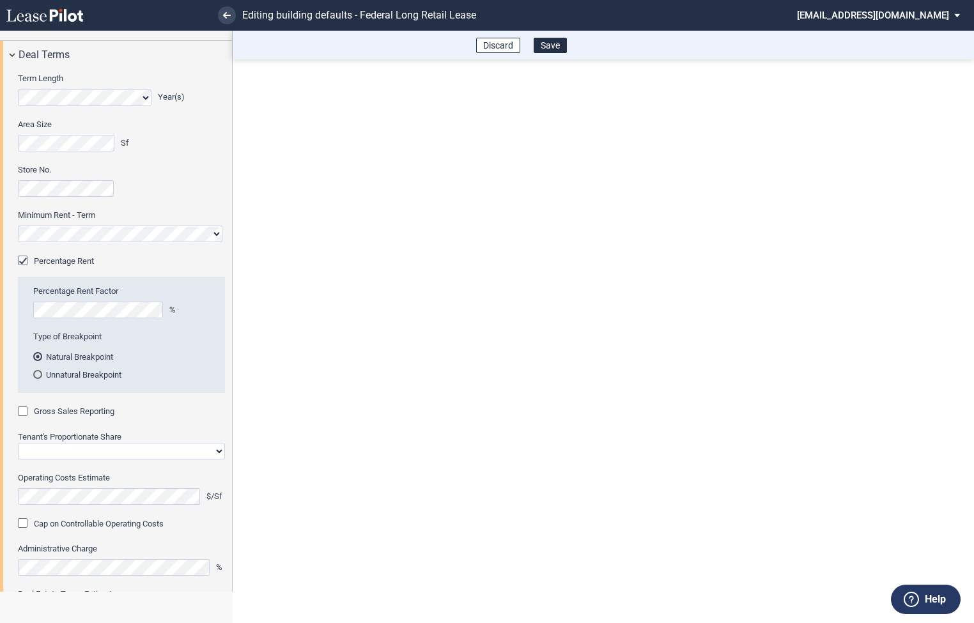
scroll to position [64, 0]
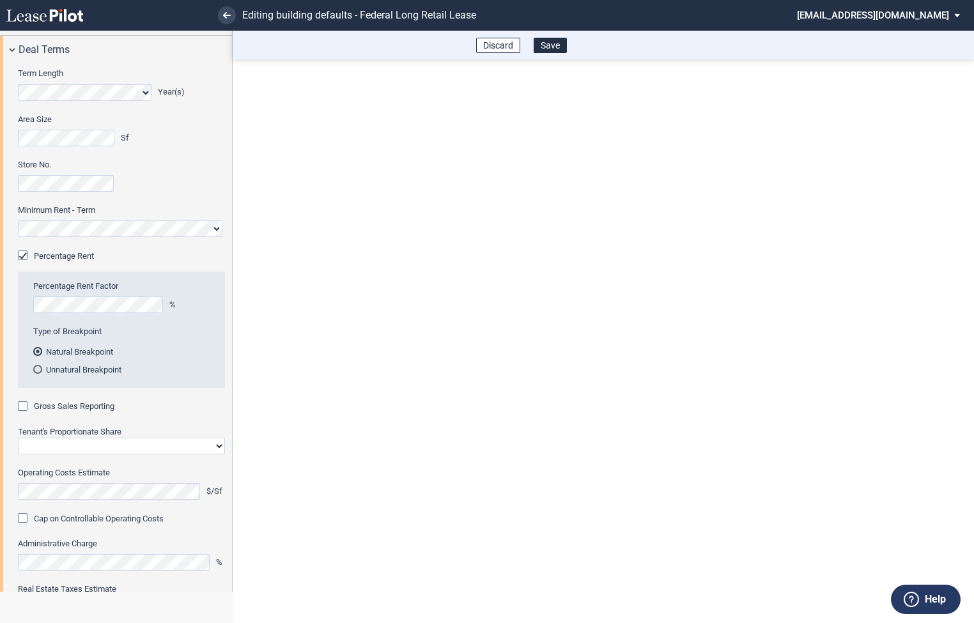
click at [29, 405] on div "Gross Sales Reporting" at bounding box center [24, 407] width 13 height 13
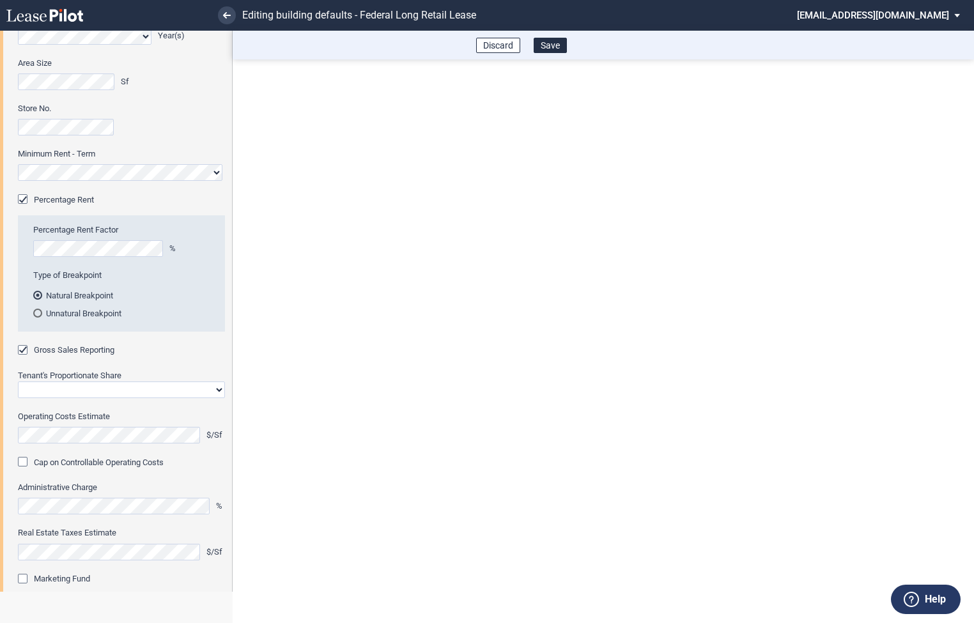
click at [49, 390] on select "Straight GLA Net Major" at bounding box center [121, 389] width 207 height 17
select select "straight GLA"
click at [18, 381] on select "Straight GLA Net Major" at bounding box center [121, 389] width 207 height 17
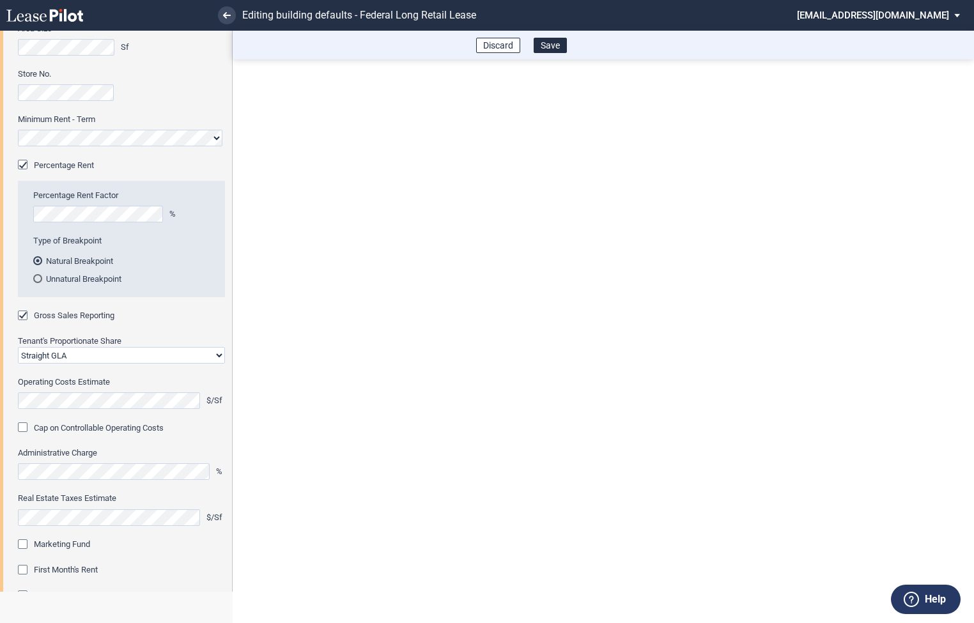
scroll to position [164, 0]
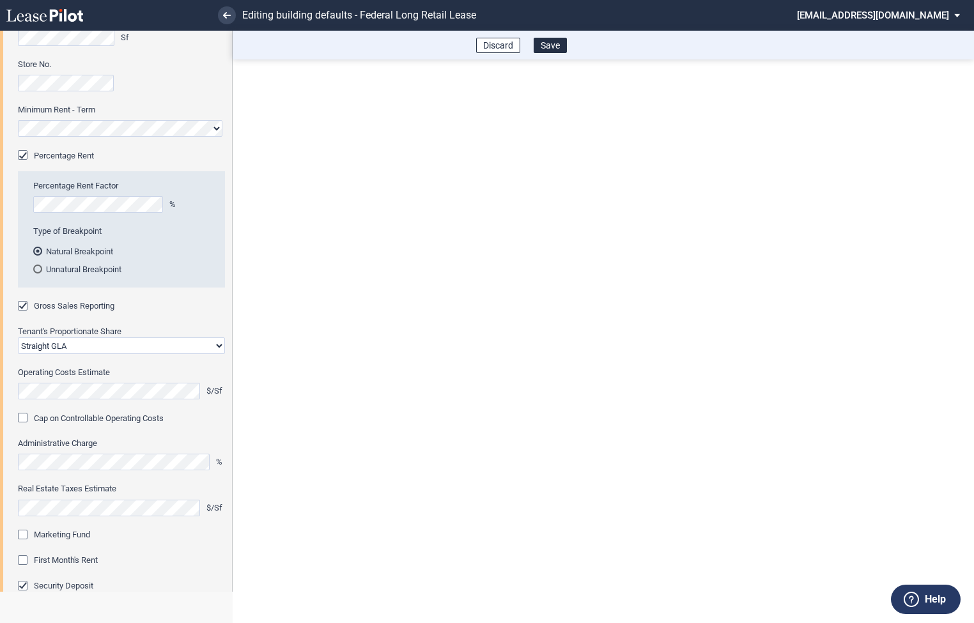
click at [22, 538] on div "Marketing Fund" at bounding box center [24, 536] width 13 height 13
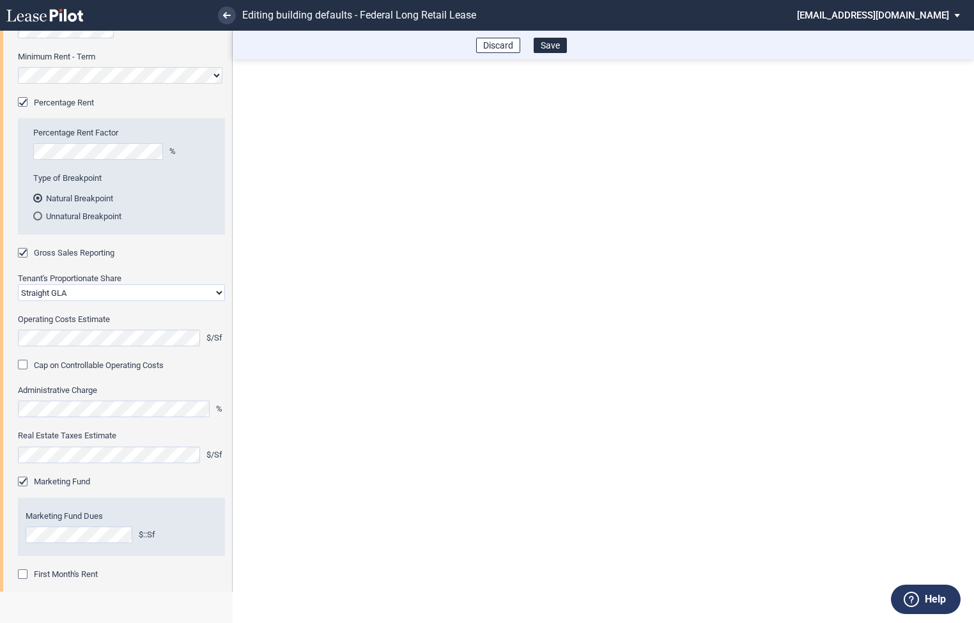
scroll to position [268, 0]
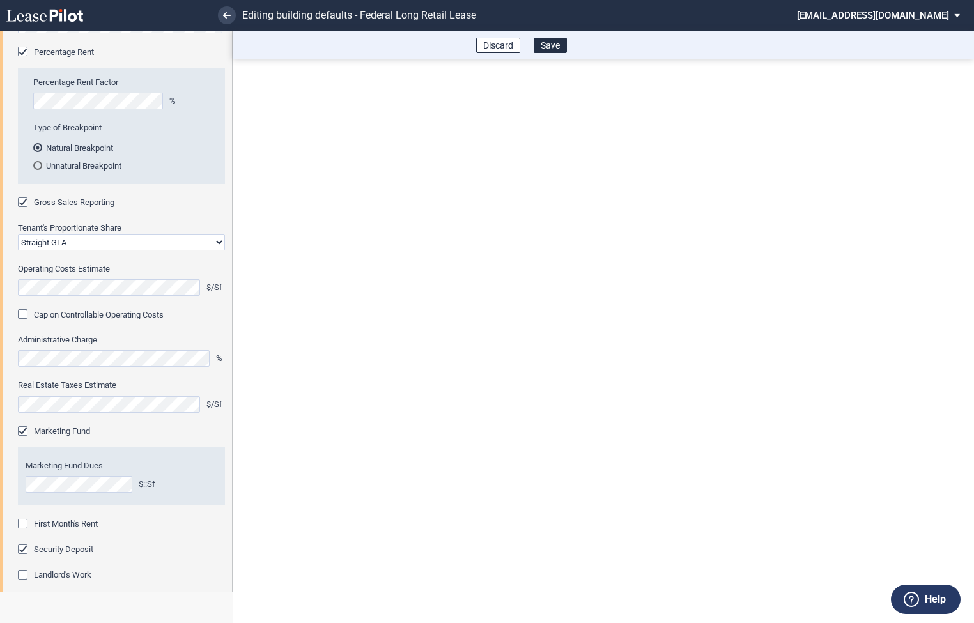
click at [24, 523] on div "First Month's Rent" at bounding box center [24, 525] width 13 height 13
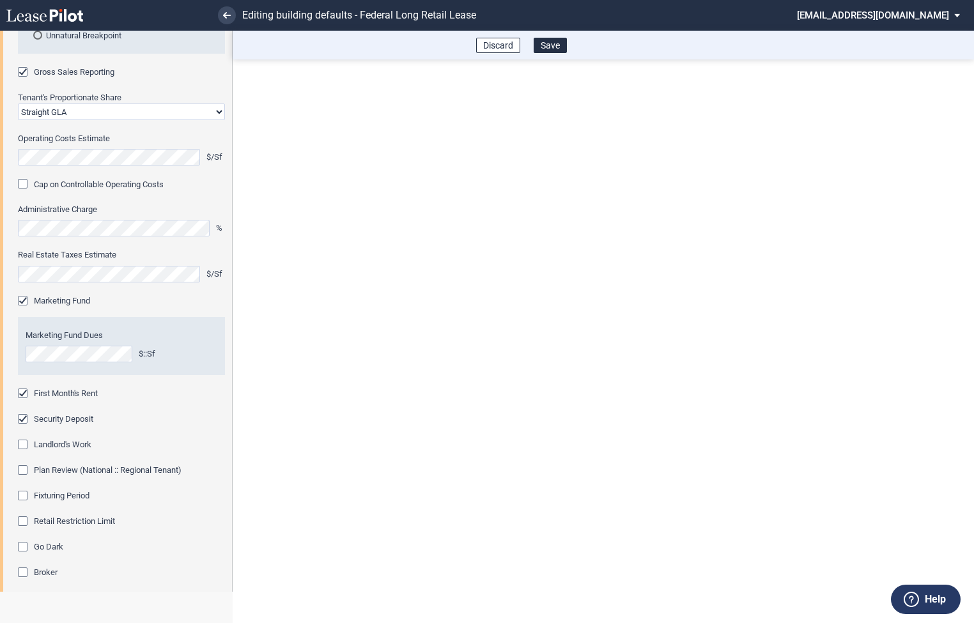
scroll to position [404, 0]
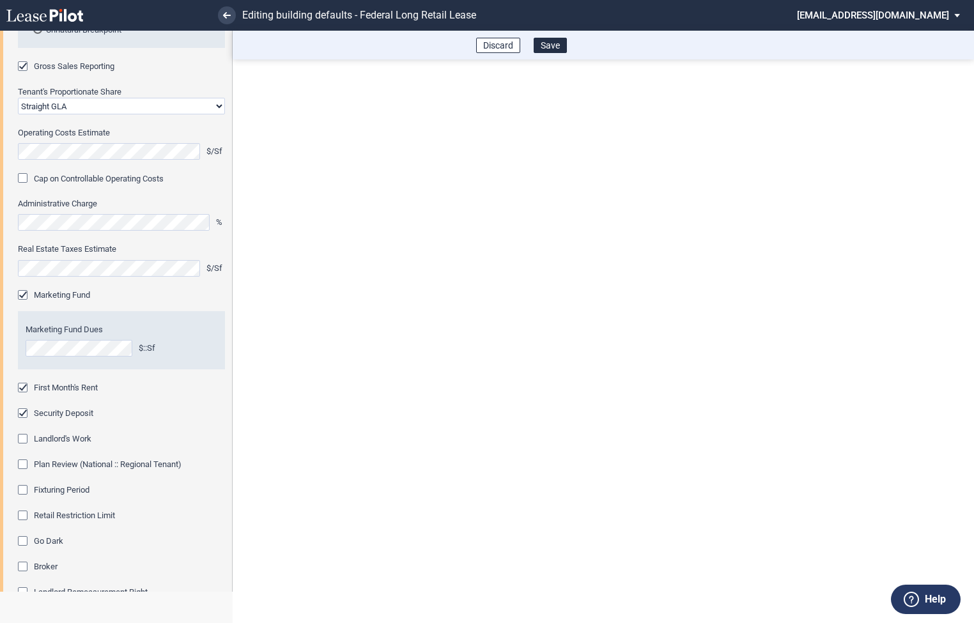
click at [25, 490] on div "Fixturing Period" at bounding box center [24, 491] width 13 height 13
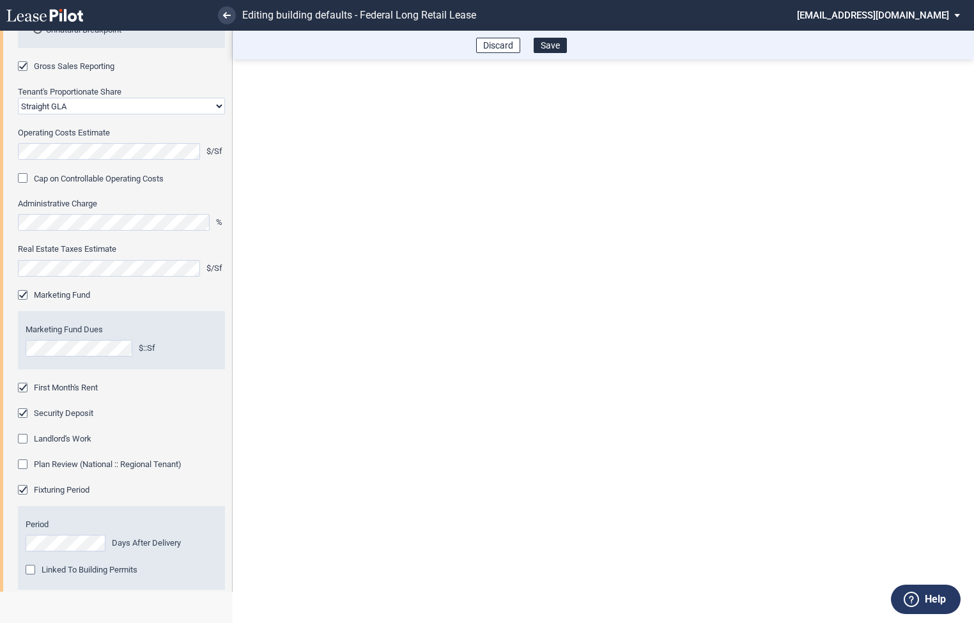
scroll to position [534, 0]
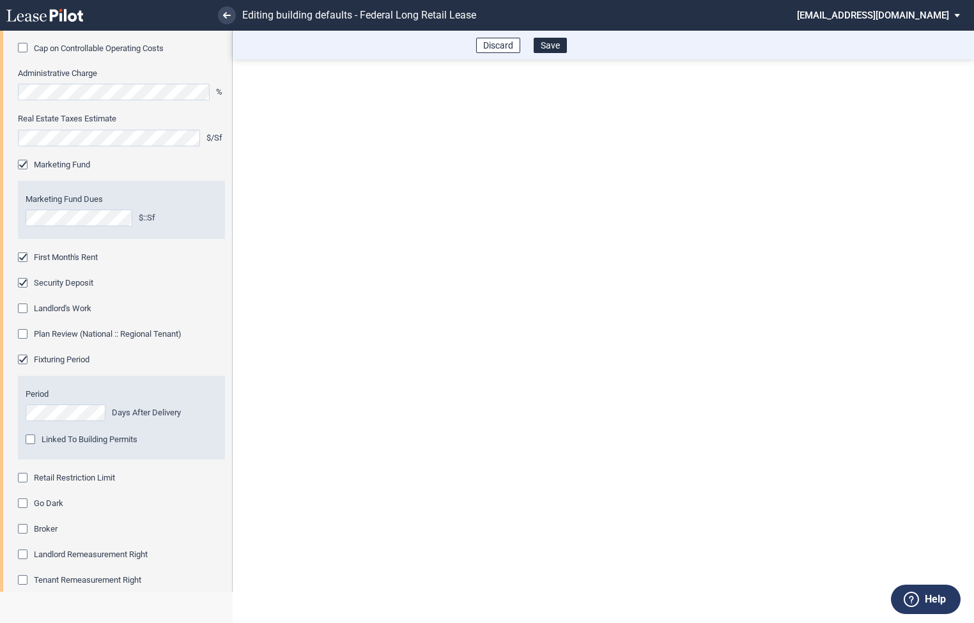
click at [27, 476] on div "Retail Restriction Limit" at bounding box center [24, 479] width 13 height 13
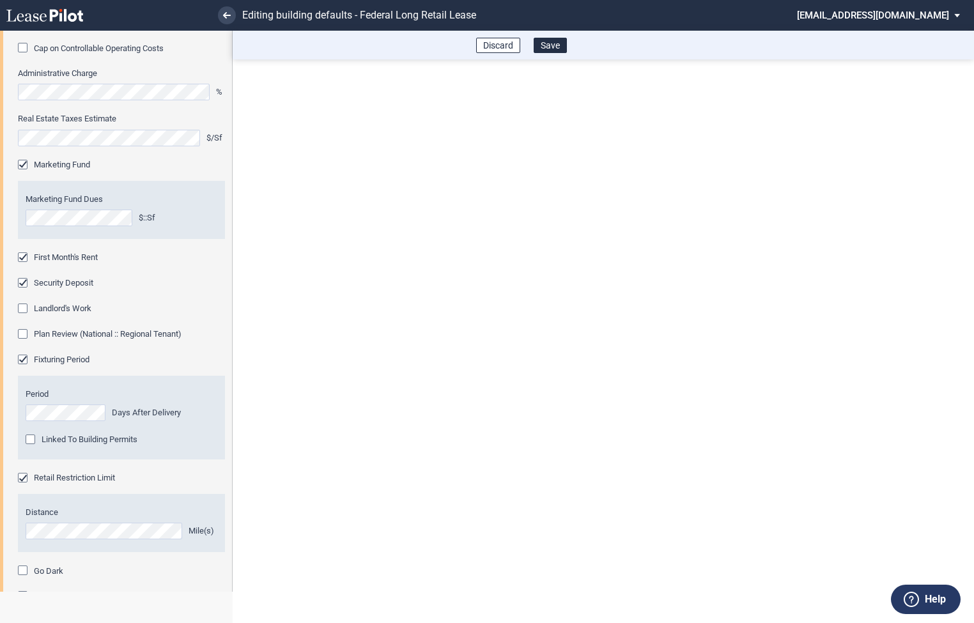
scroll to position [673, 0]
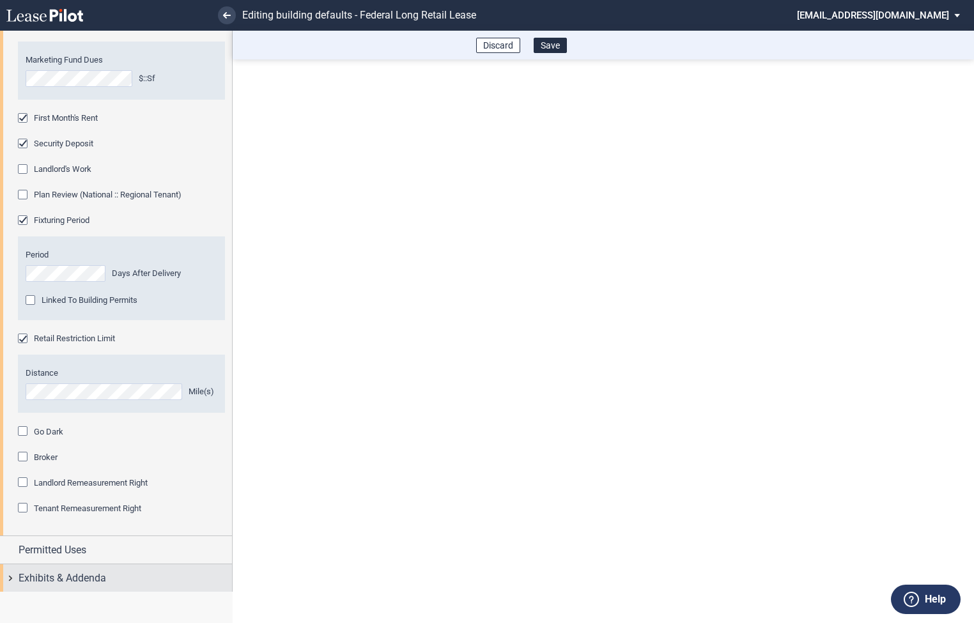
click at [10, 573] on div "Exhibits & Addenda" at bounding box center [116, 577] width 232 height 27
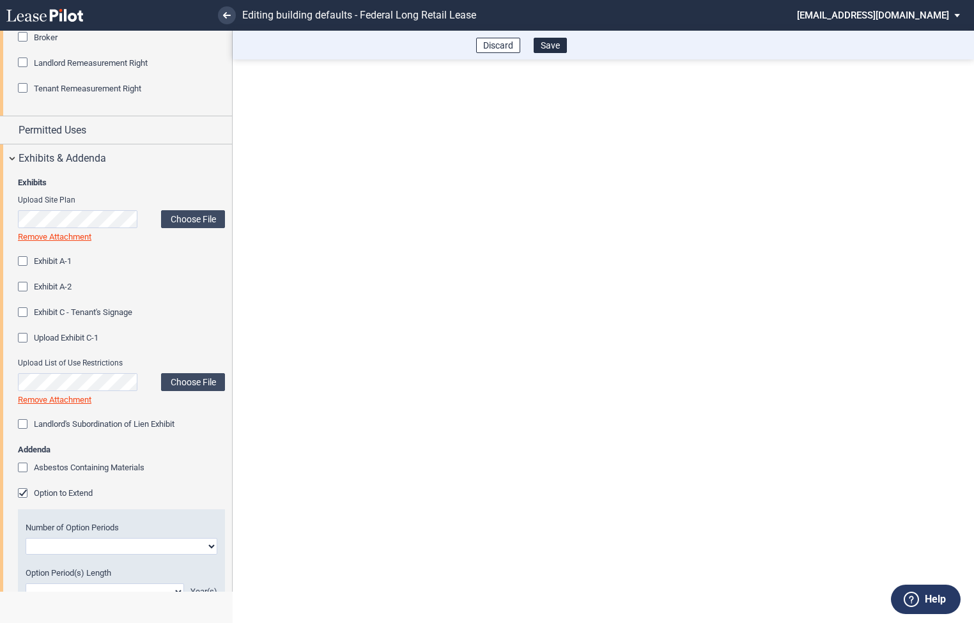
scroll to position [1161, 0]
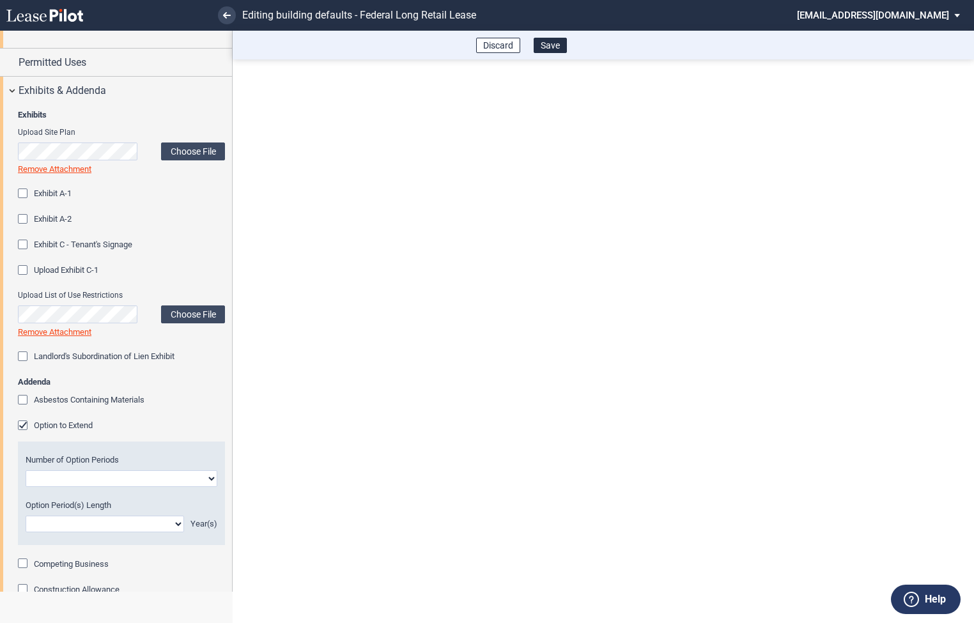
click at [26, 422] on div "Option to Extend" at bounding box center [24, 426] width 13 height 13
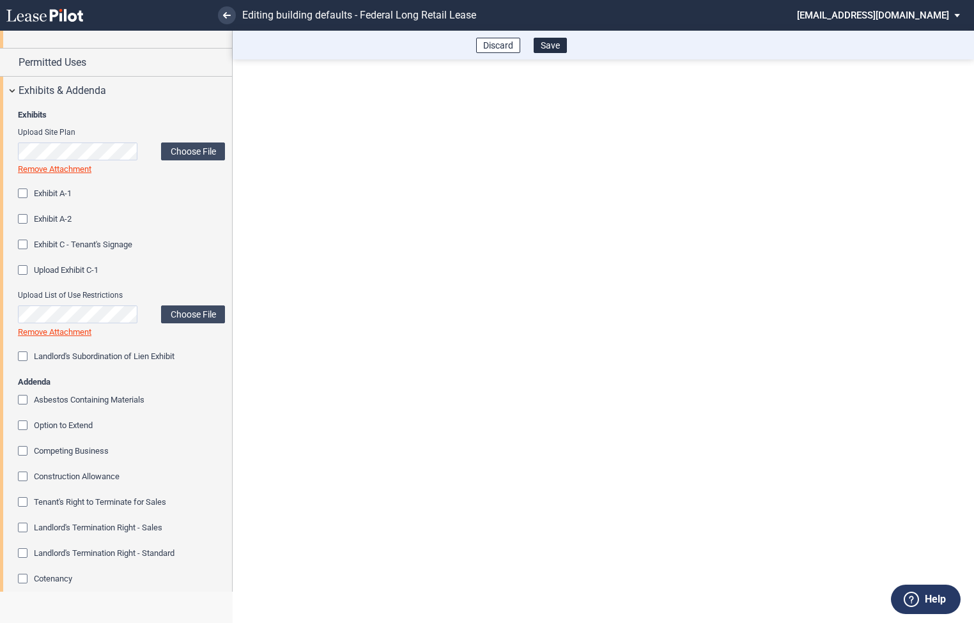
scroll to position [1321, 0]
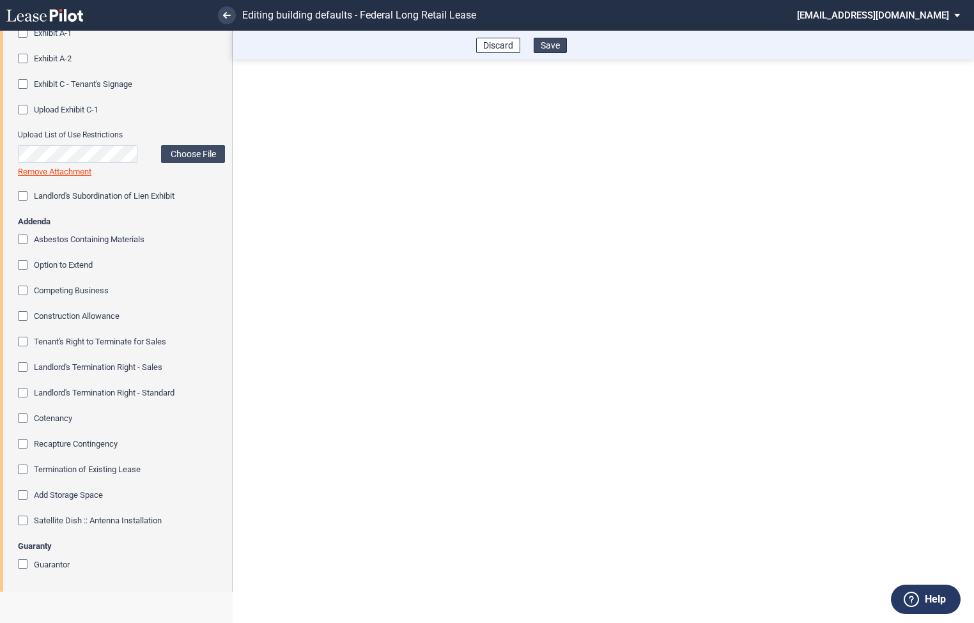
click at [549, 48] on button "Save" at bounding box center [550, 45] width 33 height 15
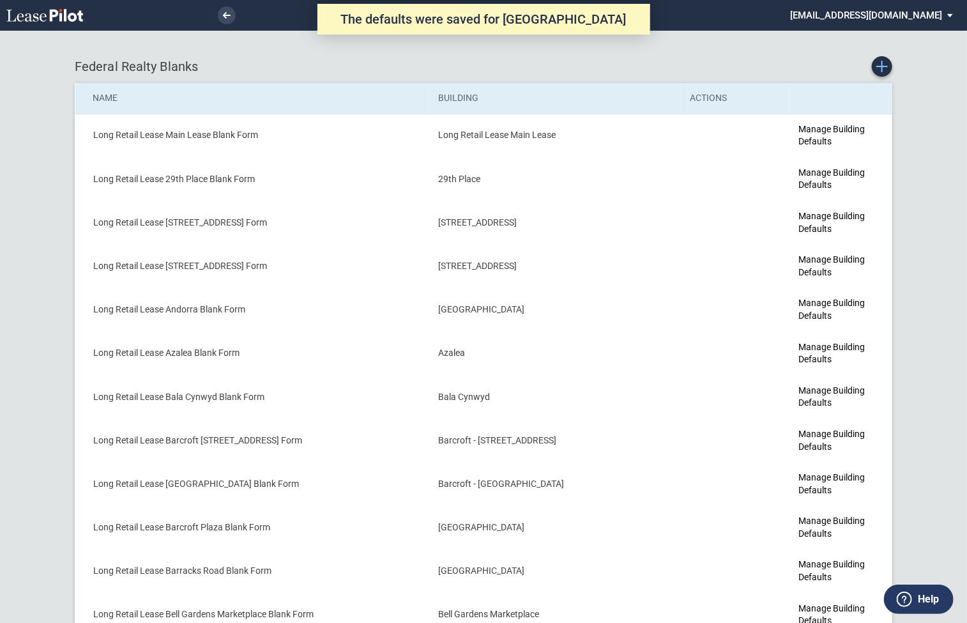
click at [882, 68] on use "Create new Blank Form" at bounding box center [883, 67] width 12 height 12
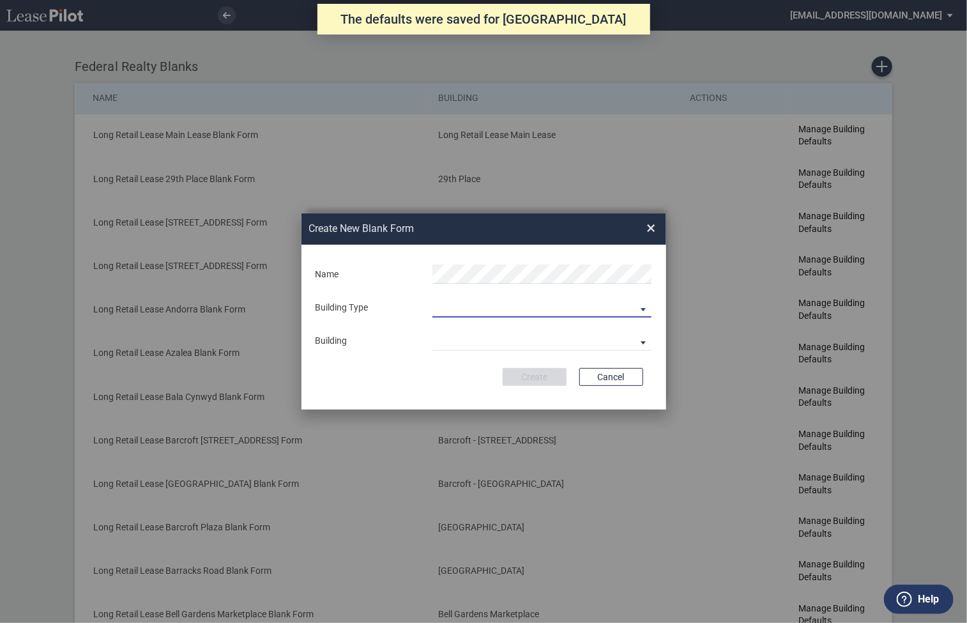
click at [479, 307] on md-select "Building Predefined Empty Building New Empty Building" at bounding box center [542, 307] width 219 height 19
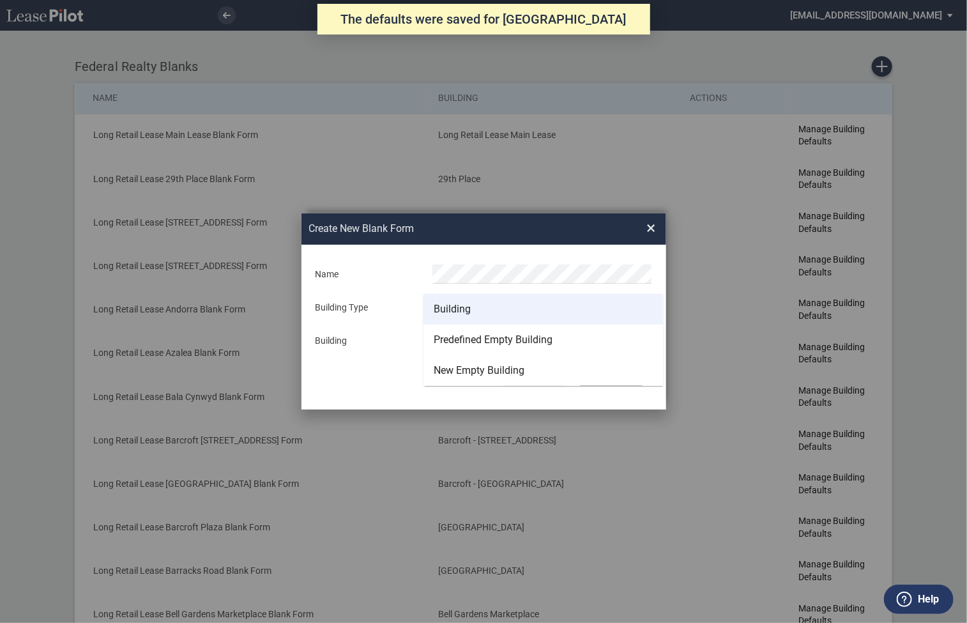
click at [463, 312] on div "Building" at bounding box center [452, 309] width 37 height 14
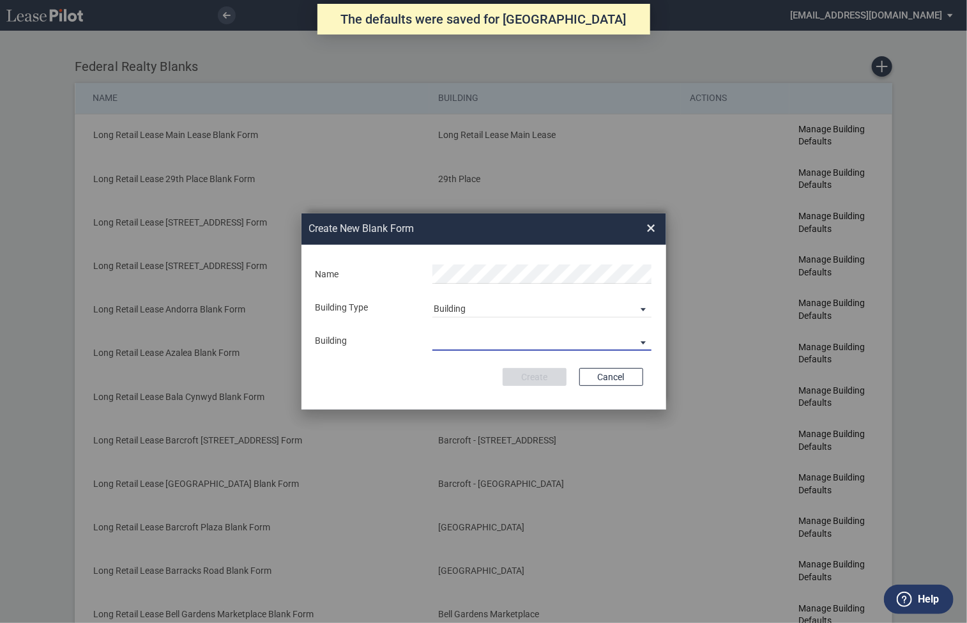
click at [463, 341] on md-select "29th Place [STREET_ADDRESS] [STREET_ADDRESS] [GEOGRAPHIC_DATA] Azalea Bala Cynw…" at bounding box center [542, 341] width 219 height 19
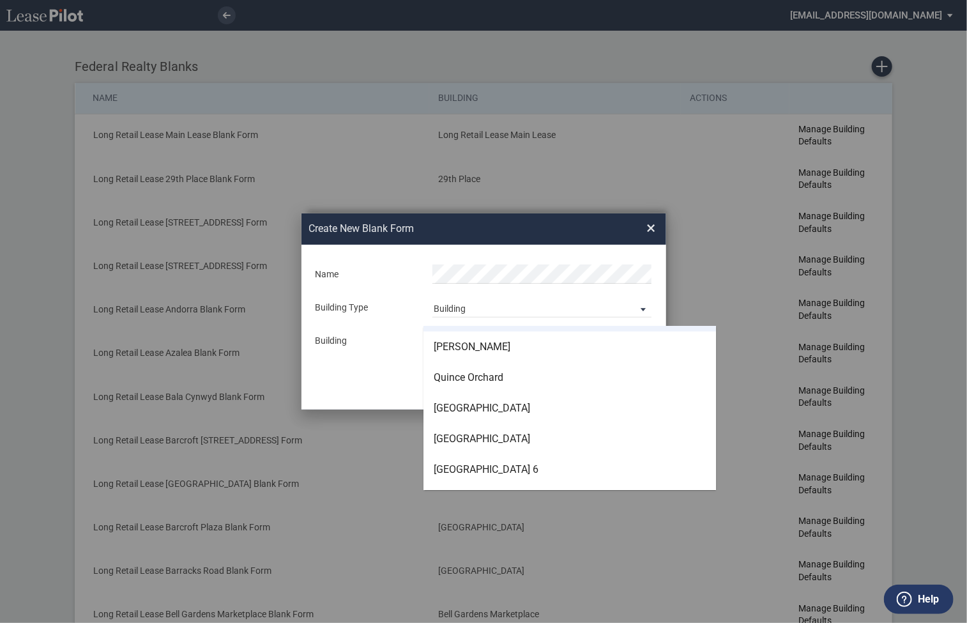
scroll to position [3151, 0]
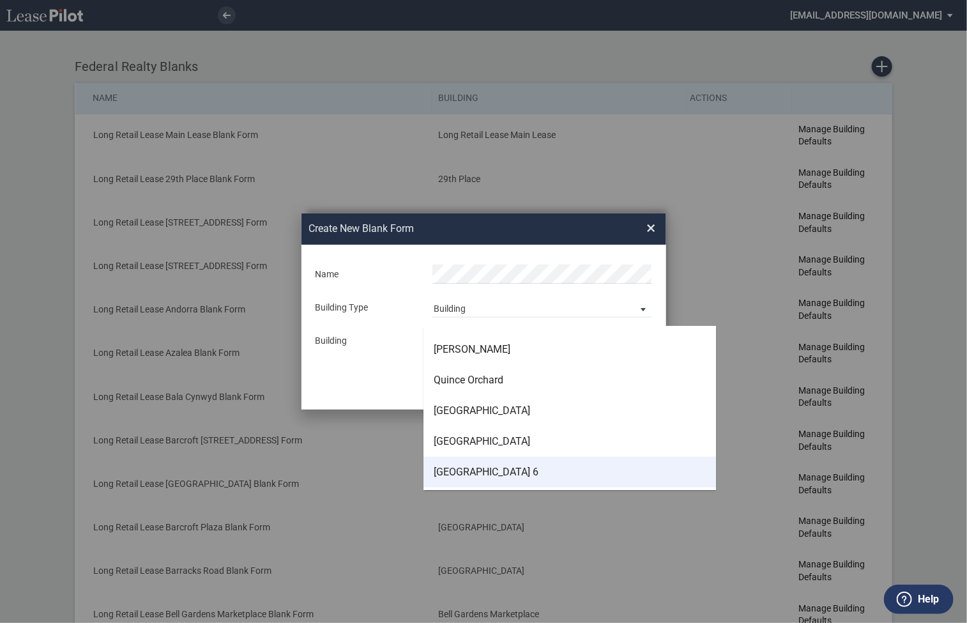
click at [478, 469] on div "[GEOGRAPHIC_DATA] 6" at bounding box center [486, 472] width 105 height 14
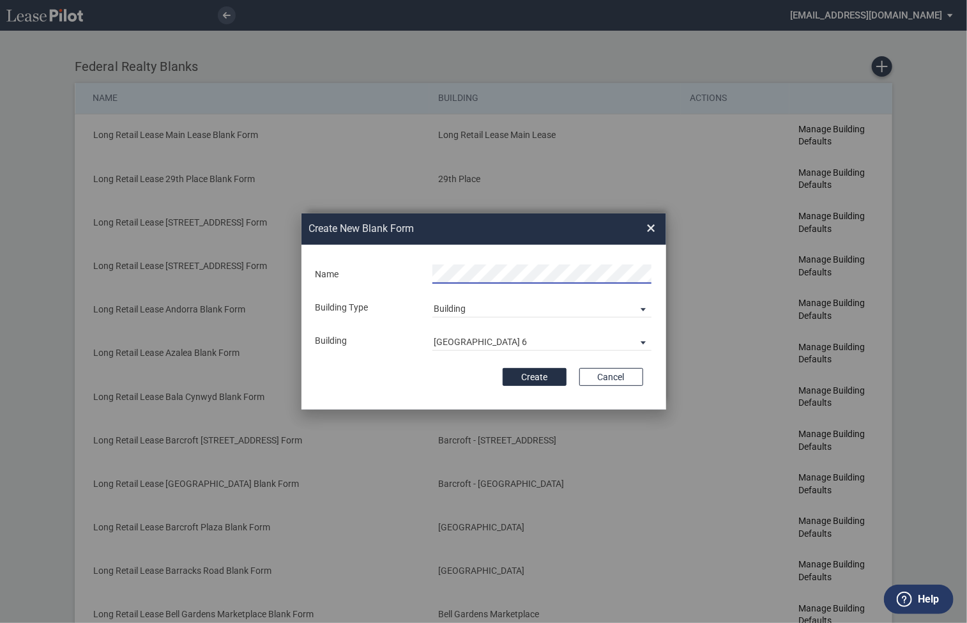
scroll to position [0, 14]
click at [539, 380] on button "Create" at bounding box center [535, 377] width 64 height 18
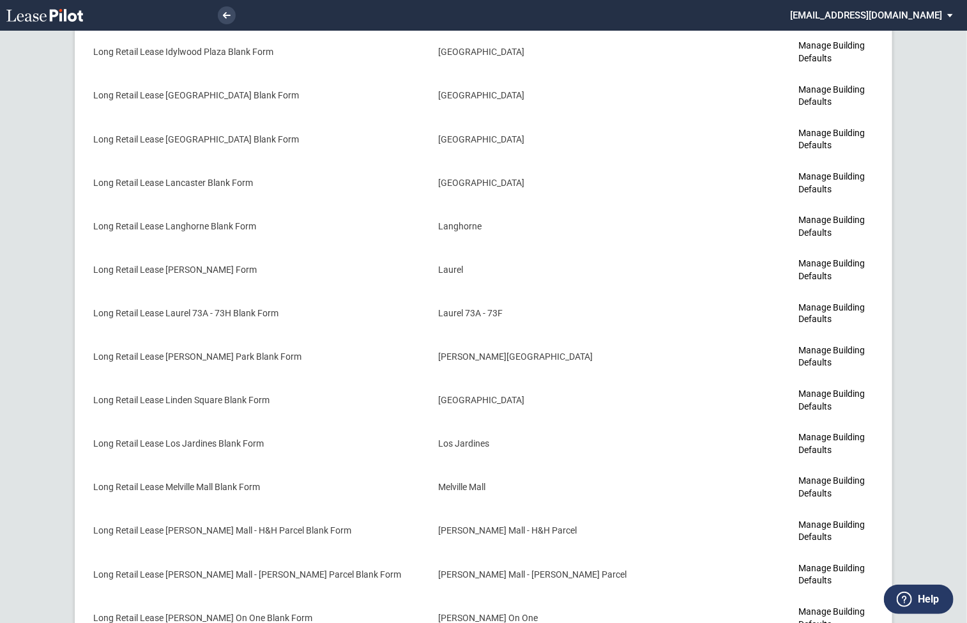
scroll to position [3399, 0]
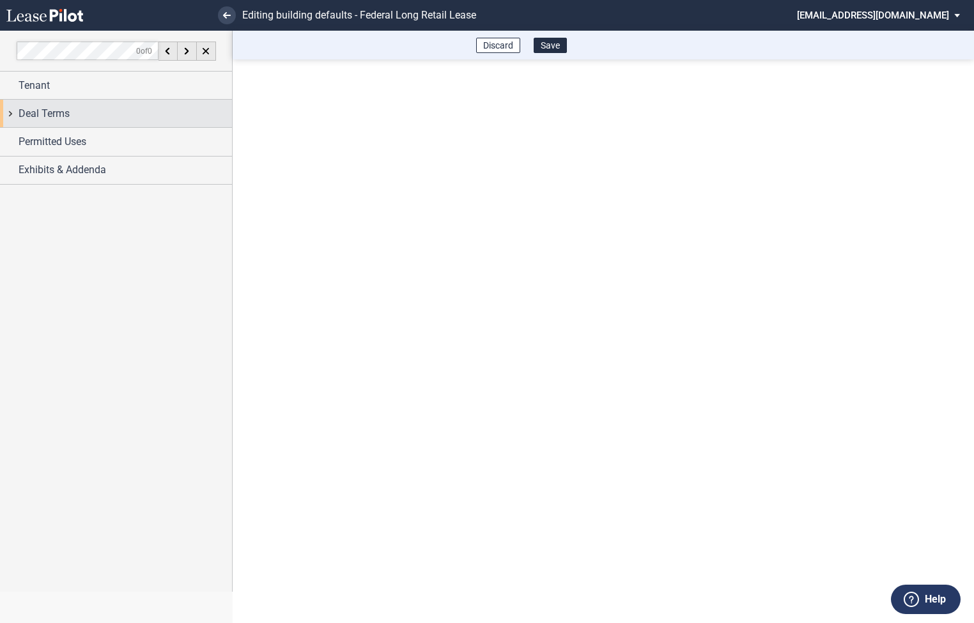
click at [8, 118] on div "Deal Terms" at bounding box center [116, 113] width 232 height 27
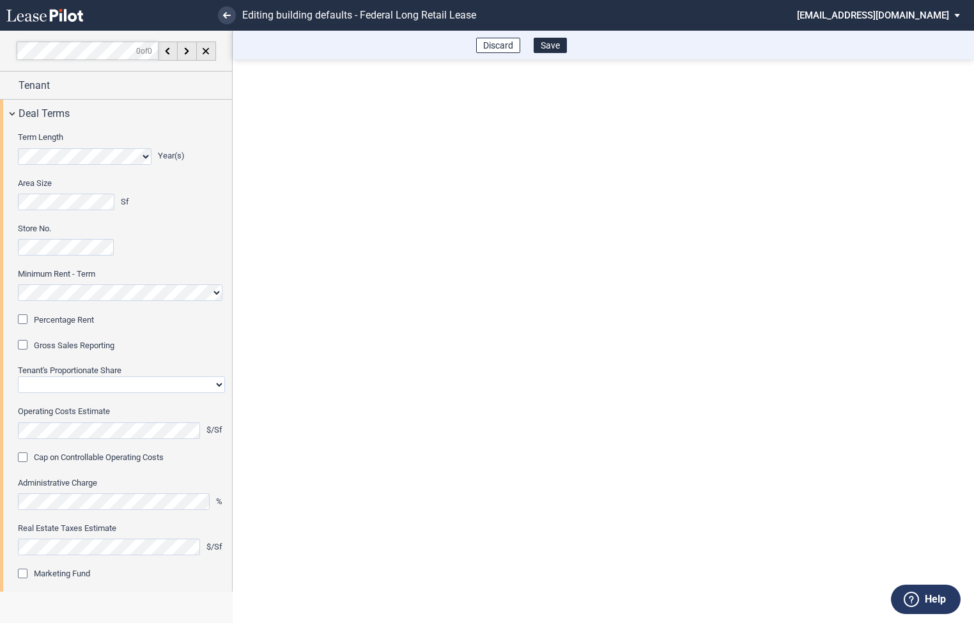
click at [26, 318] on div "Percentage Rent" at bounding box center [24, 320] width 13 height 13
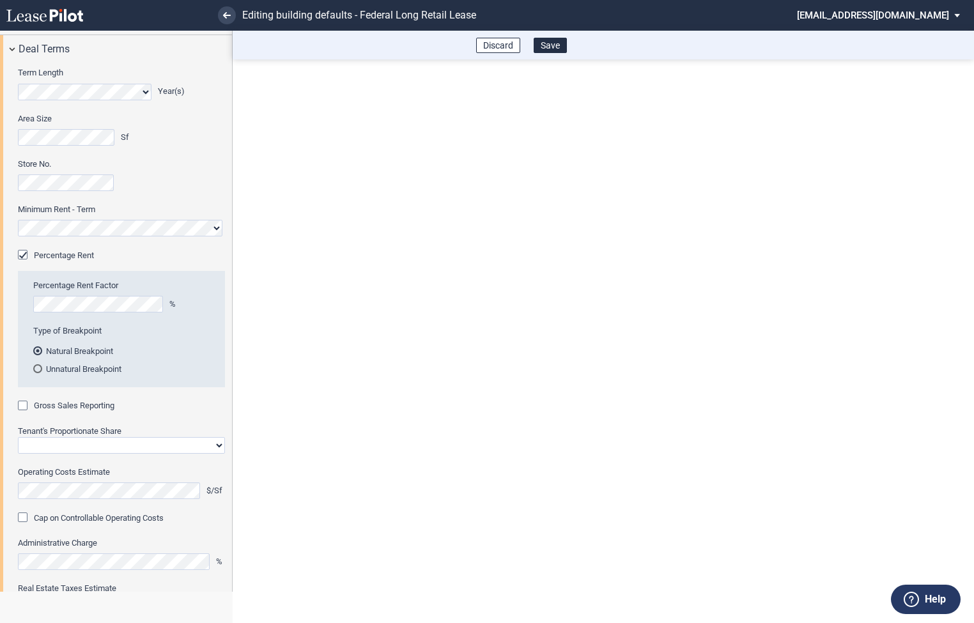
click at [27, 404] on div "Gross Sales Reporting" at bounding box center [24, 407] width 13 height 13
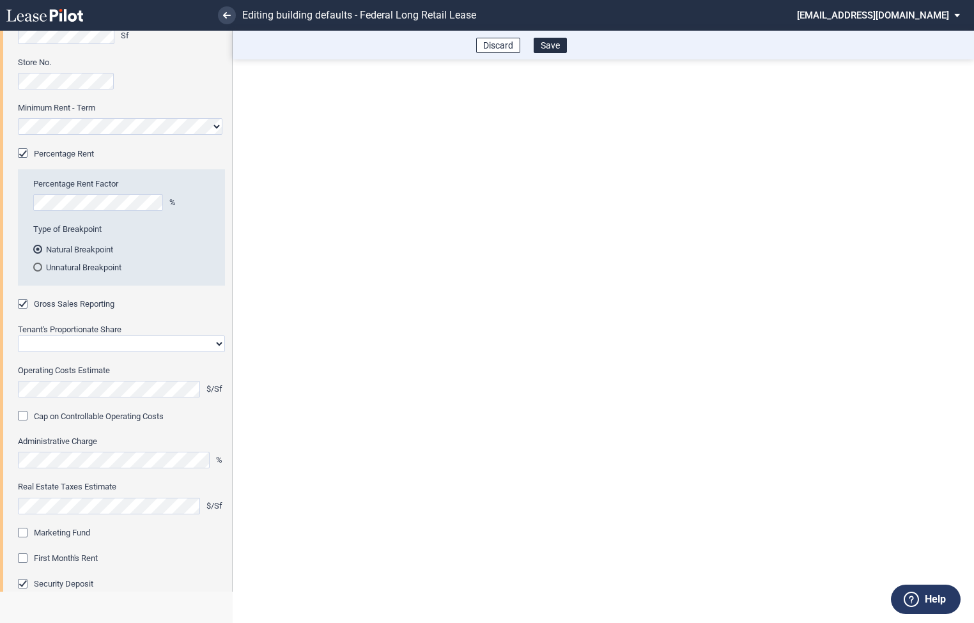
scroll to position [150, 0]
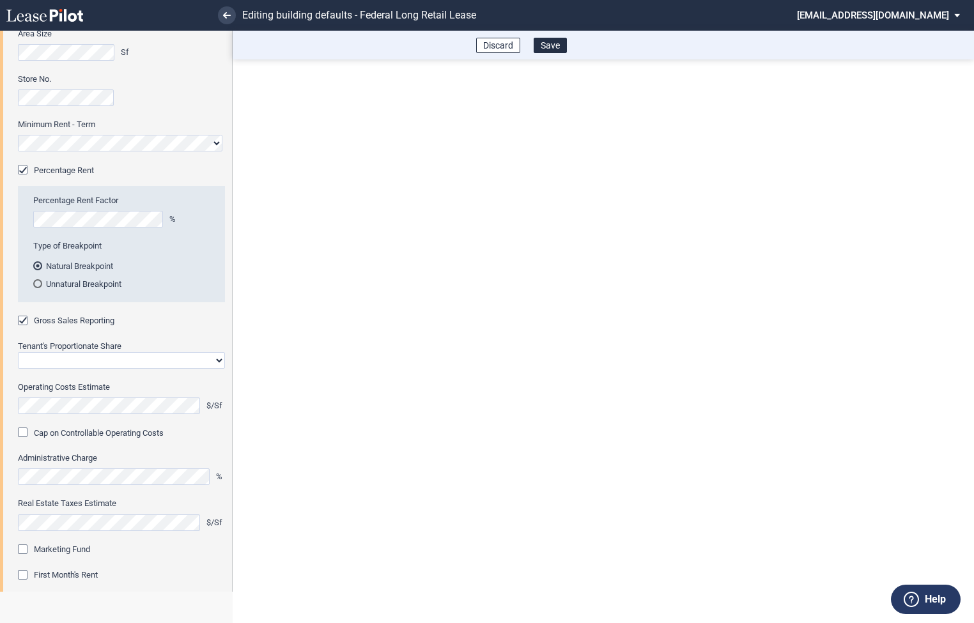
click at [71, 360] on select "Straight GLA Net Major" at bounding box center [121, 360] width 207 height 17
select select "straight GLA"
click at [18, 352] on select "Straight GLA Net Major" at bounding box center [121, 360] width 207 height 17
click at [24, 542] on div "Real Estate Taxes Estimate $/Sf" at bounding box center [121, 520] width 207 height 45
click at [25, 548] on div "Marketing Fund" at bounding box center [24, 550] width 13 height 13
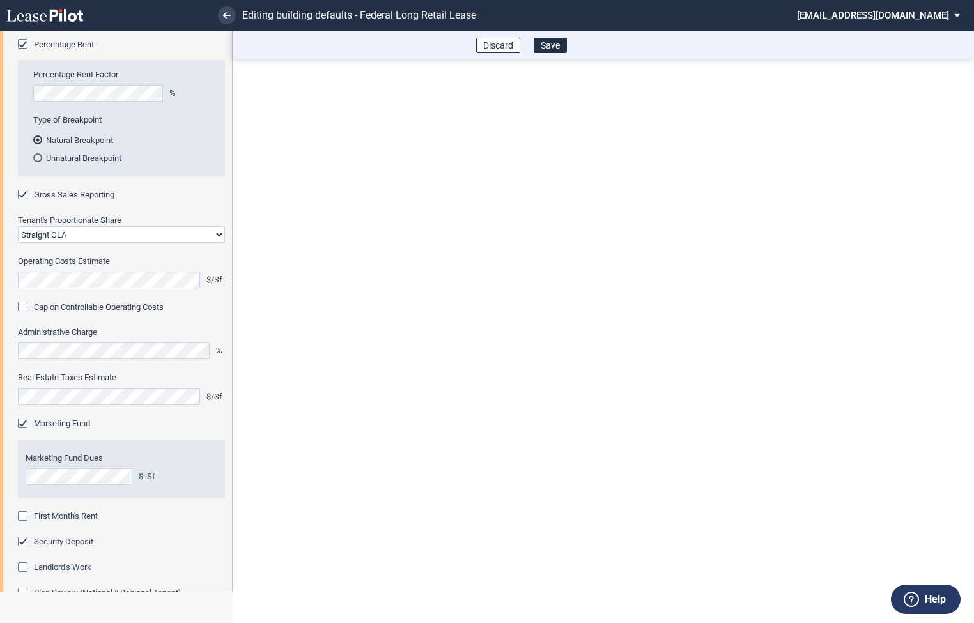
scroll to position [285, 0]
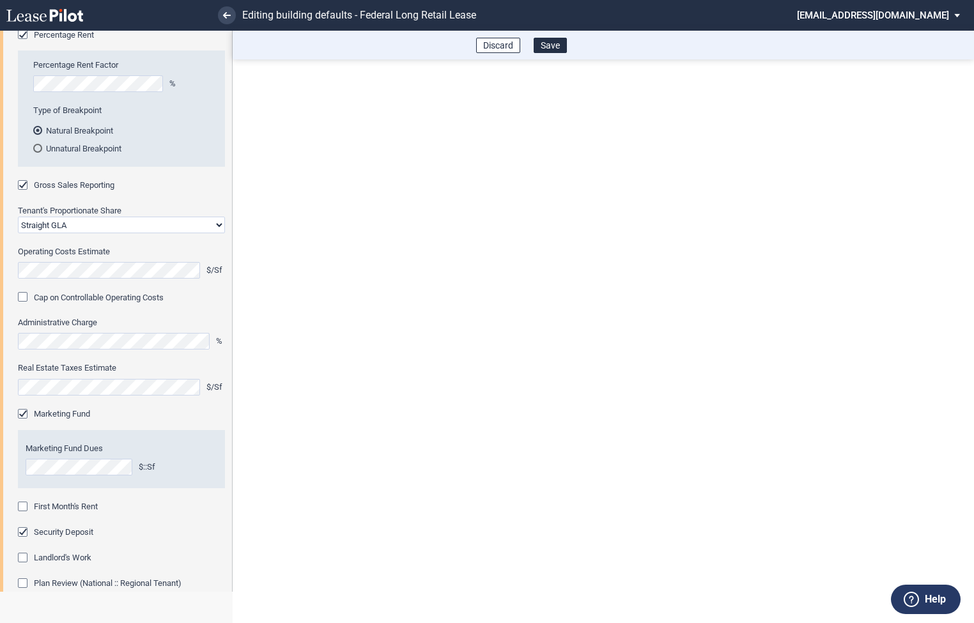
click at [28, 509] on div "First Month's Rent" at bounding box center [24, 508] width 13 height 13
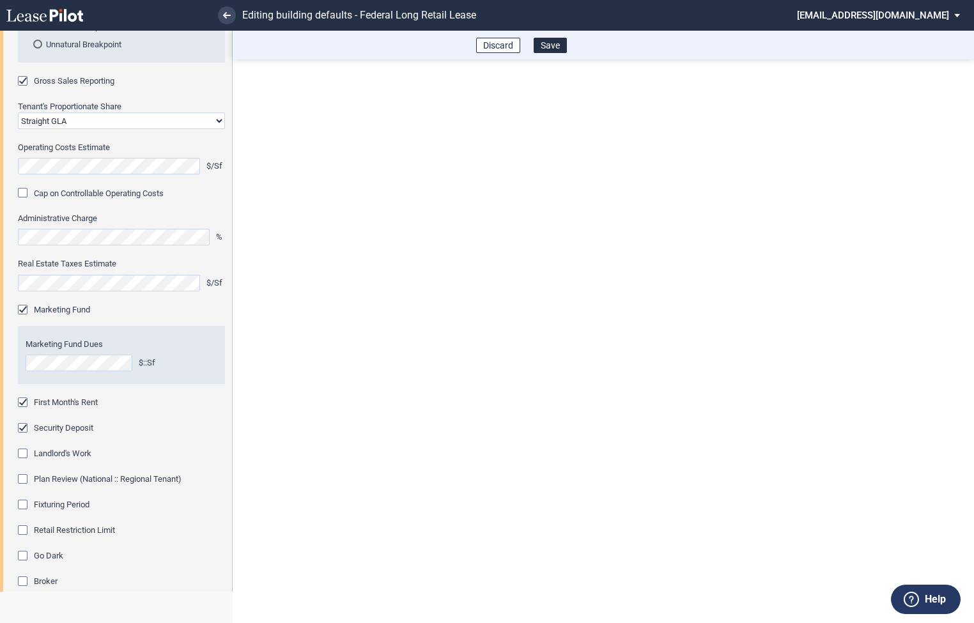
click at [27, 504] on div "Fixturing Period" at bounding box center [24, 506] width 13 height 13
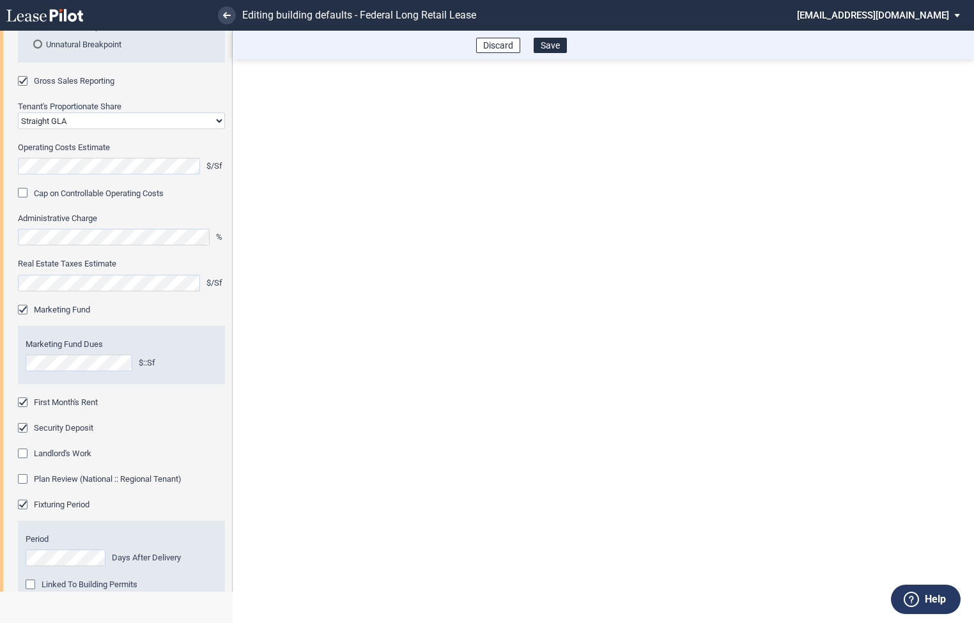
scroll to position [458, 0]
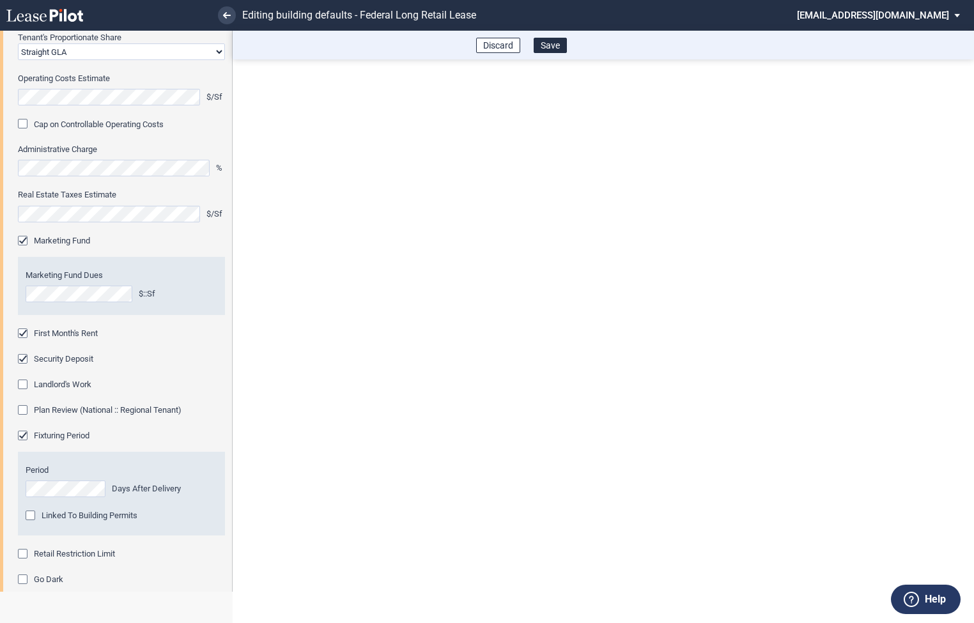
click at [24, 553] on div "Retail Restriction Limit" at bounding box center [24, 555] width 13 height 13
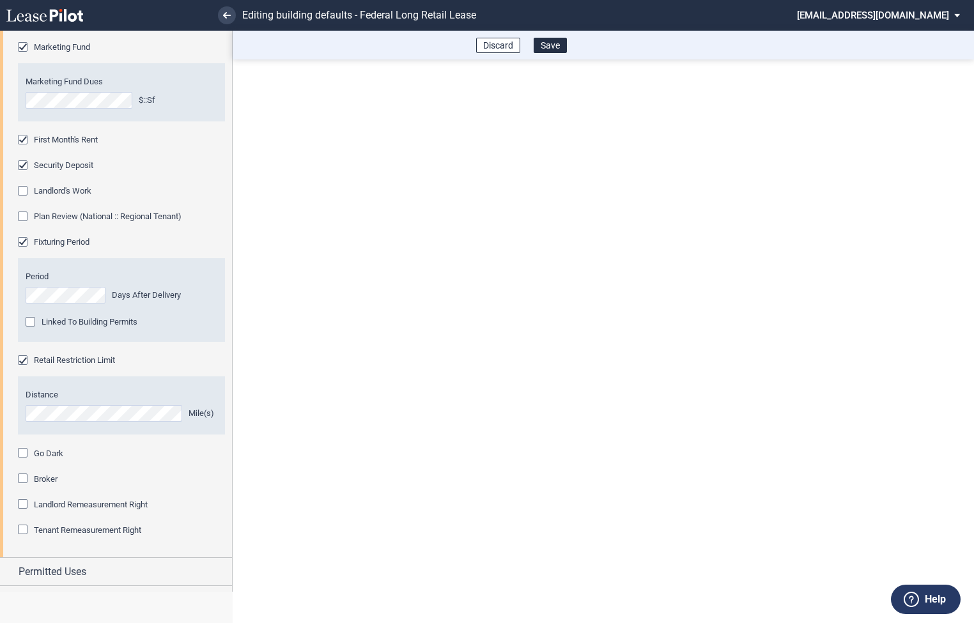
scroll to position [673, 0]
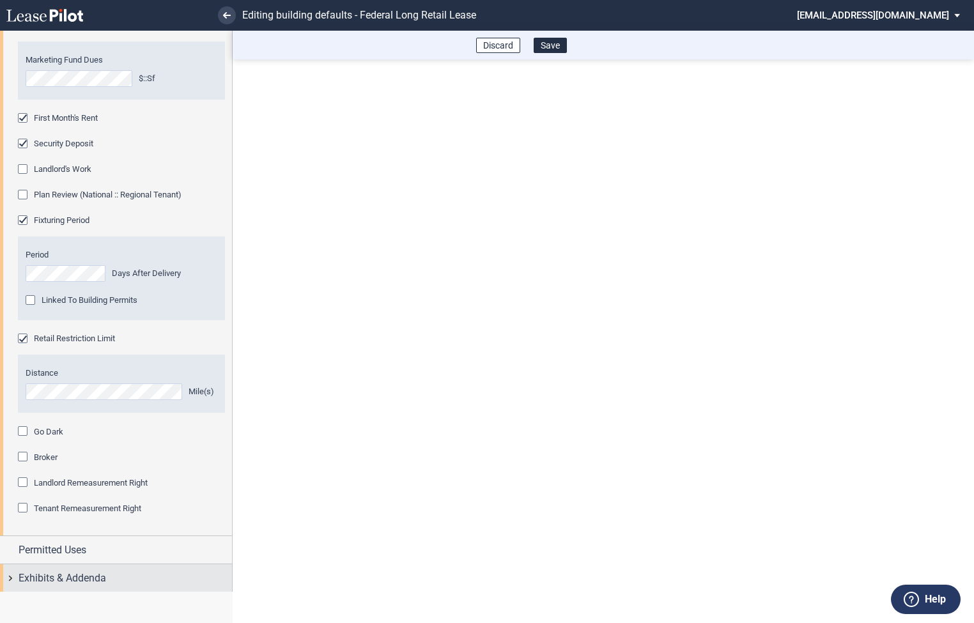
click at [16, 574] on div "Exhibits & Addenda" at bounding box center [116, 577] width 232 height 27
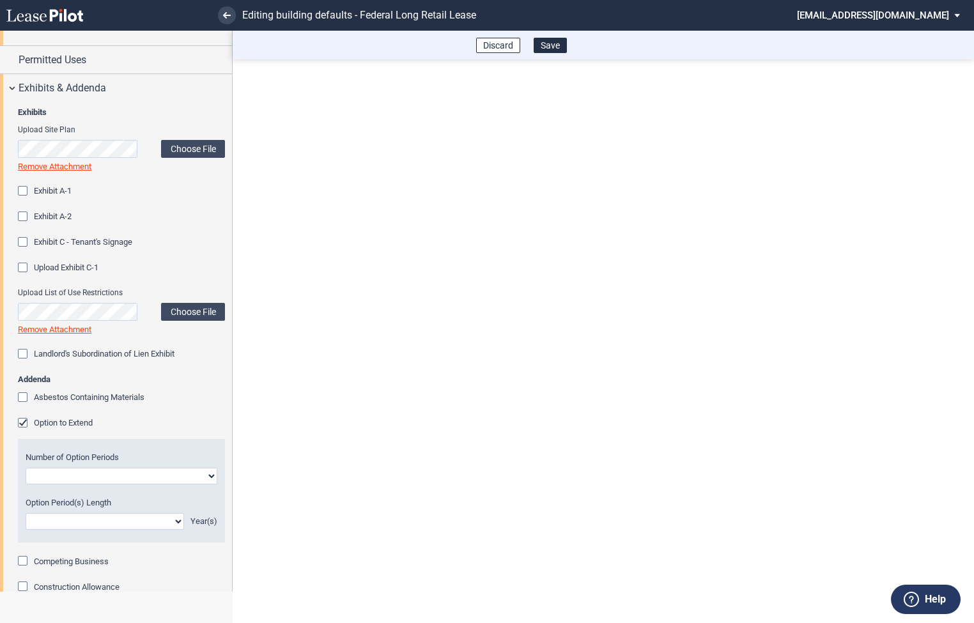
scroll to position [1203, 0]
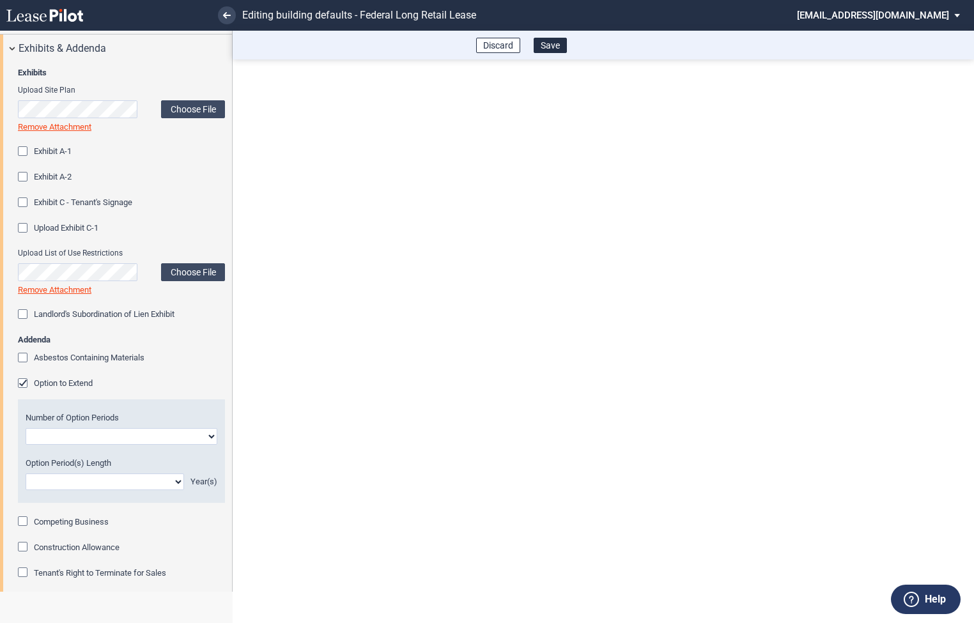
click at [25, 383] on div "Option to Extend" at bounding box center [24, 384] width 13 height 13
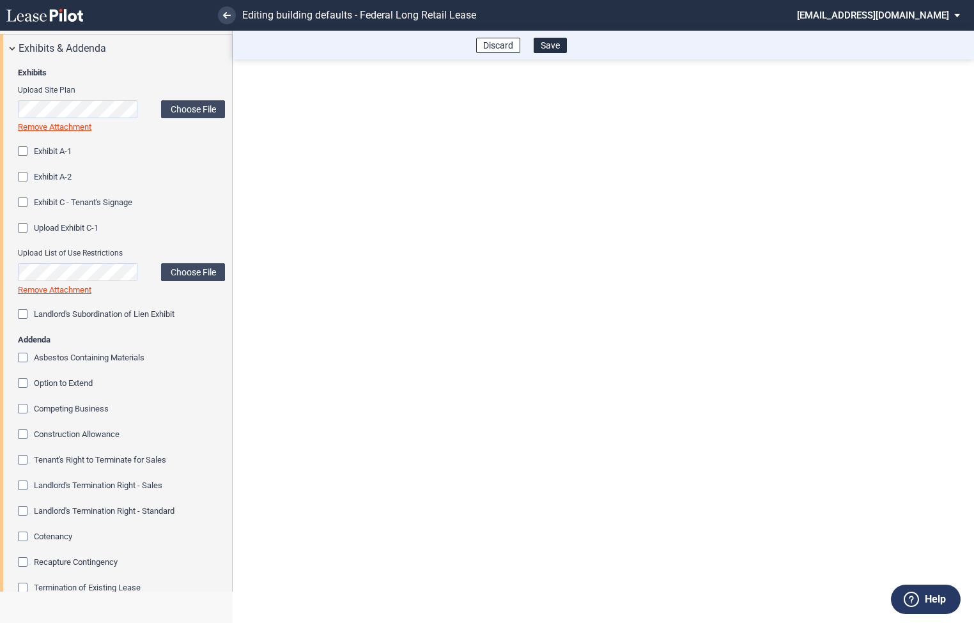
scroll to position [1321, 0]
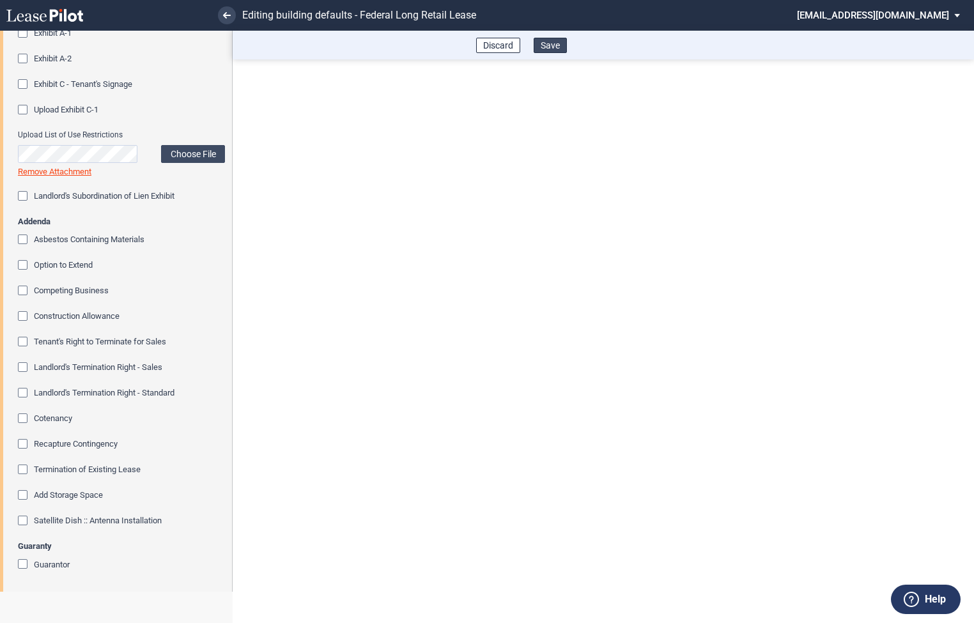
click at [551, 44] on button "Save" at bounding box center [550, 45] width 33 height 15
